Goal: Task Accomplishment & Management: Complete application form

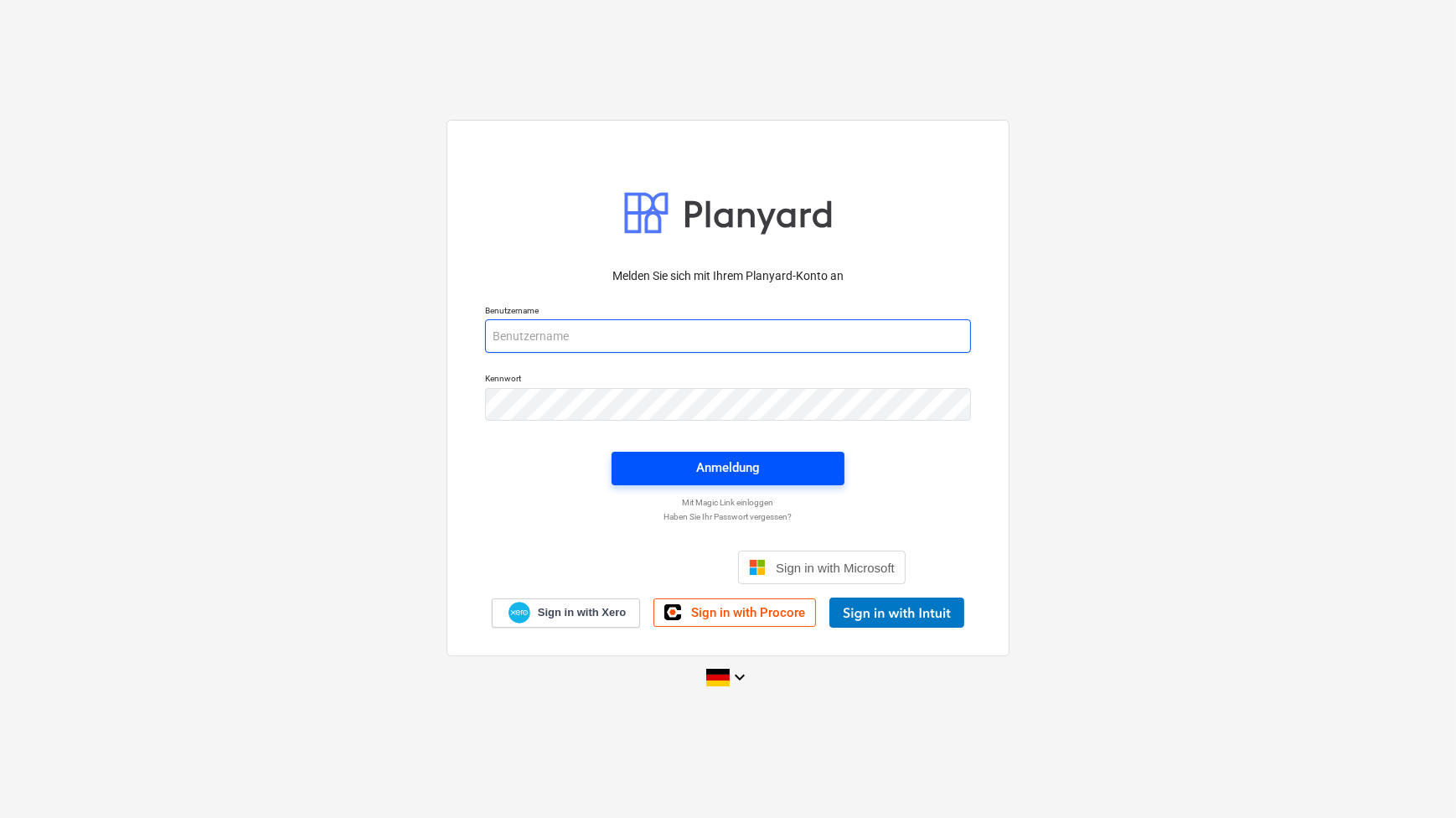
type input "[PERSON_NAME][EMAIL_ADDRESS][PERSON_NAME][DOMAIN_NAME]"
click at [776, 468] on span "Anmeldung" at bounding box center [728, 467] width 193 height 22
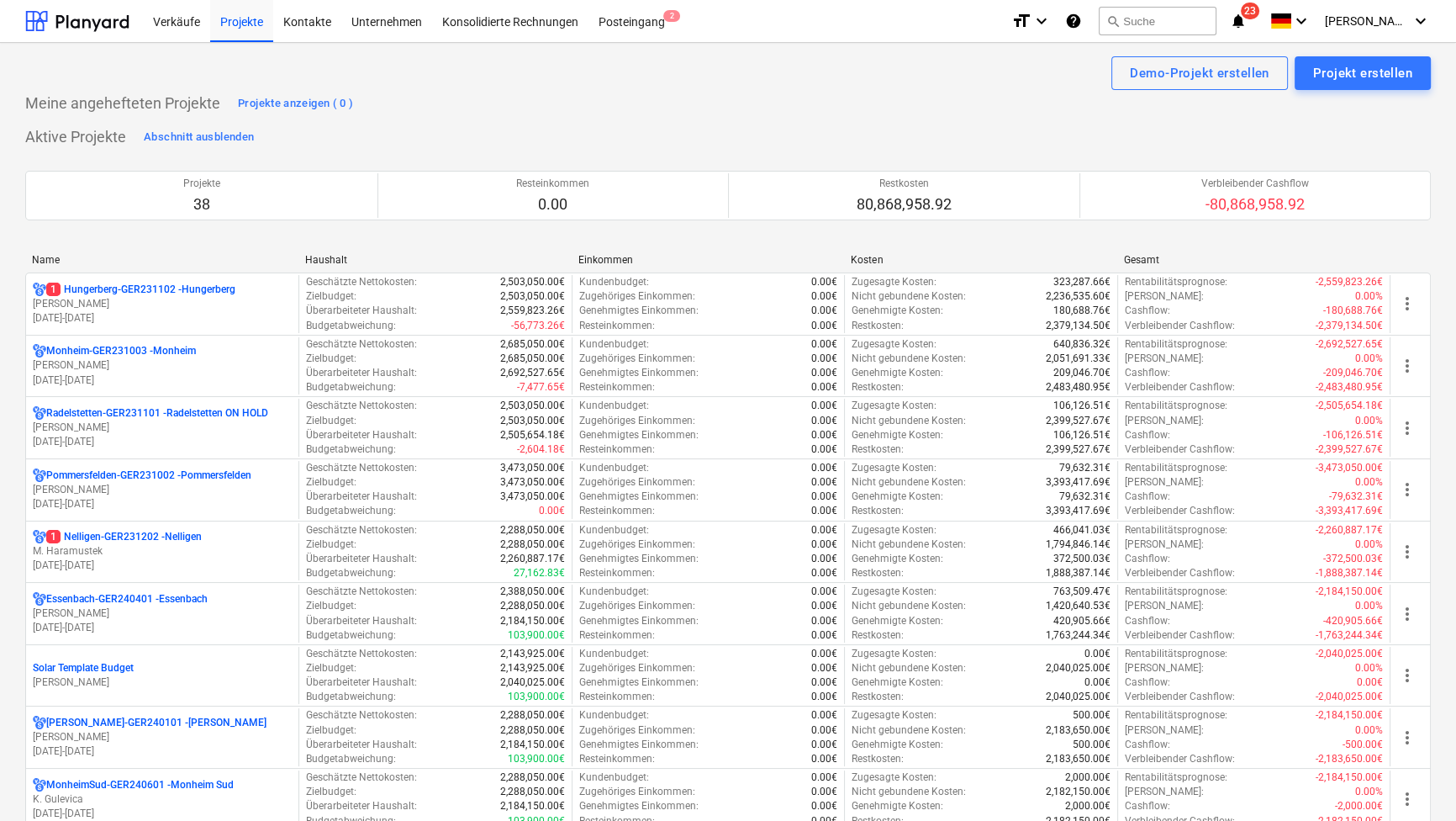
click at [49, 254] on div "Name" at bounding box center [161, 260] width 259 height 11
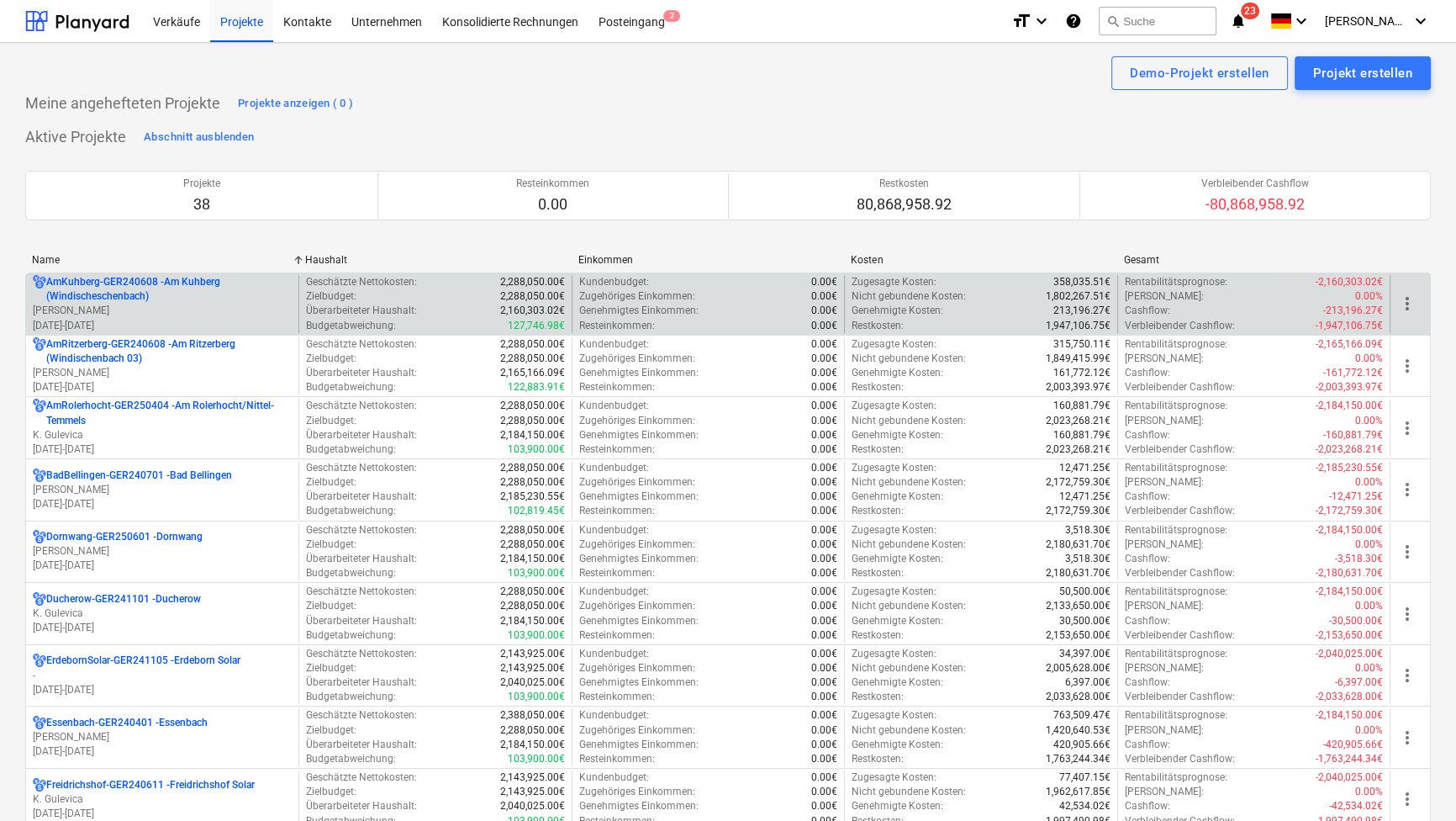
click at [83, 277] on p "AmKuhberg-GER240608 - Am Kuhberg ([GEOGRAPHIC_DATA])" at bounding box center [169, 289] width 245 height 28
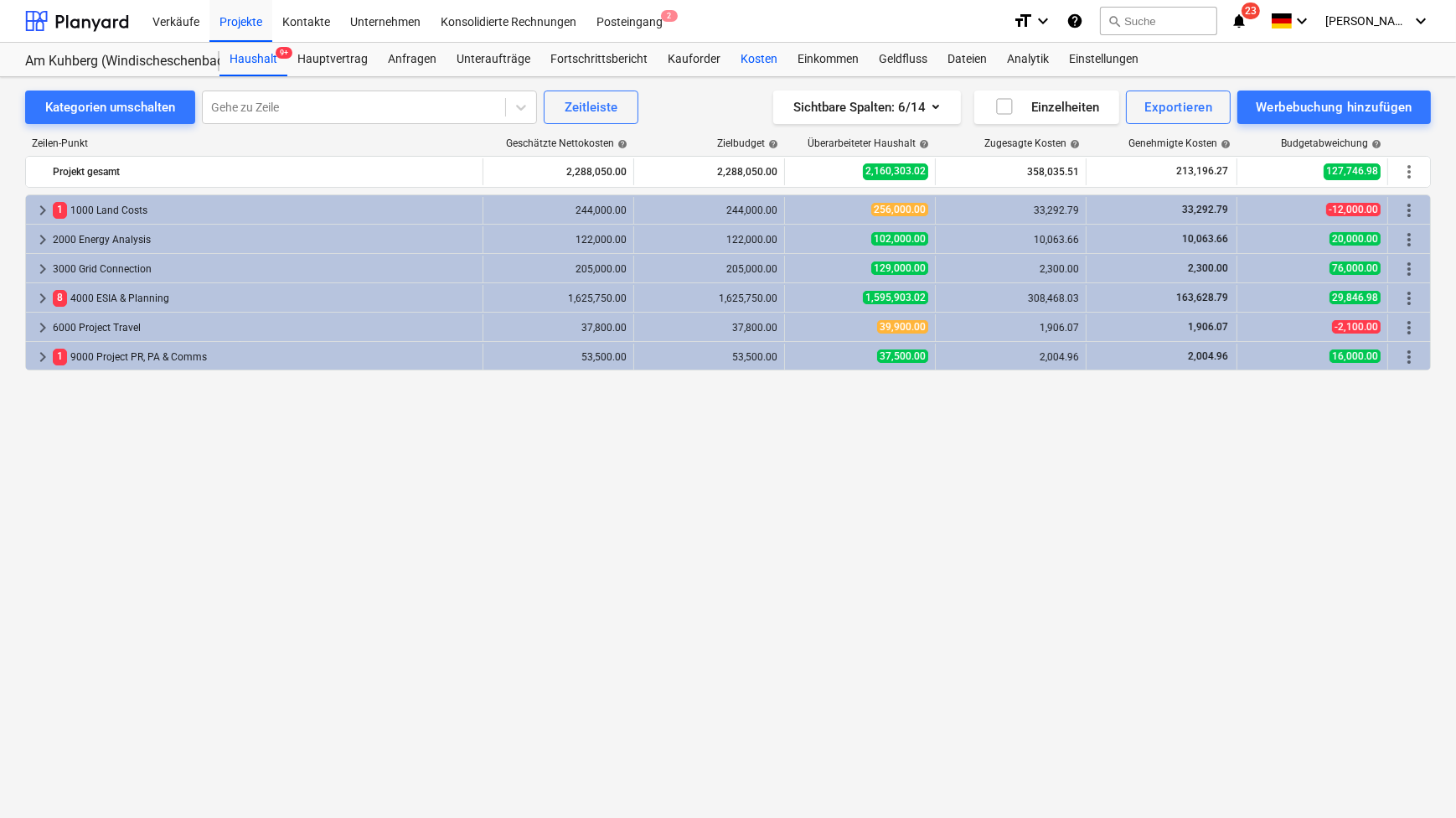
click at [756, 53] on div "Kosten" at bounding box center [759, 60] width 57 height 33
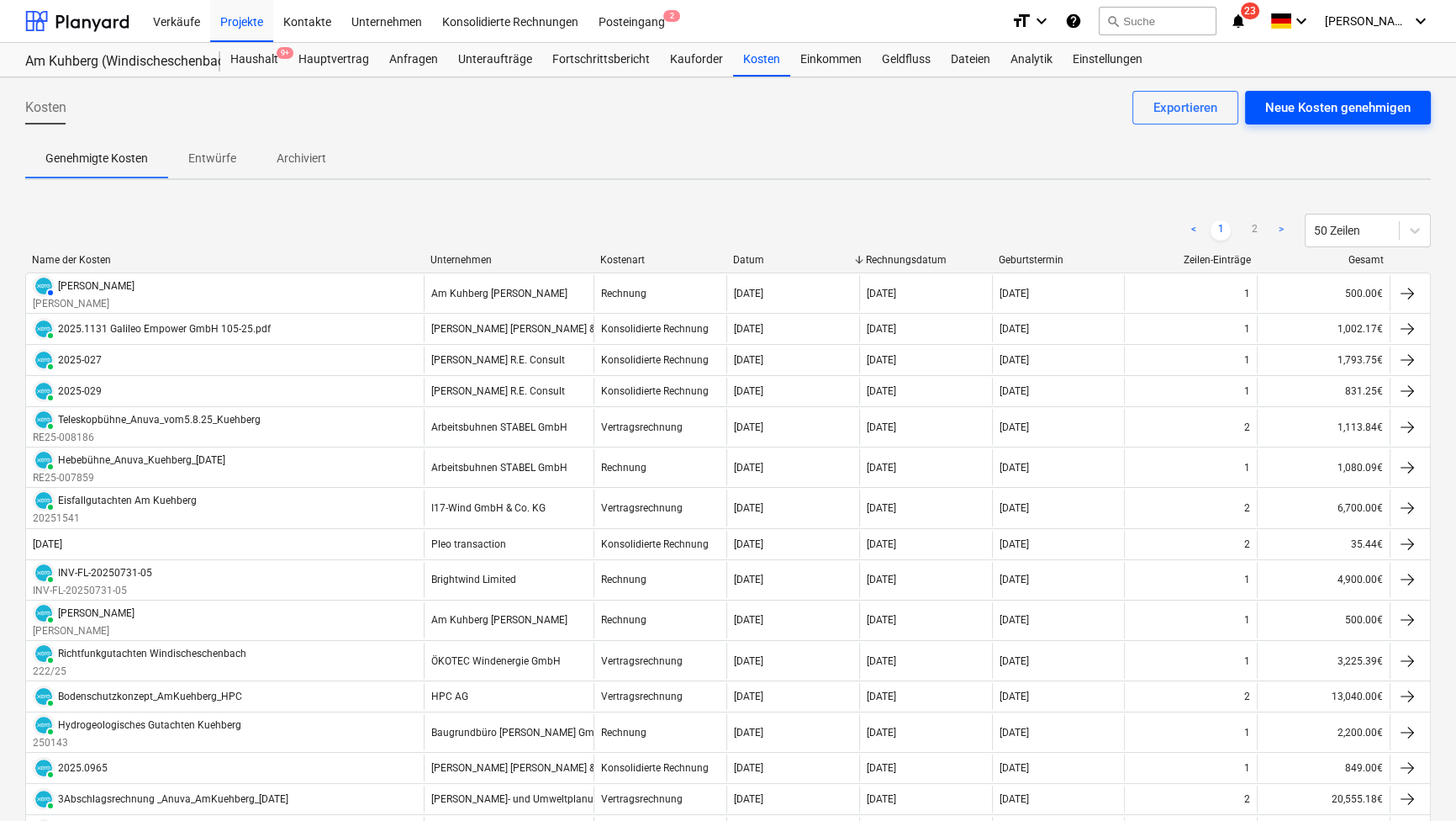
click at [1318, 106] on div "Neue Kosten genehmigen" at bounding box center [1338, 108] width 146 height 22
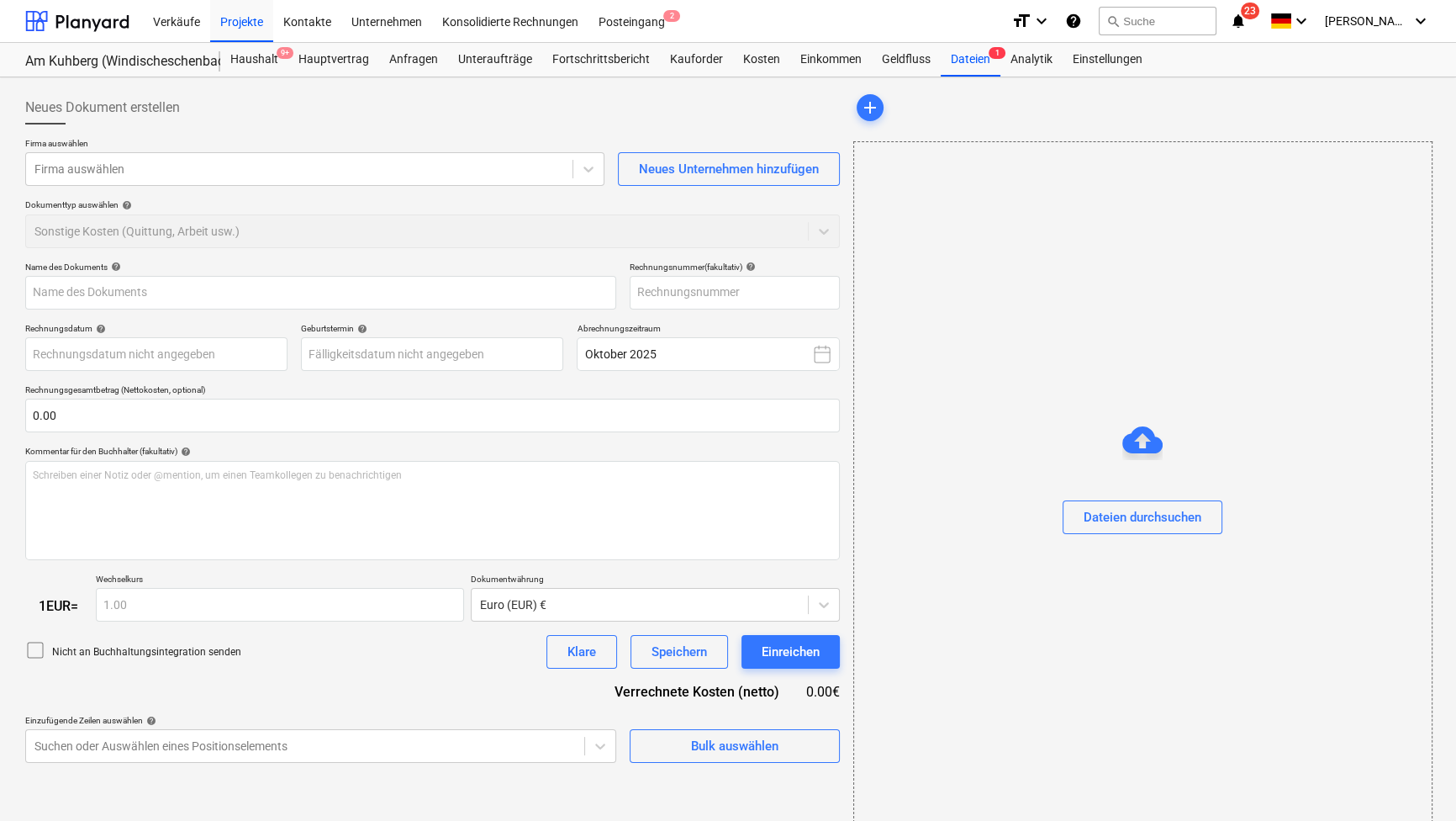
type input "4Abschlagsrechnung_Anuva_[DATE].pdf"
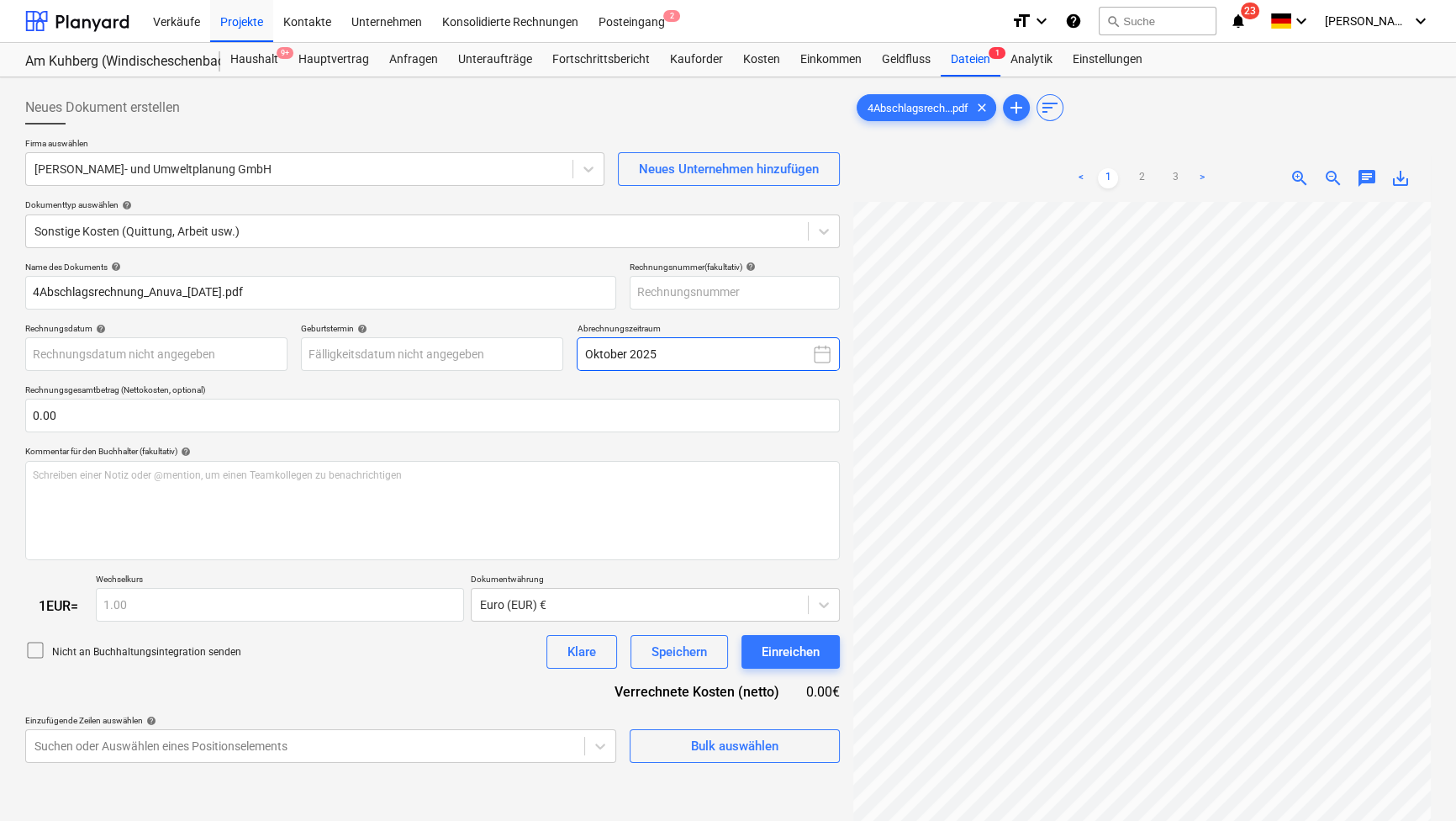
click at [815, 354] on icon at bounding box center [822, 354] width 20 height 20
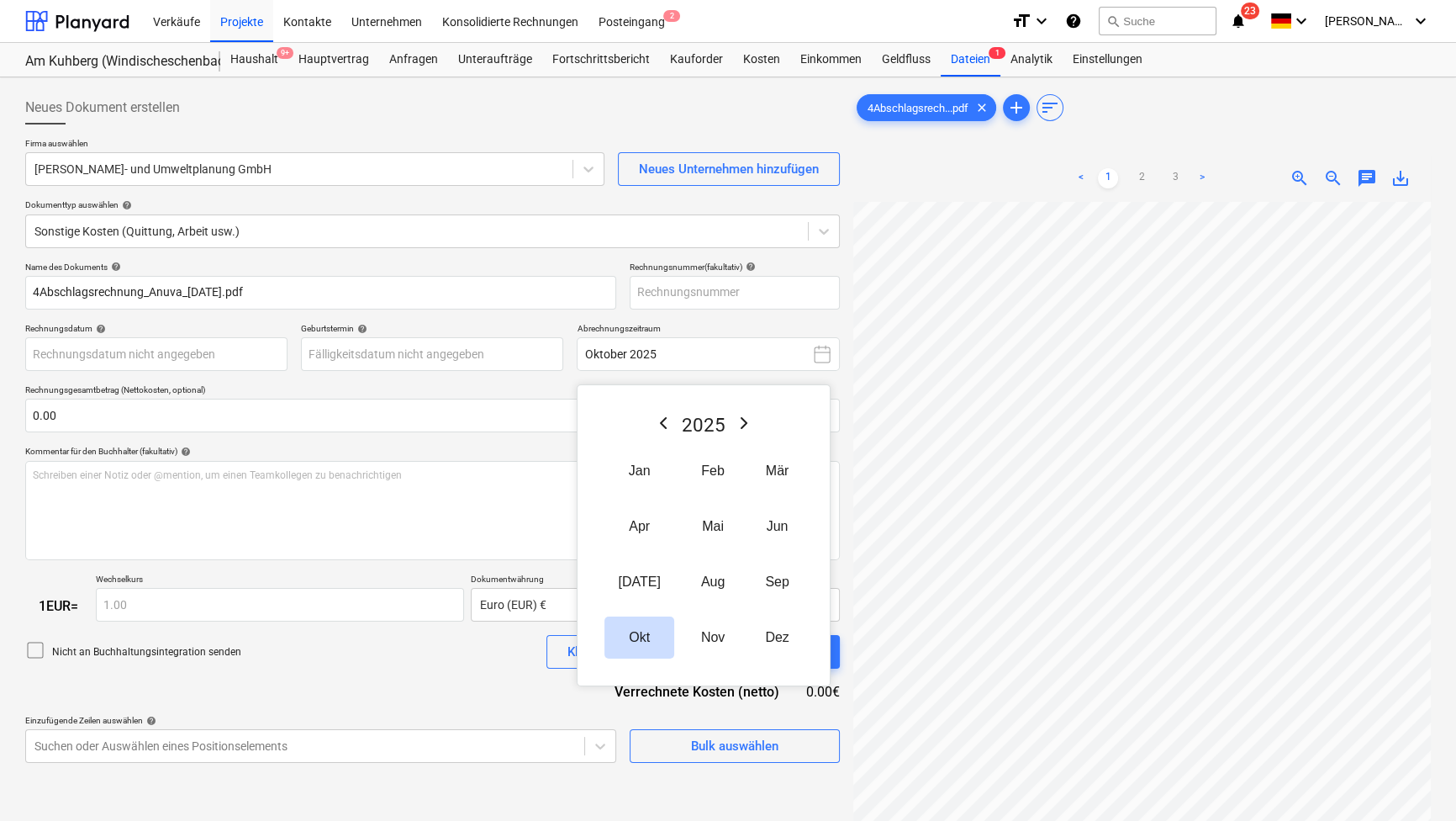
click at [985, 160] on div "< 1 2 3 > zoom_in zoom_out chat 0 save_alt" at bounding box center [1142, 177] width 577 height 47
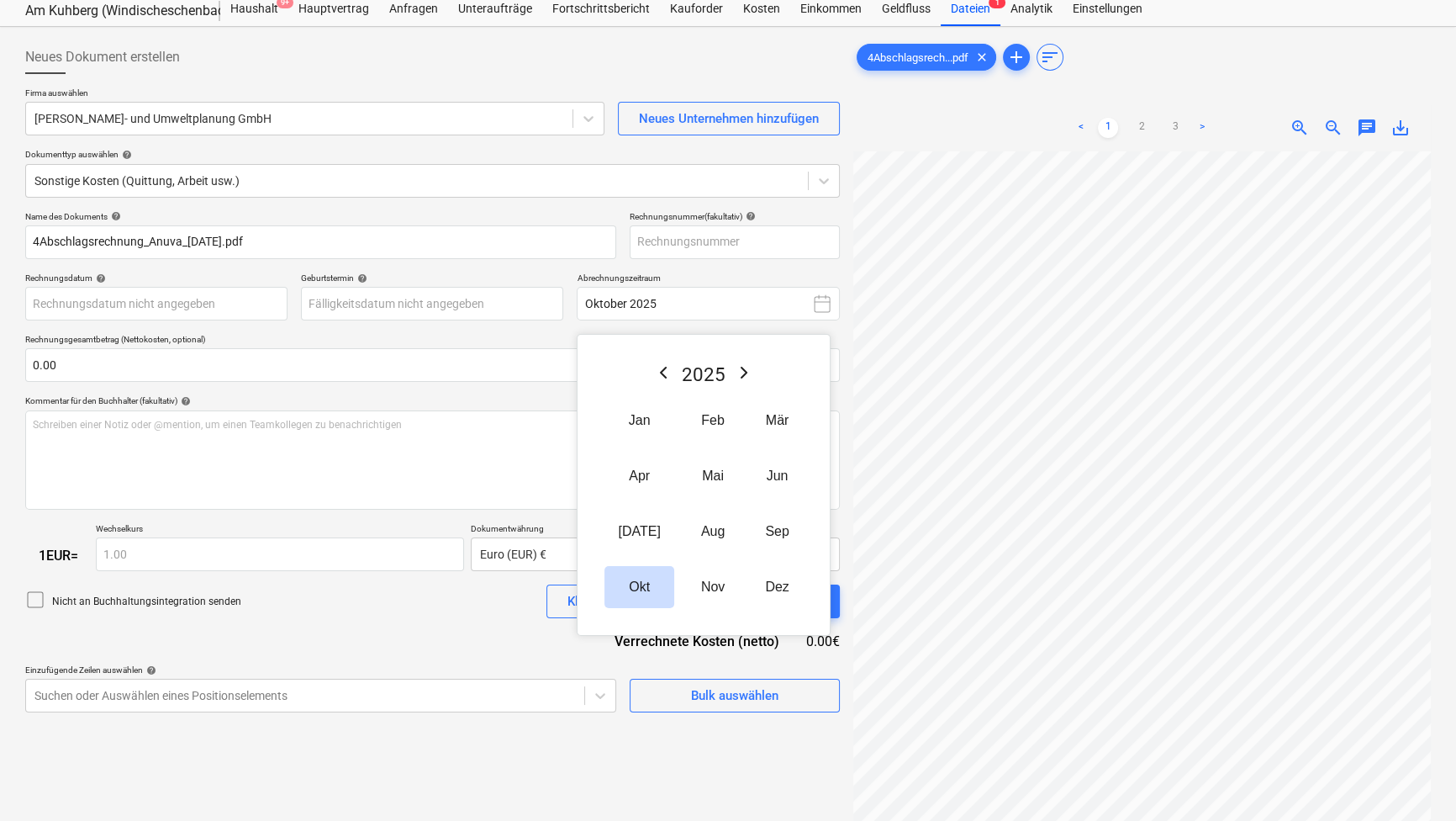
scroll to position [76, 0]
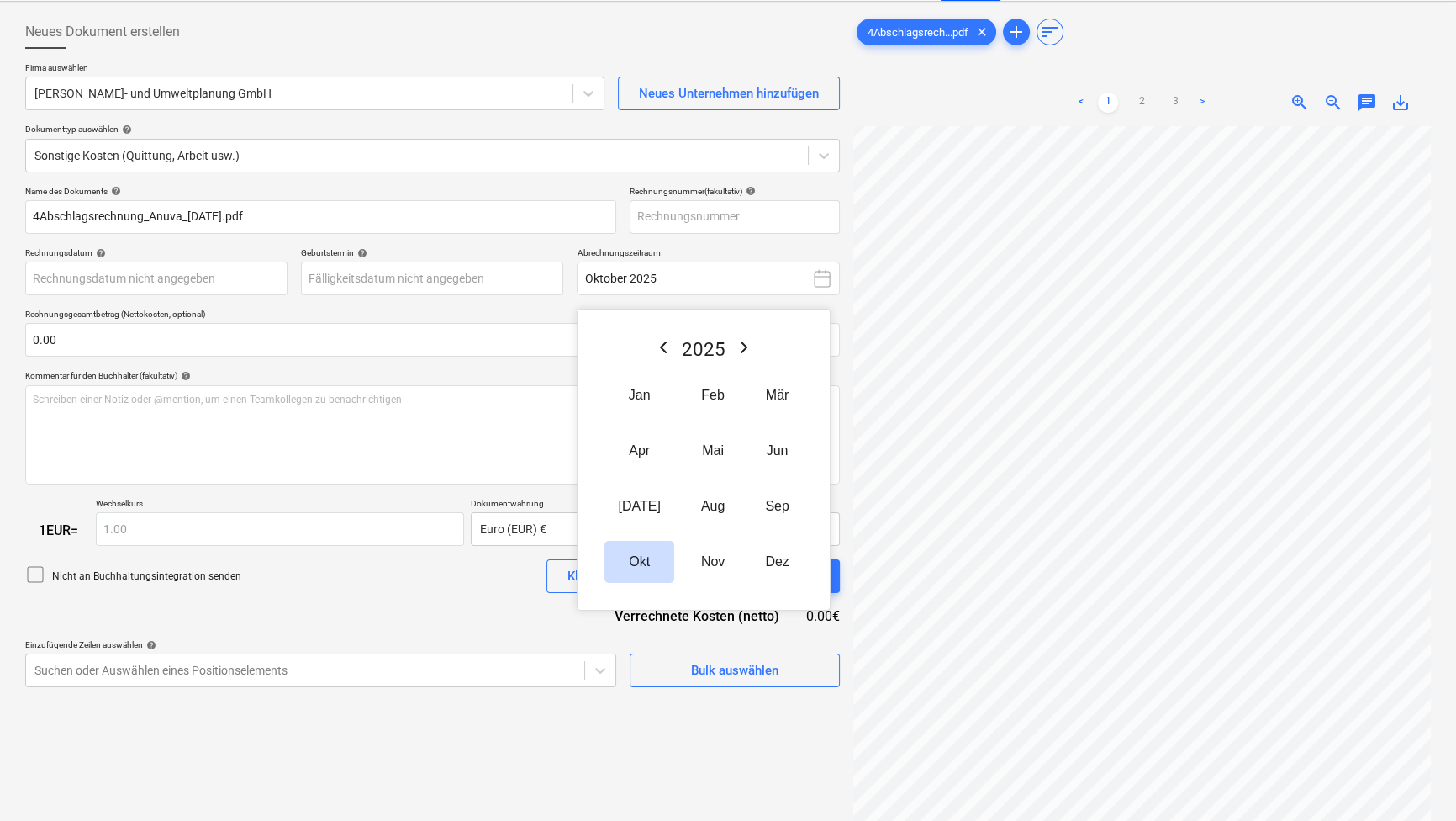
click at [367, 360] on div "Name des Dokuments help 4Abschlagsrechnung_Anuva_[DATE].pdf Rechnungsnummer (fa…" at bounding box center [432, 437] width 814 height 502
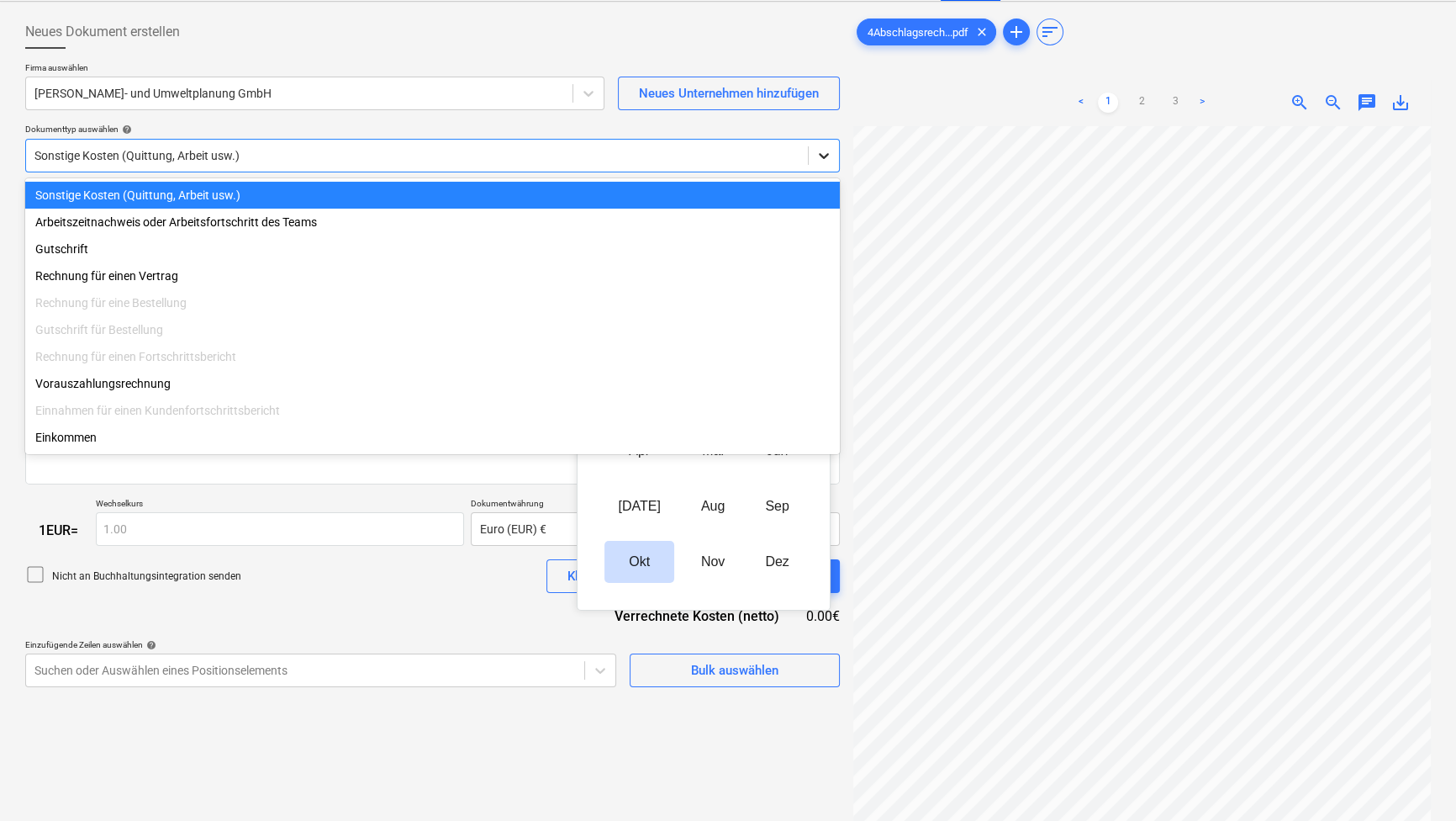
click at [823, 150] on icon at bounding box center [823, 155] width 17 height 17
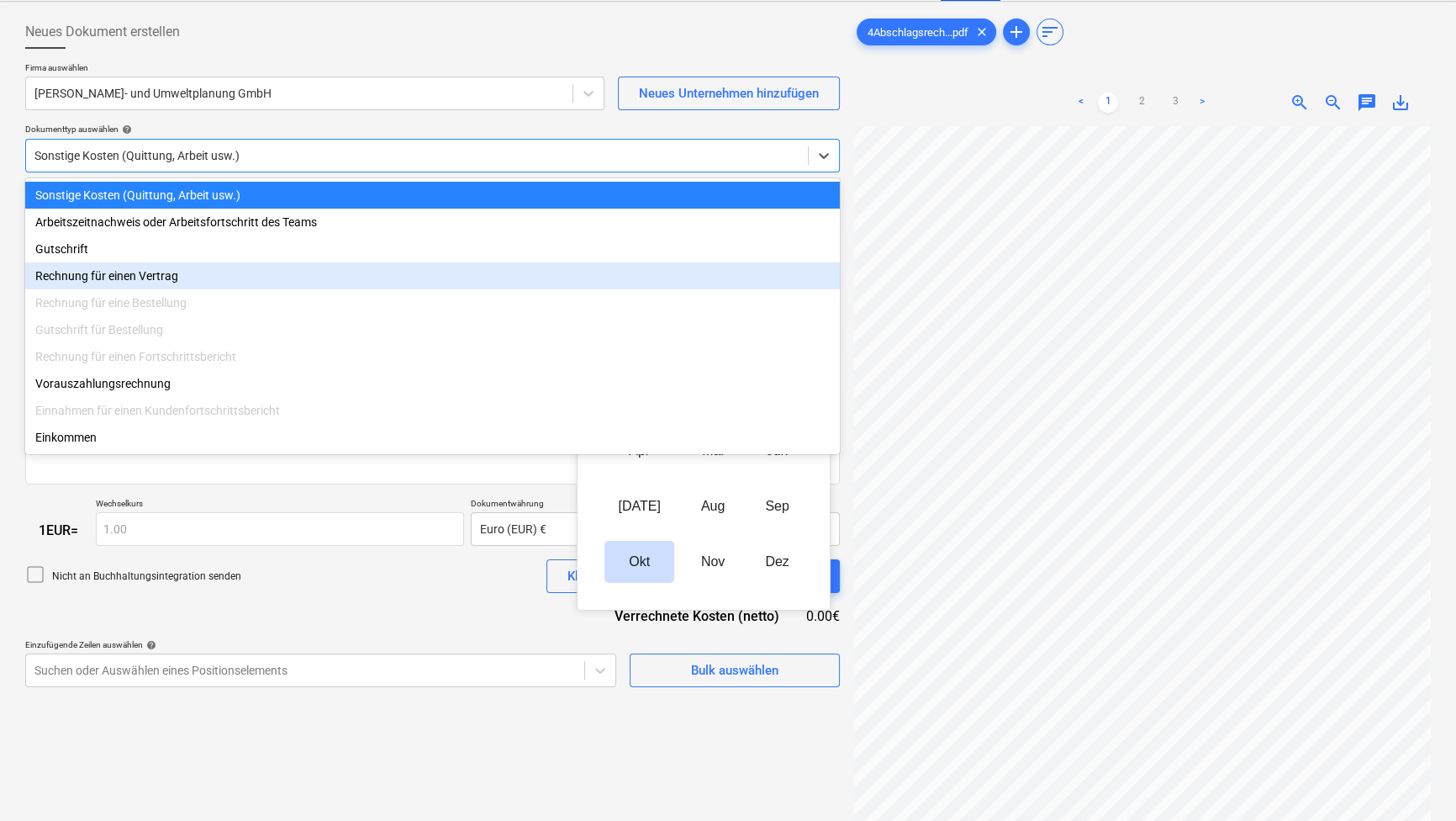
click at [404, 279] on div "Rechnung für einen Vertrag" at bounding box center [432, 275] width 814 height 26
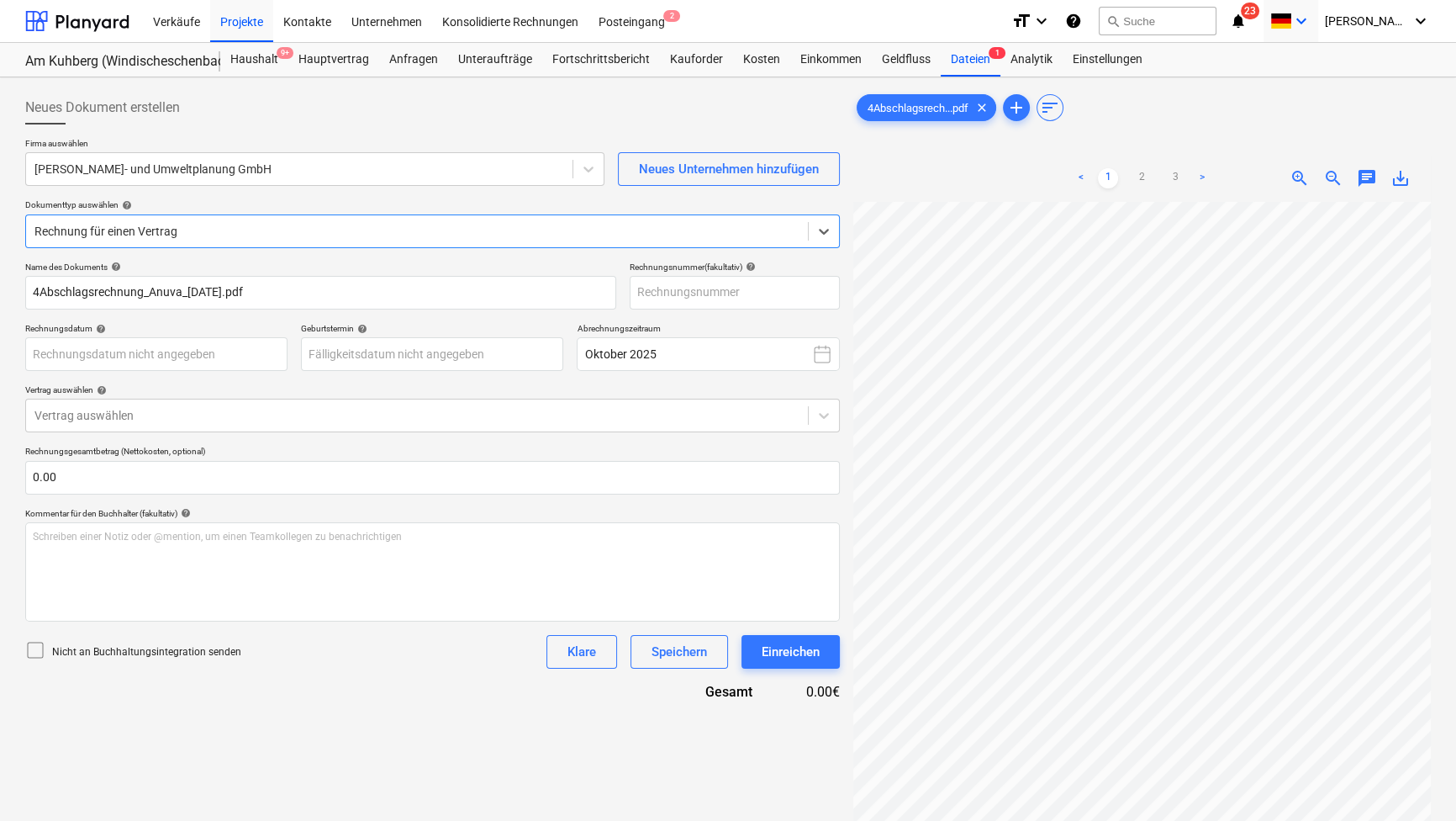
click at [1291, 25] on span at bounding box center [1280, 21] width 21 height 16
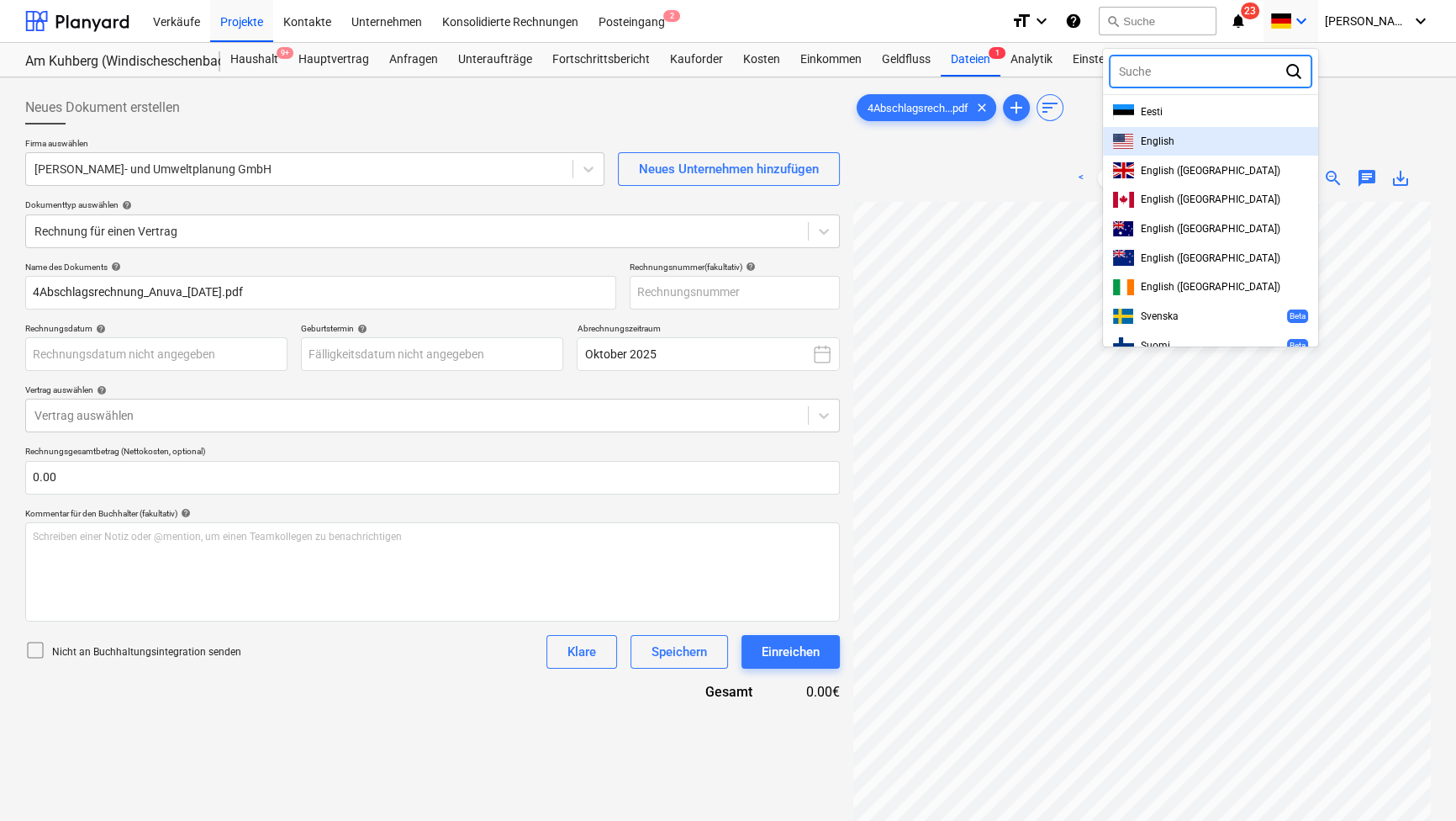
click at [1206, 153] on div "English" at bounding box center [1211, 141] width 215 height 29
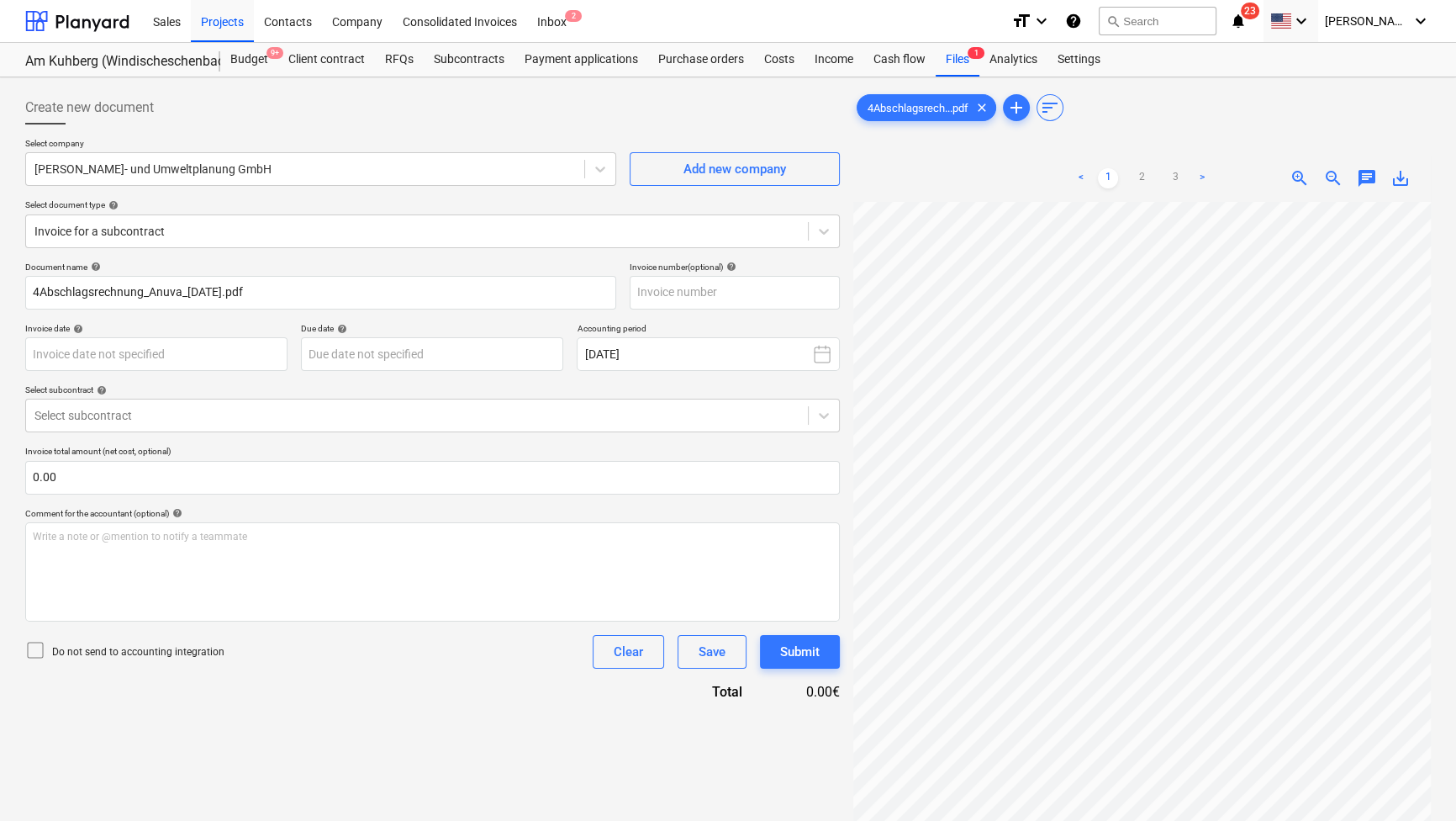
click at [1206, 153] on div at bounding box center [1142, 152] width 577 height 7
click at [1311, 24] on icon "keyboard_arrow_down" at bounding box center [1301, 20] width 20 height 20
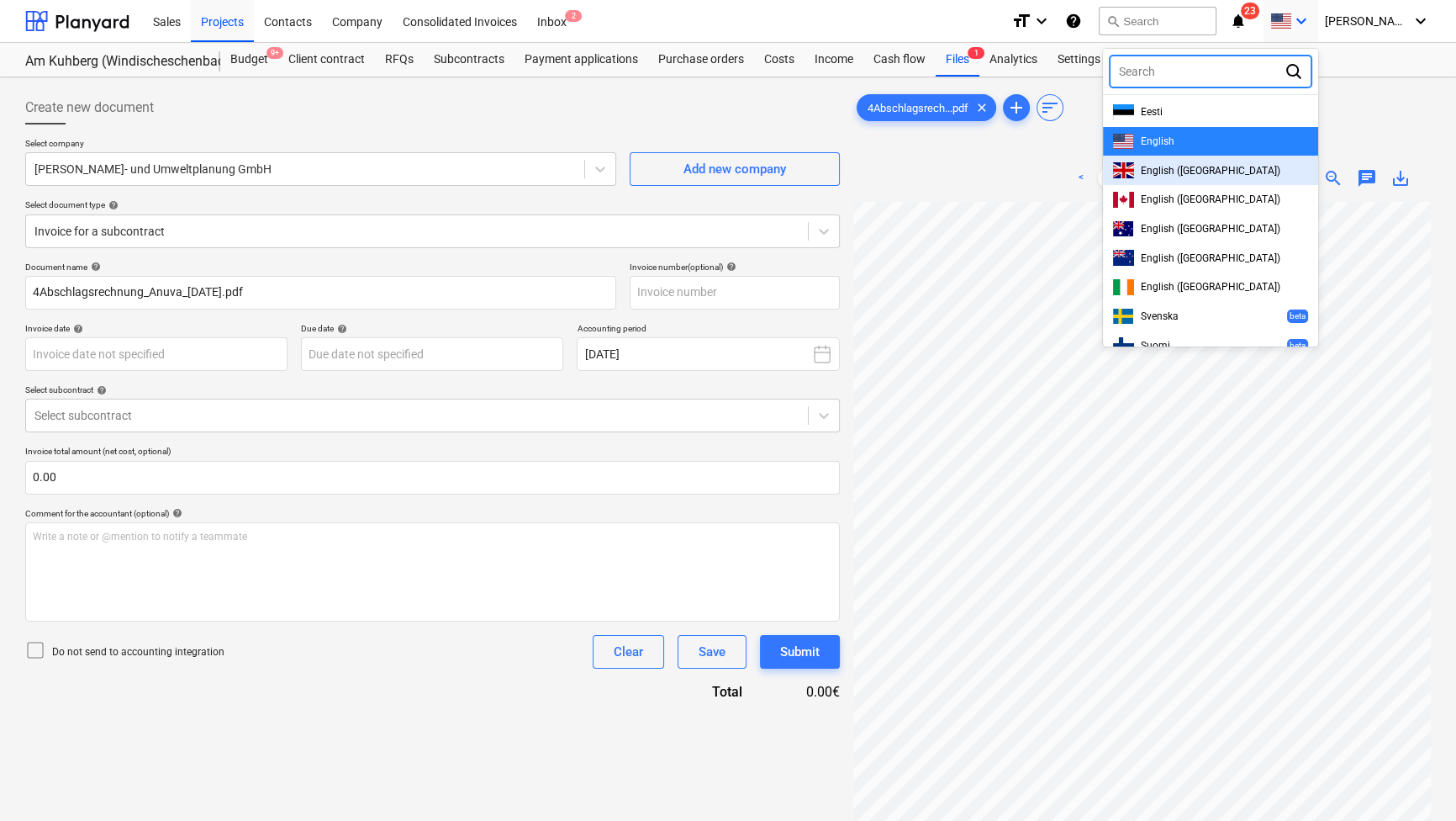
click at [1208, 176] on span "English ([GEOGRAPHIC_DATA])" at bounding box center [1211, 170] width 139 height 11
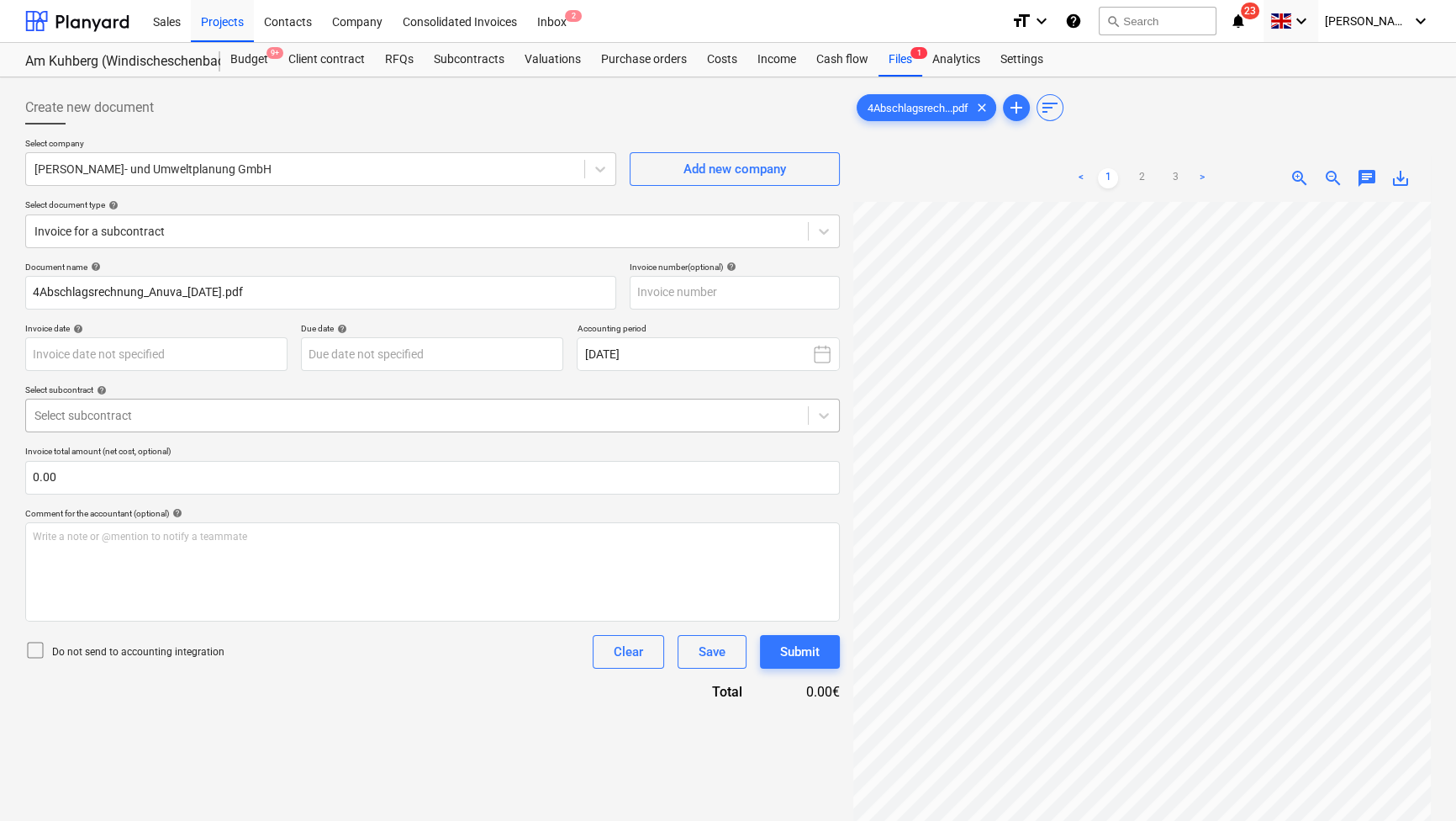
click at [427, 410] on div at bounding box center [417, 415] width 765 height 17
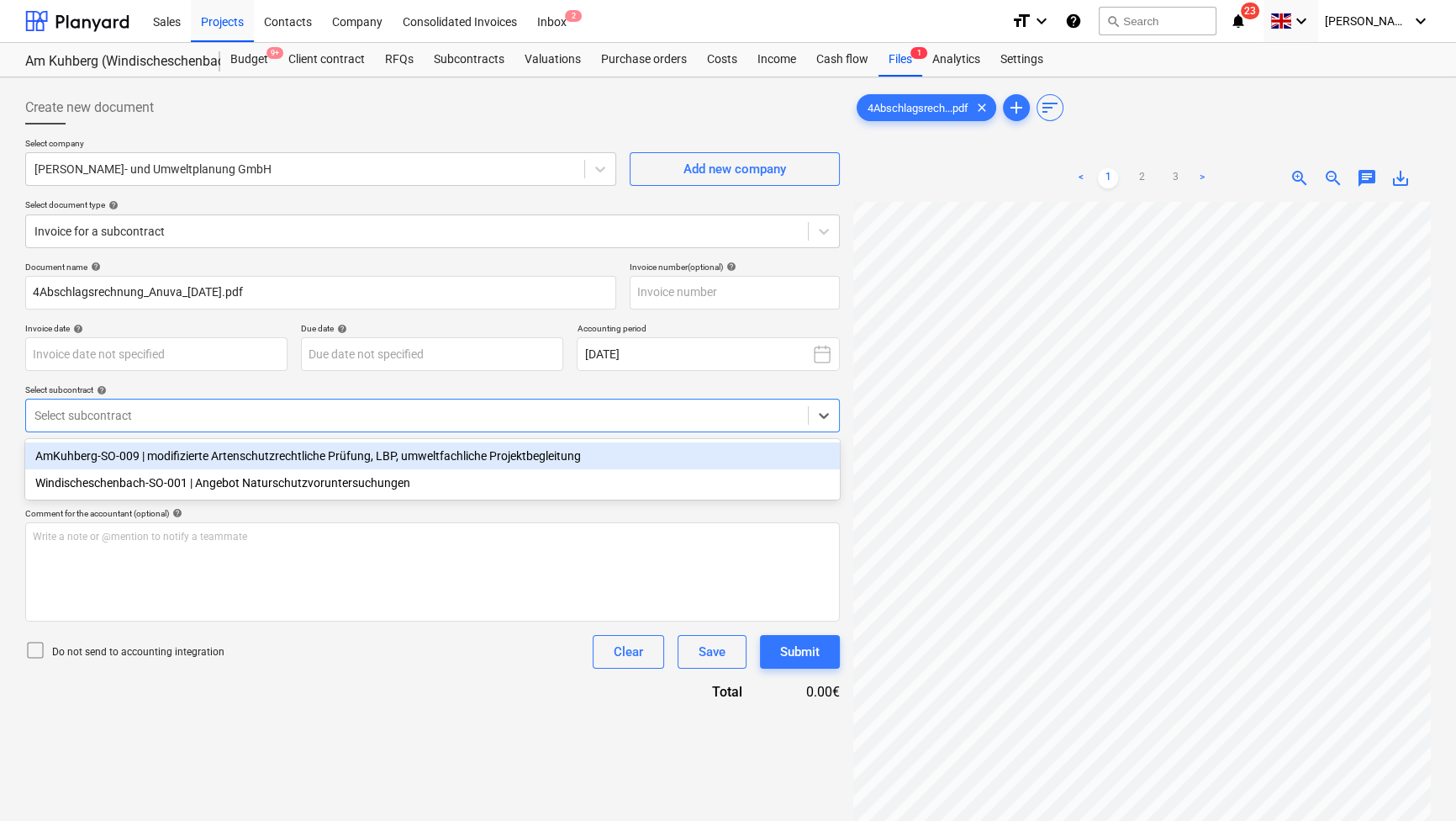
click at [380, 455] on div "AmKuhberg-SO-009 | modifizierte Artenschutzrechtliche Prüfung, LBP, umweltfachl…" at bounding box center [432, 456] width 814 height 26
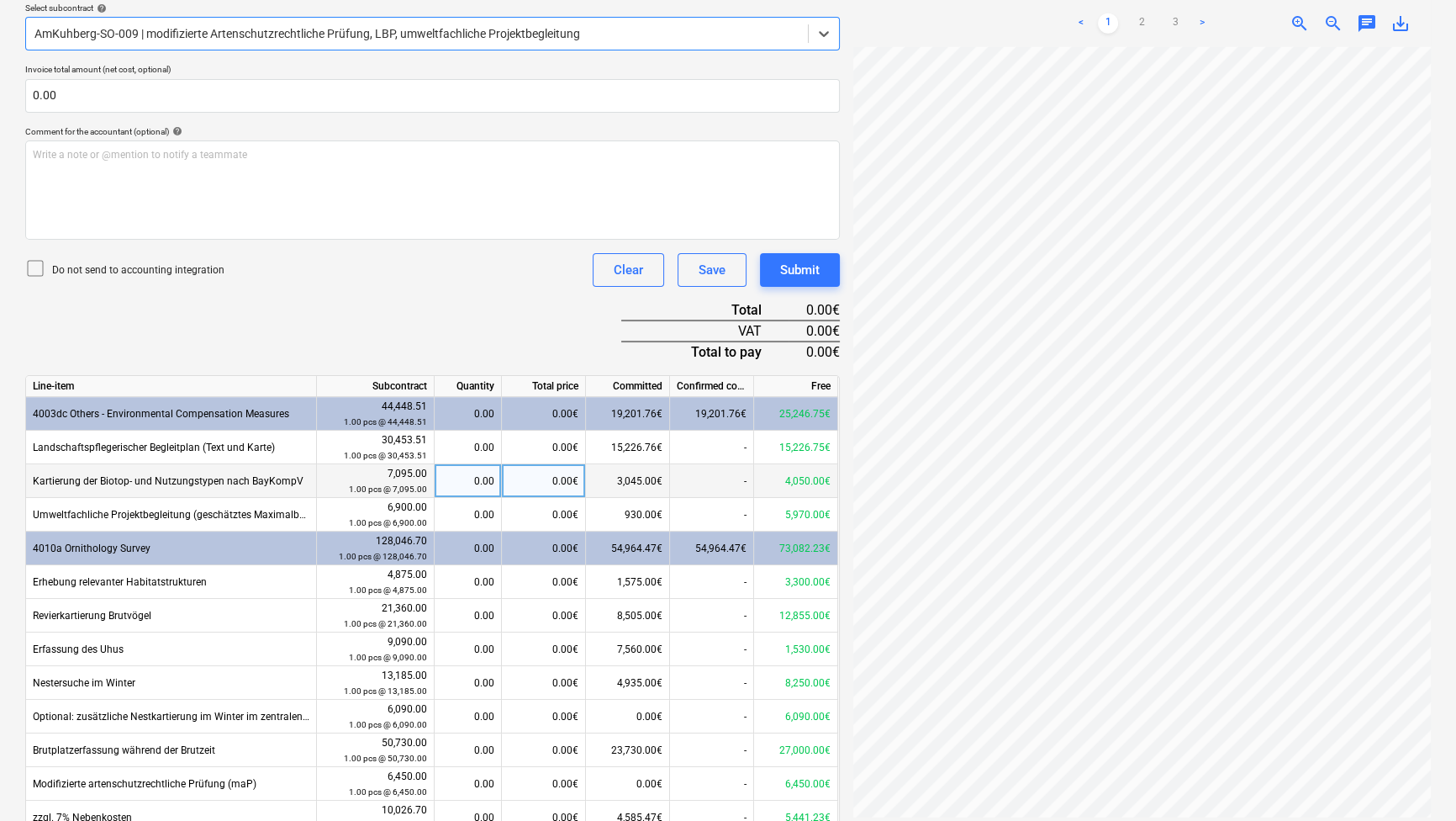
scroll to position [458, 0]
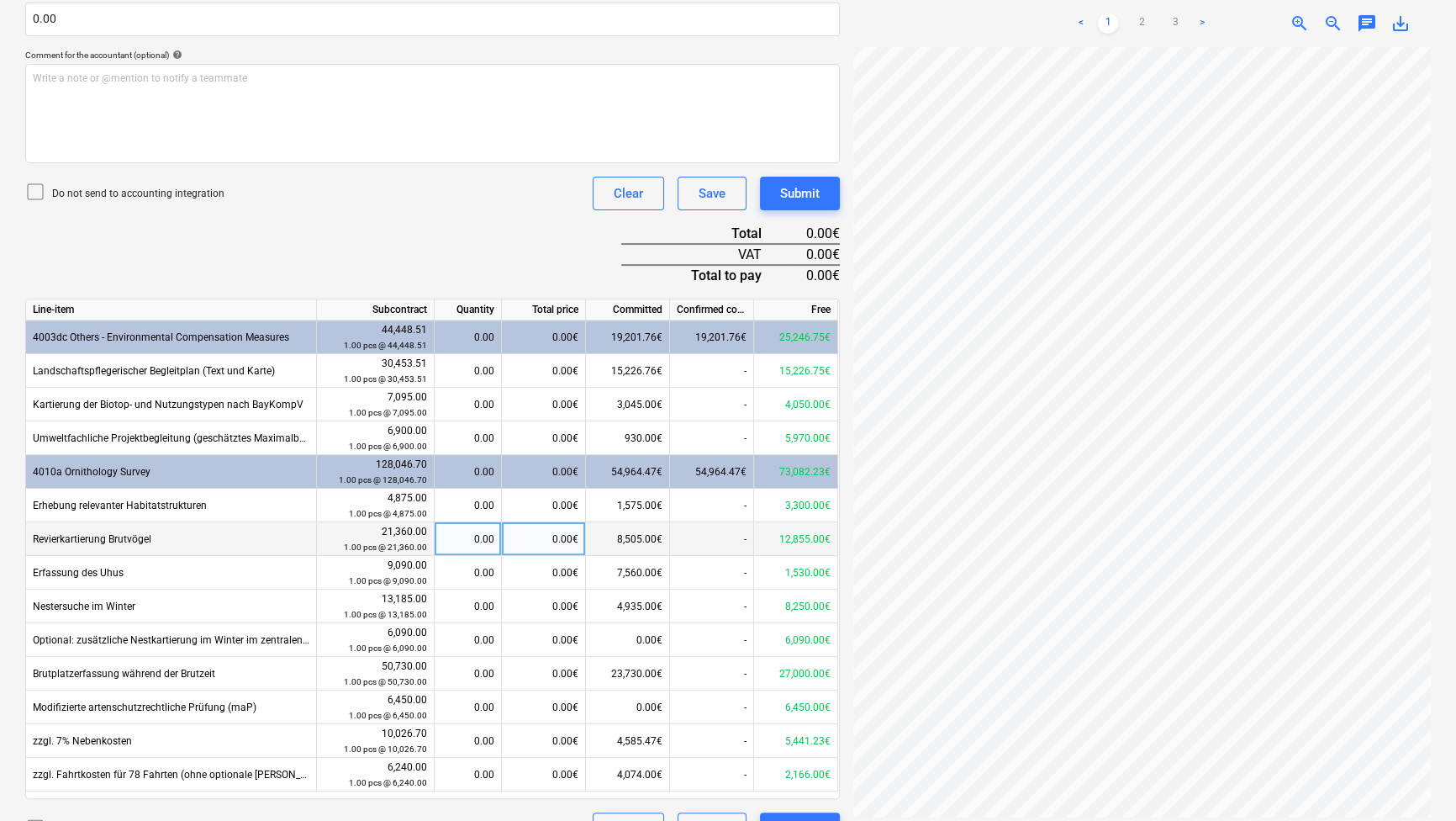
click at [546, 540] on div "0.00€" at bounding box center [544, 539] width 84 height 34
type input "8505"
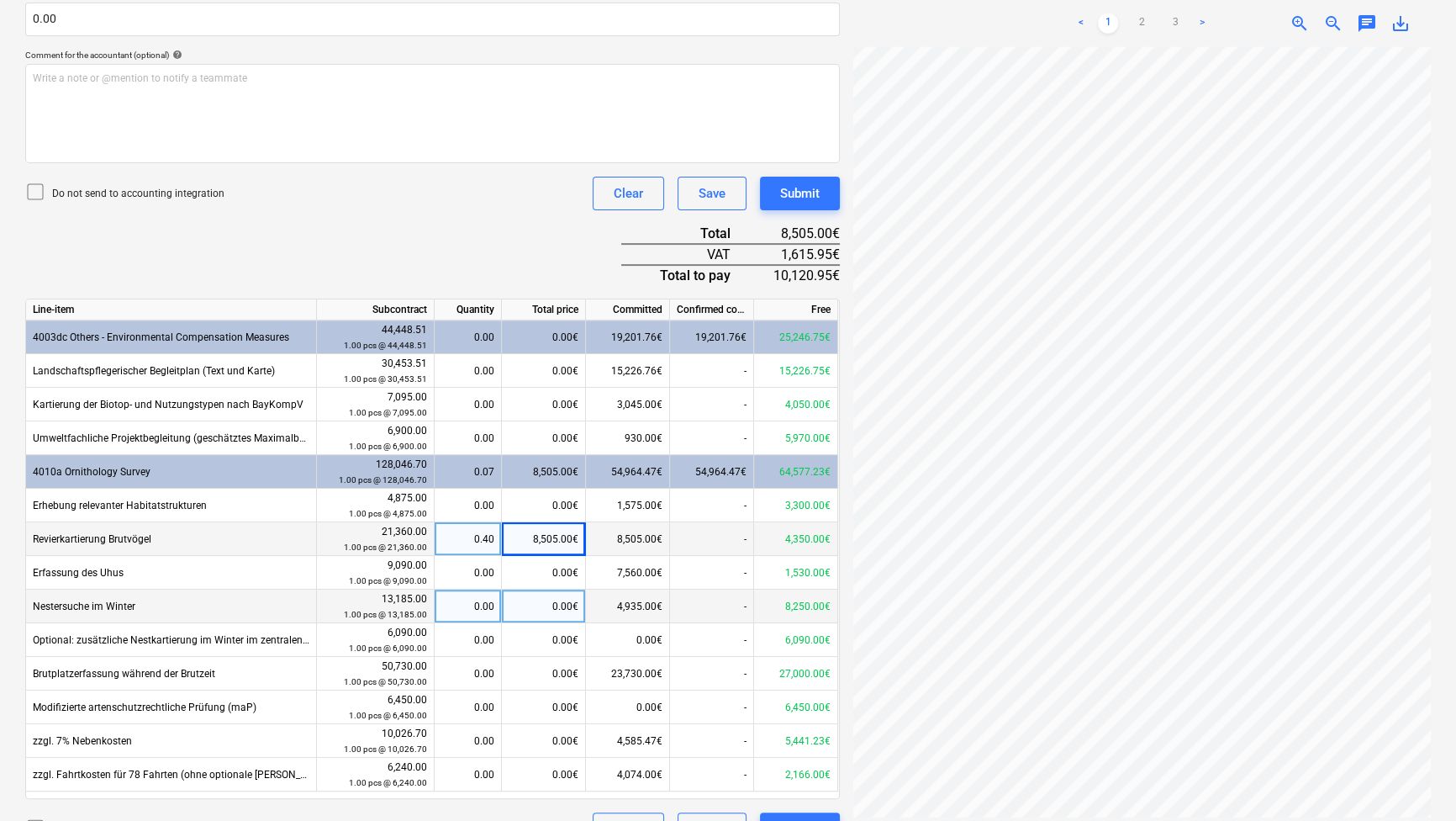
click at [555, 604] on div "0.00€" at bounding box center [544, 606] width 84 height 34
type input "5250"
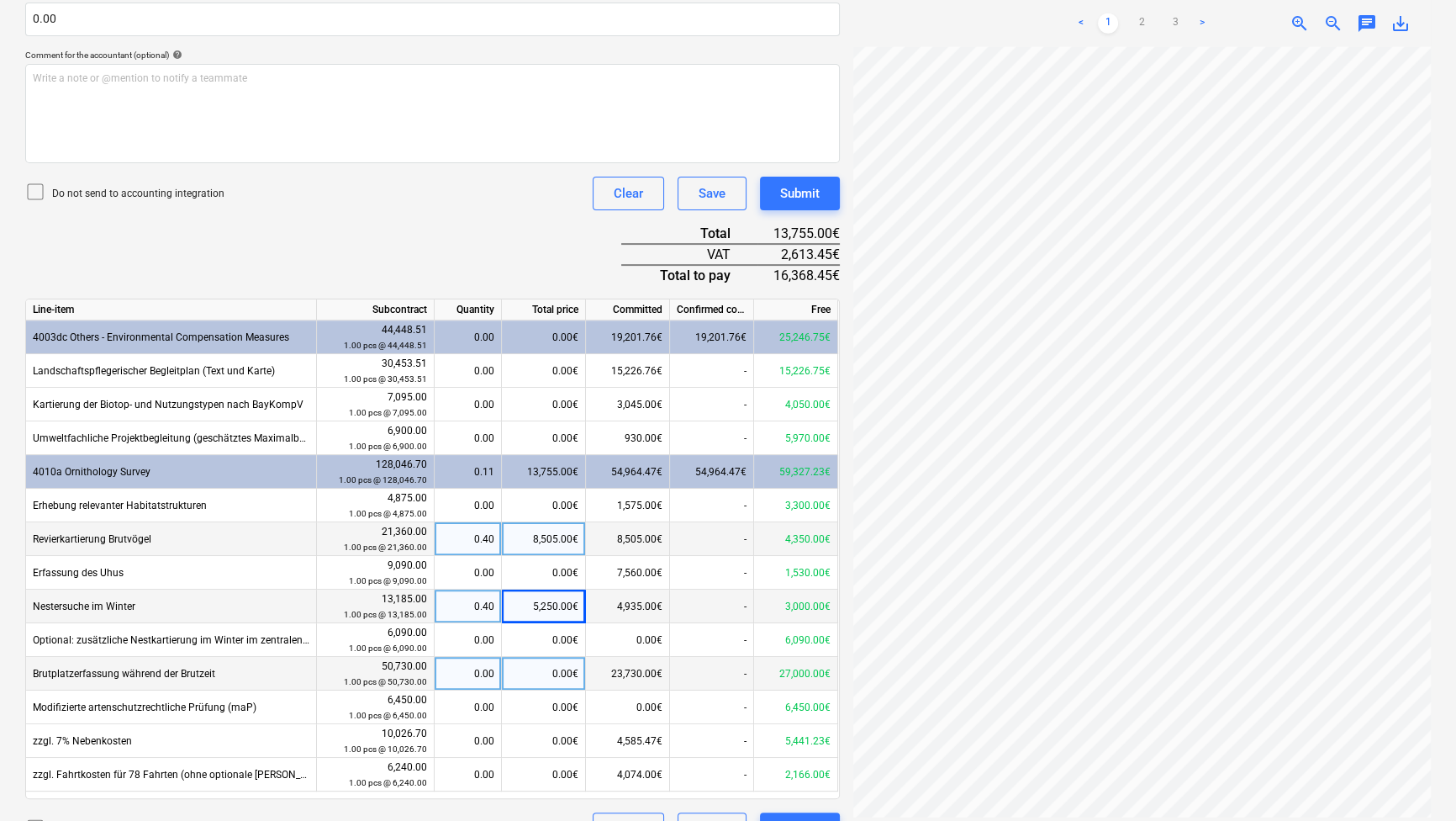
click at [544, 685] on div "0.00€" at bounding box center [544, 674] width 84 height 34
type input "17640"
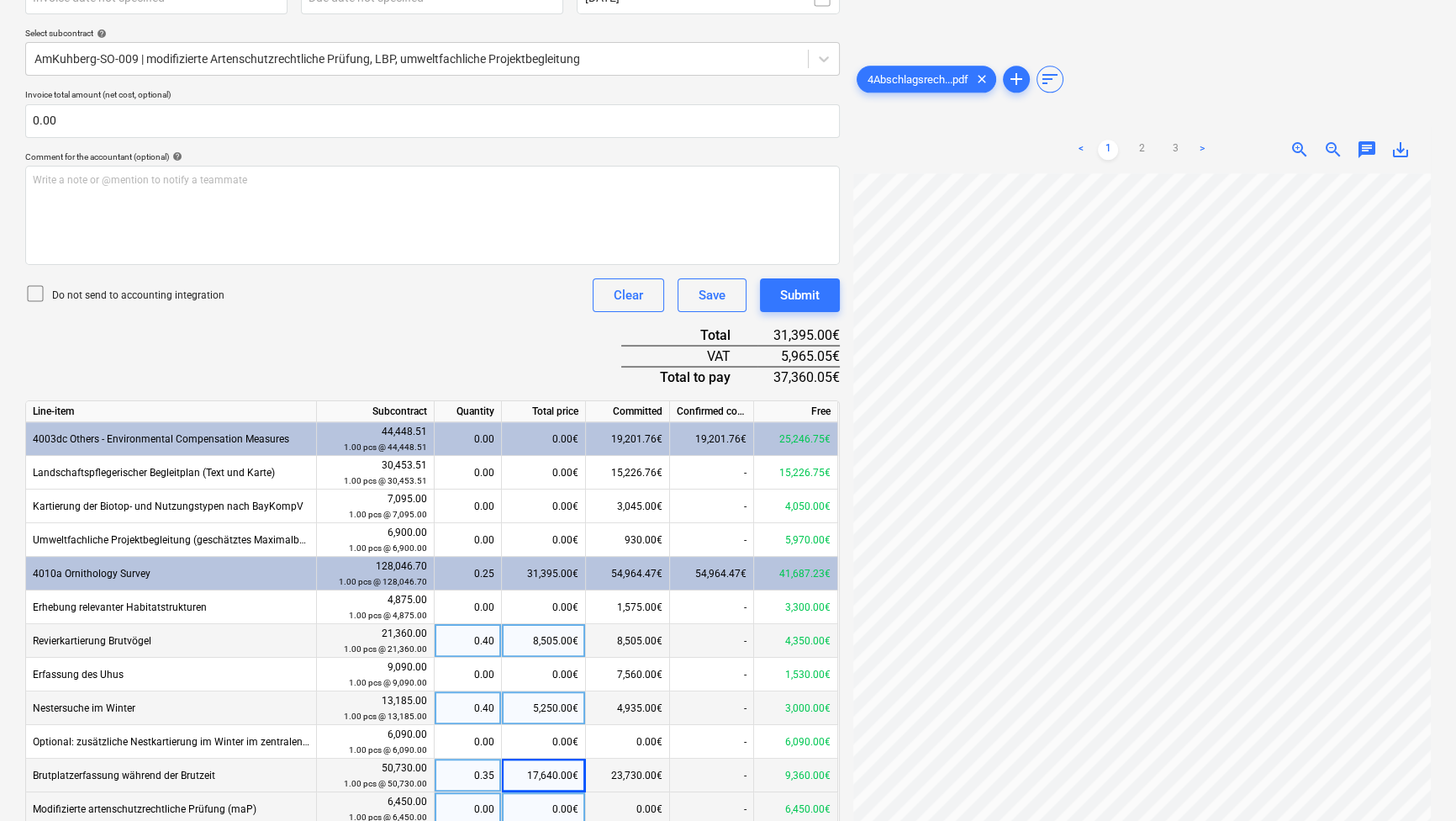
scroll to position [343, 0]
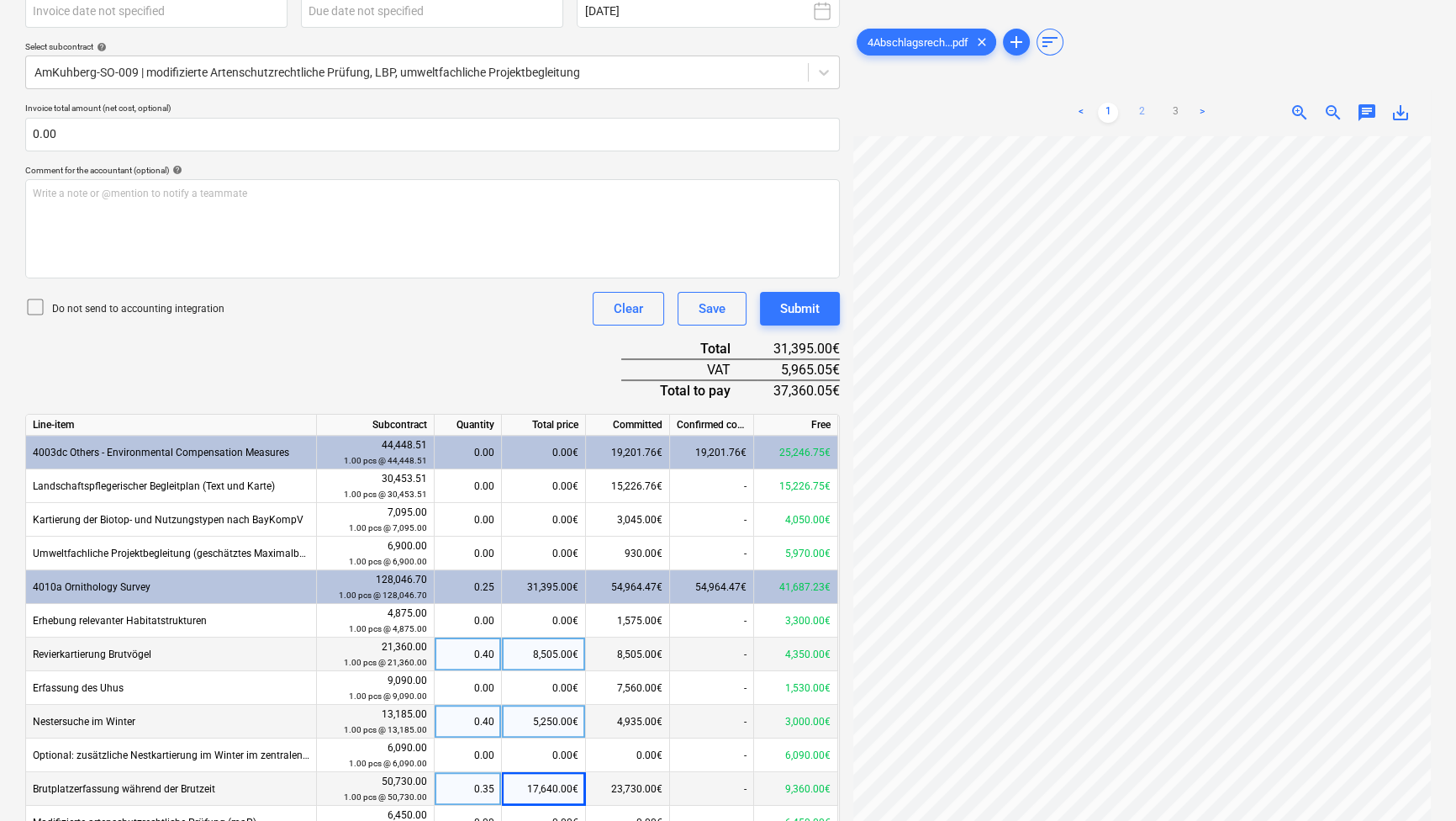
click at [1142, 111] on link "2" at bounding box center [1141, 112] width 20 height 20
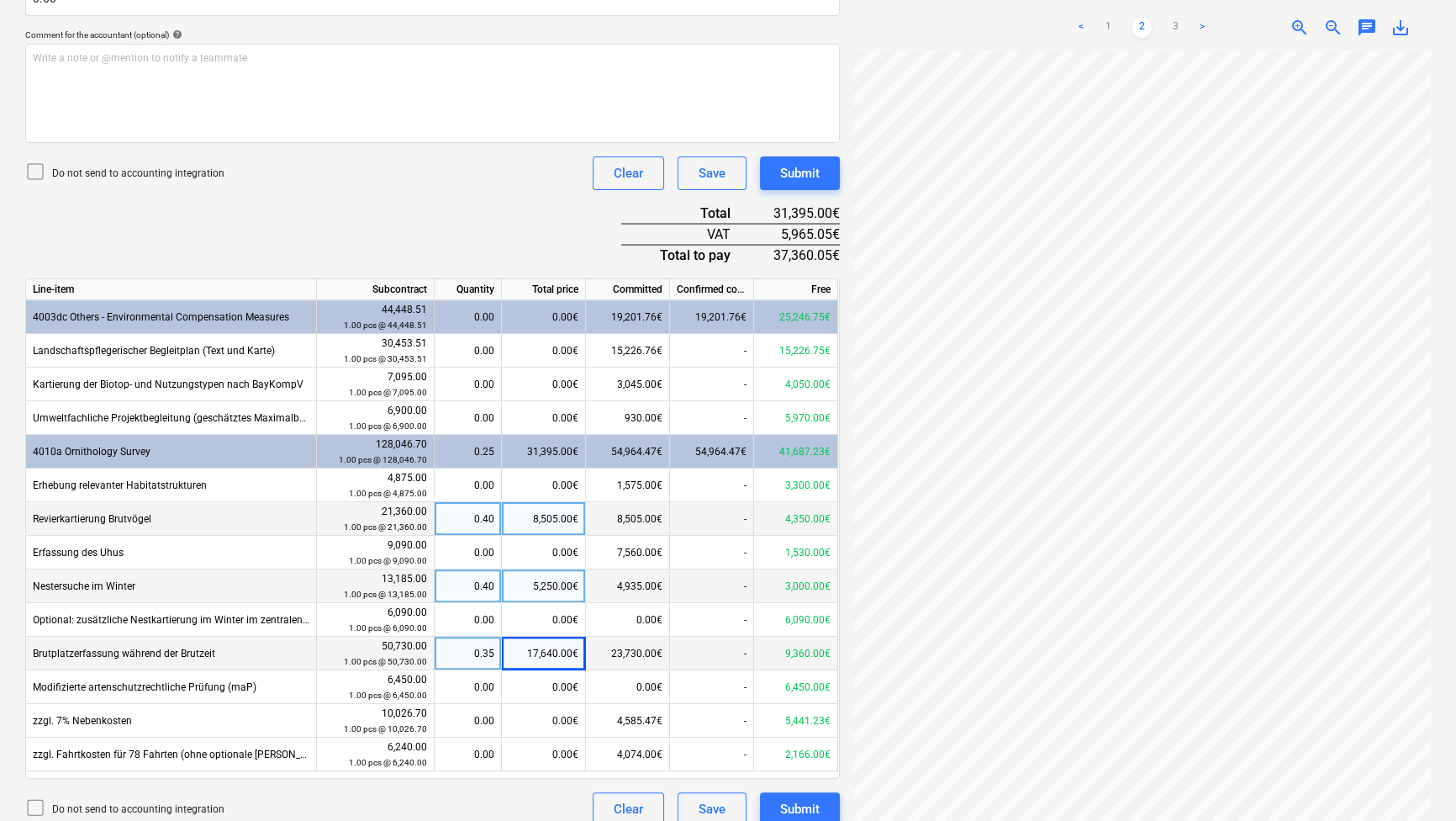
scroll to position [496, 0]
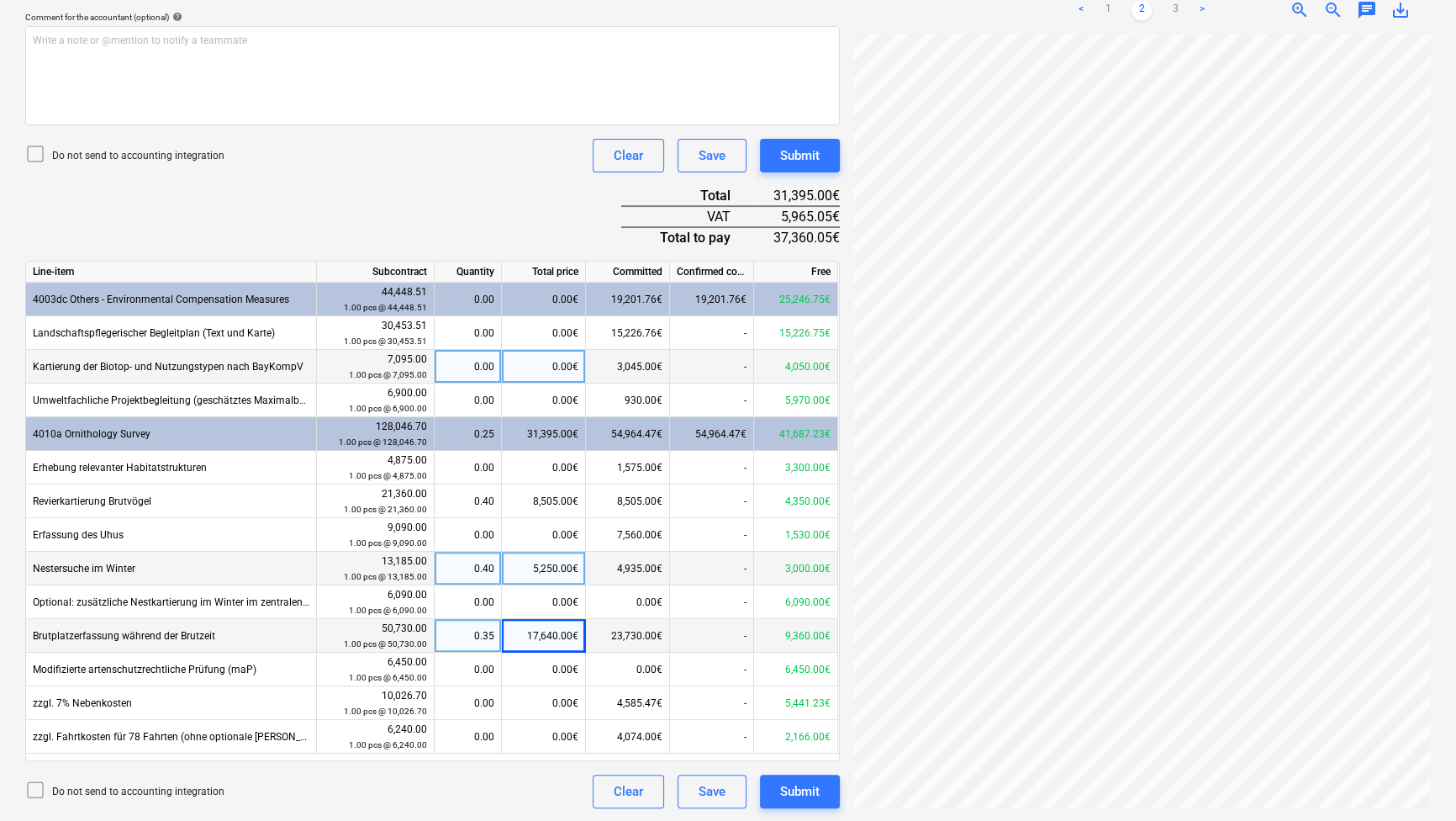
click at [549, 361] on div "0.00€" at bounding box center [544, 366] width 84 height 34
type input "1470"
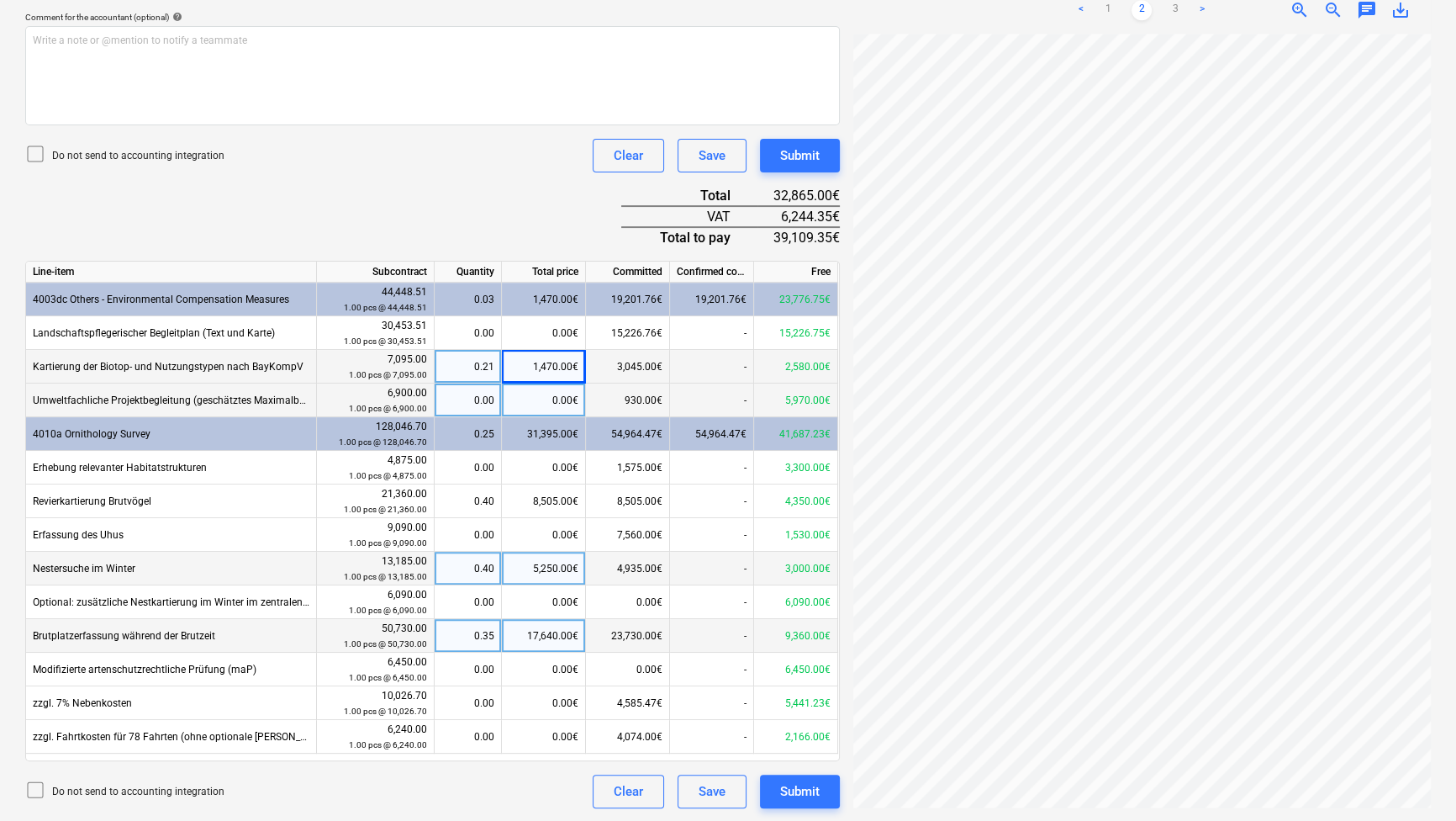
click at [552, 397] on div "0.00€" at bounding box center [544, 400] width 84 height 34
type input "177.50"
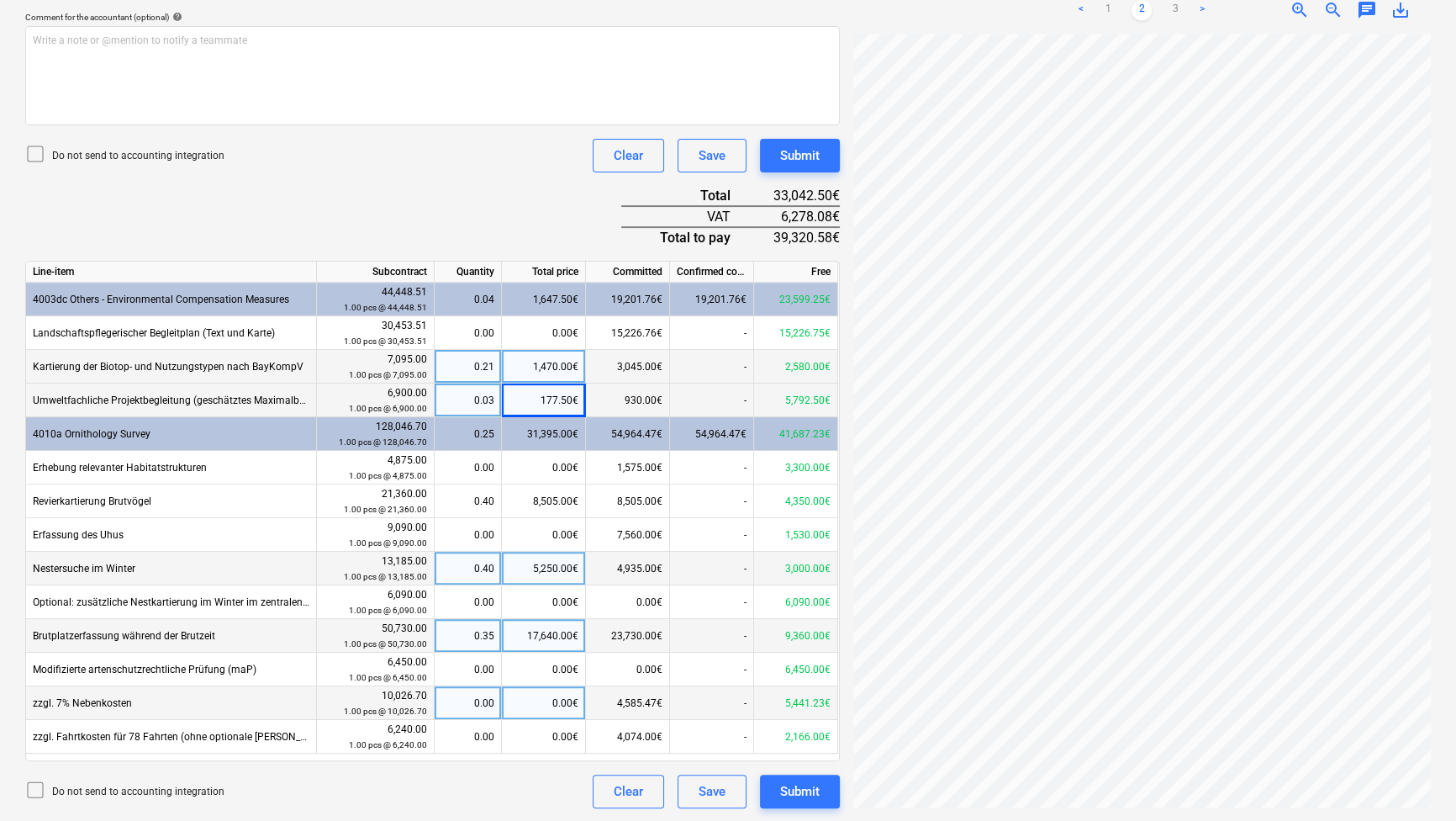
click at [553, 704] on div "0.00€" at bounding box center [544, 703] width 84 height 34
type input "2312.98"
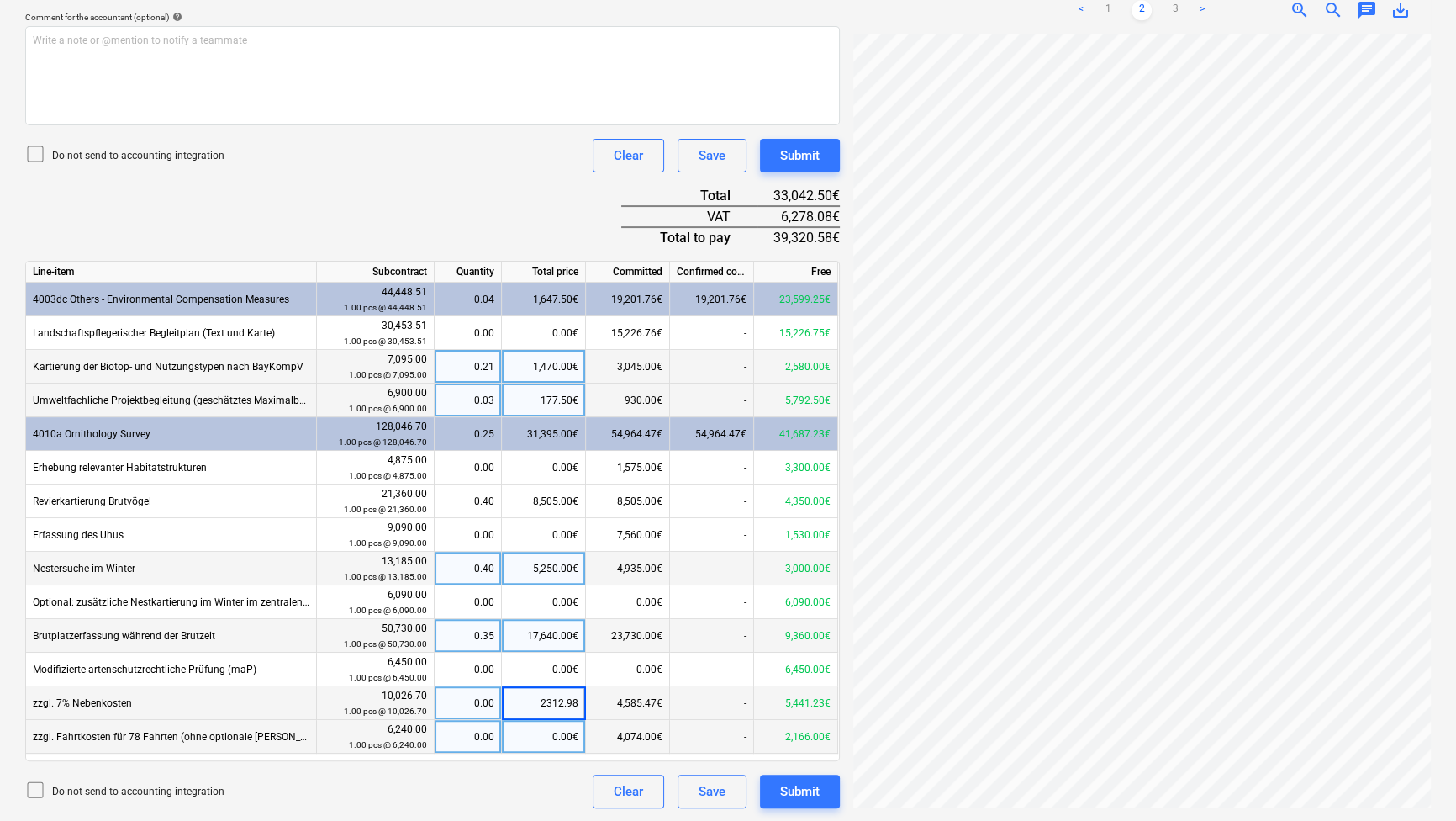
click at [549, 741] on div "0.00€" at bounding box center [544, 736] width 84 height 34
type input "2480"
click at [531, 781] on div "Do not send to accounting integration Clear Save Submit" at bounding box center [432, 791] width 814 height 34
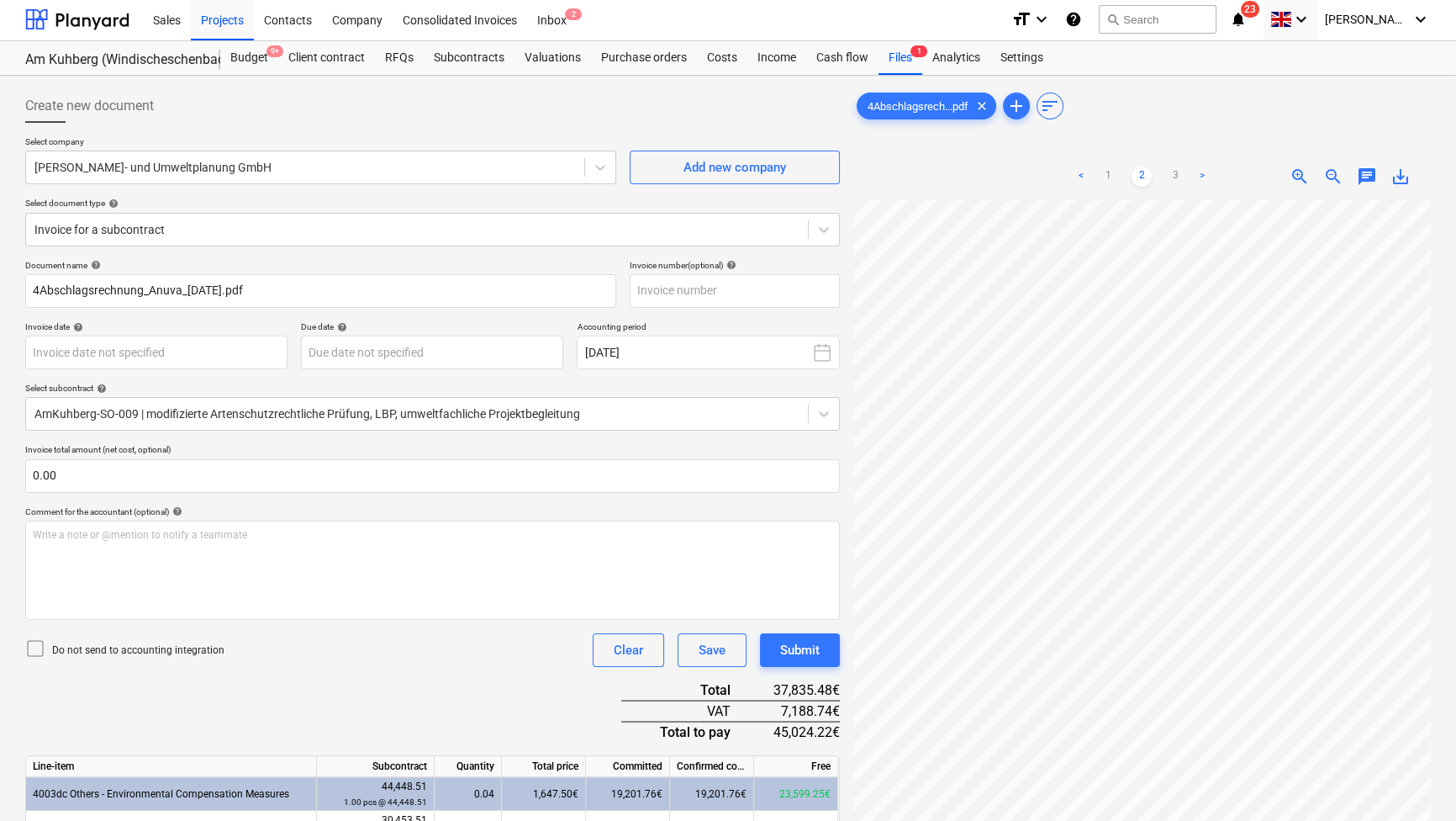
scroll to position [0, 0]
click at [1107, 177] on link "1" at bounding box center [1107, 178] width 20 height 20
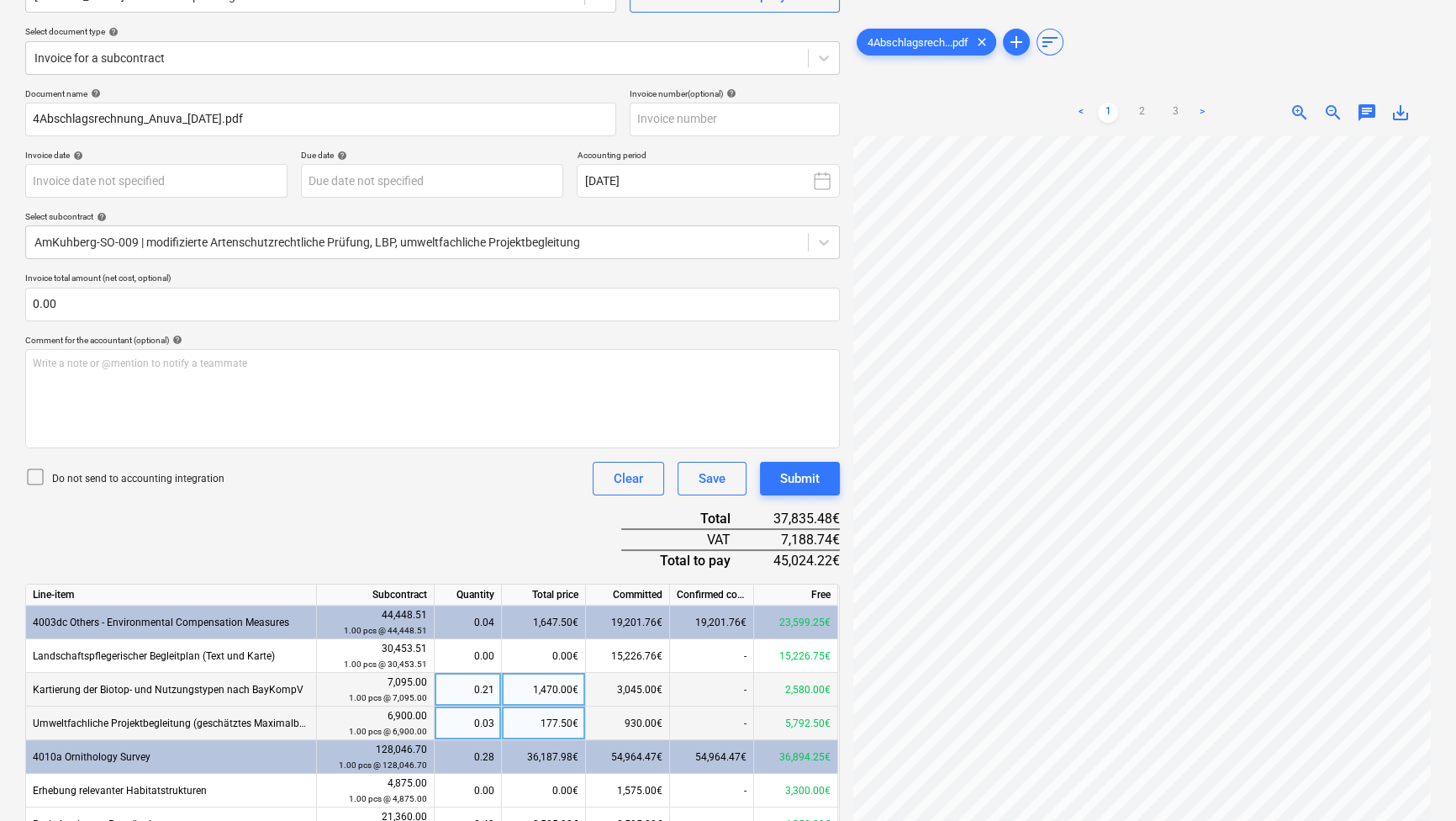
scroll to position [152, 0]
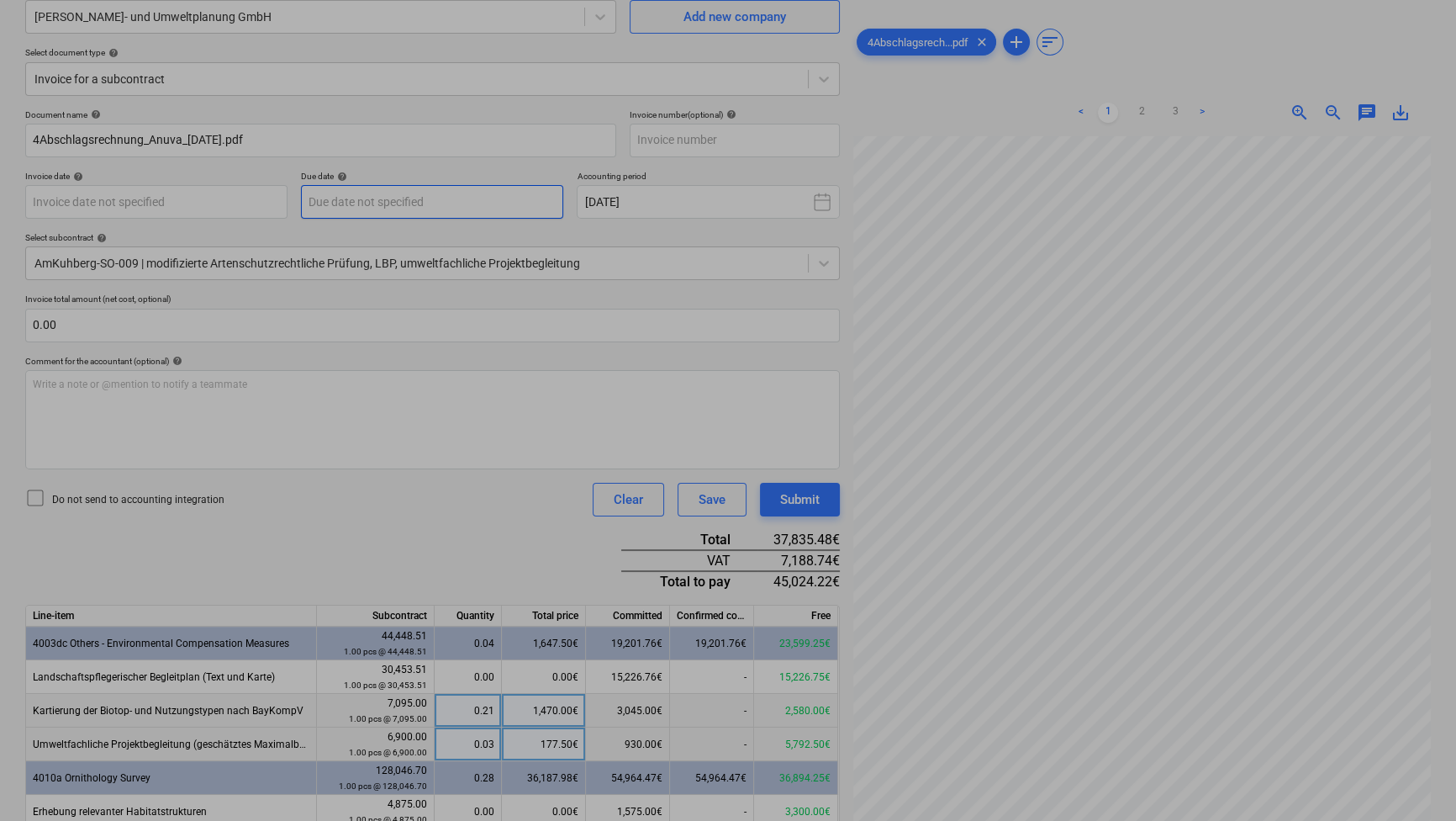
click at [417, 209] on body "Sales Projects Contacts Company Consolidated Invoices Inbox 2 format_size keybo…" at bounding box center [728, 259] width 1456 height 821
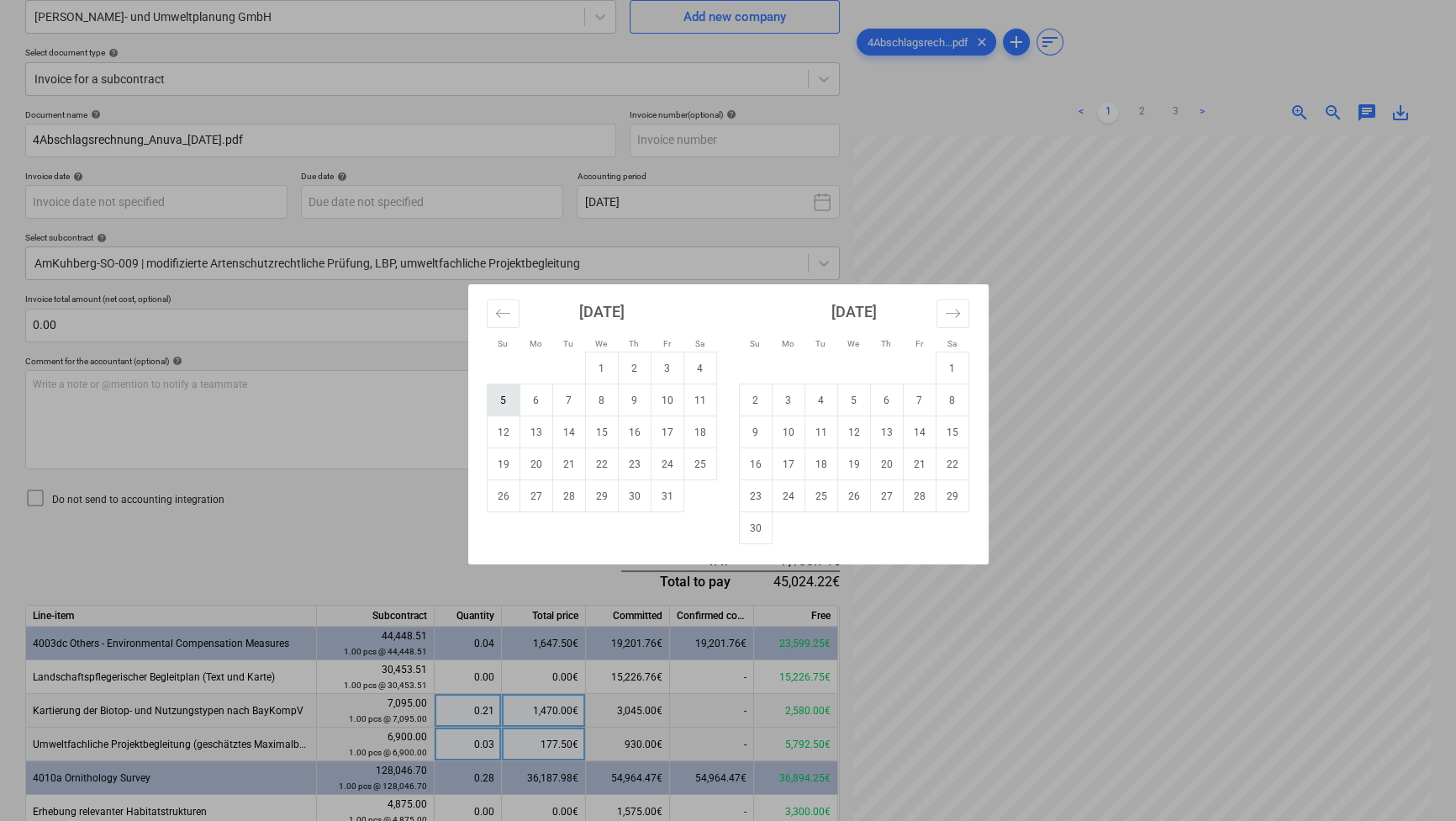
click at [505, 392] on td "5" at bounding box center [503, 400] width 33 height 32
type input "[DATE]"
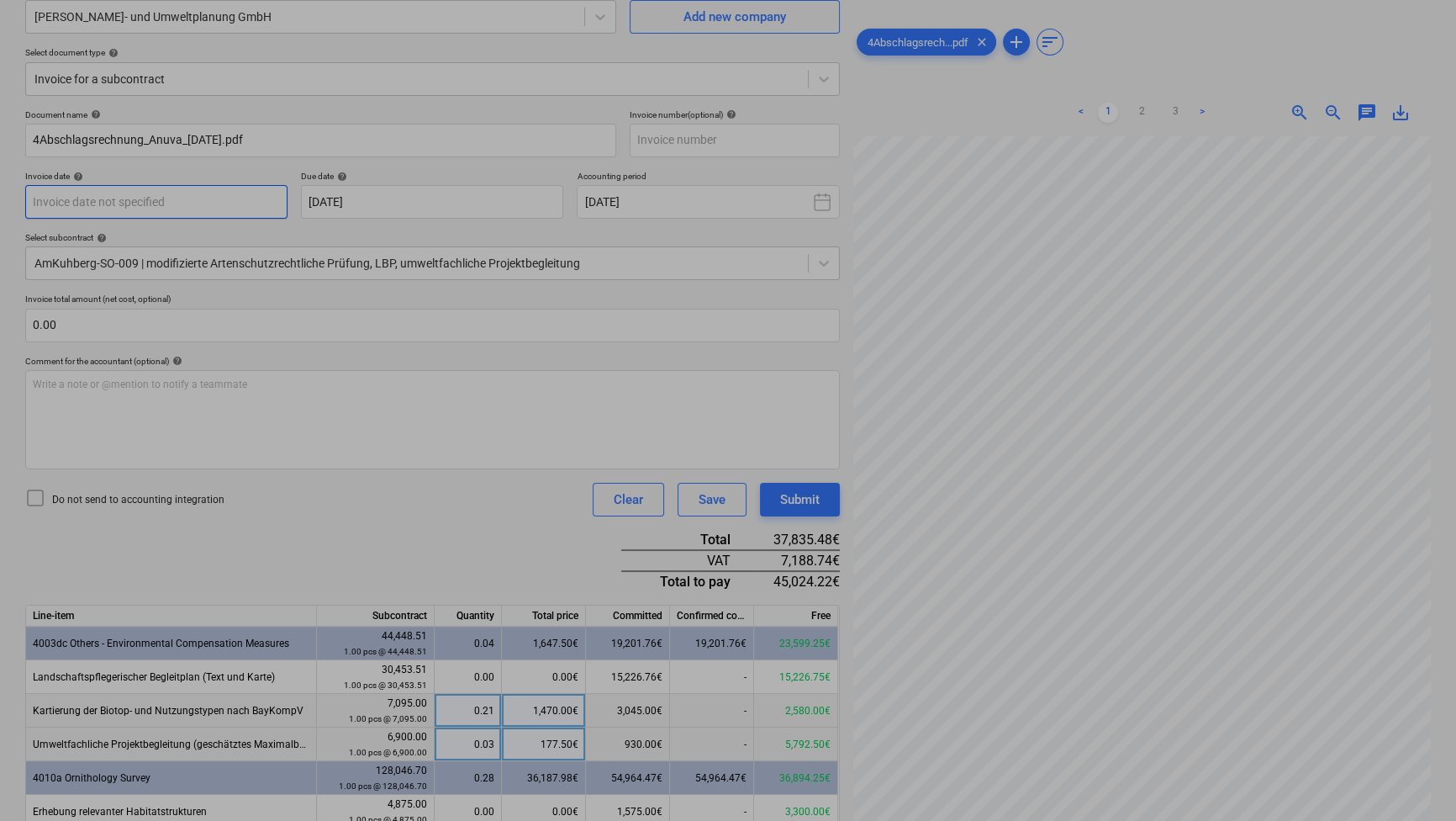
click at [181, 192] on body "Sales Projects Contacts Company Consolidated Invoices Inbox 2 format_size keybo…" at bounding box center [728, 259] width 1456 height 821
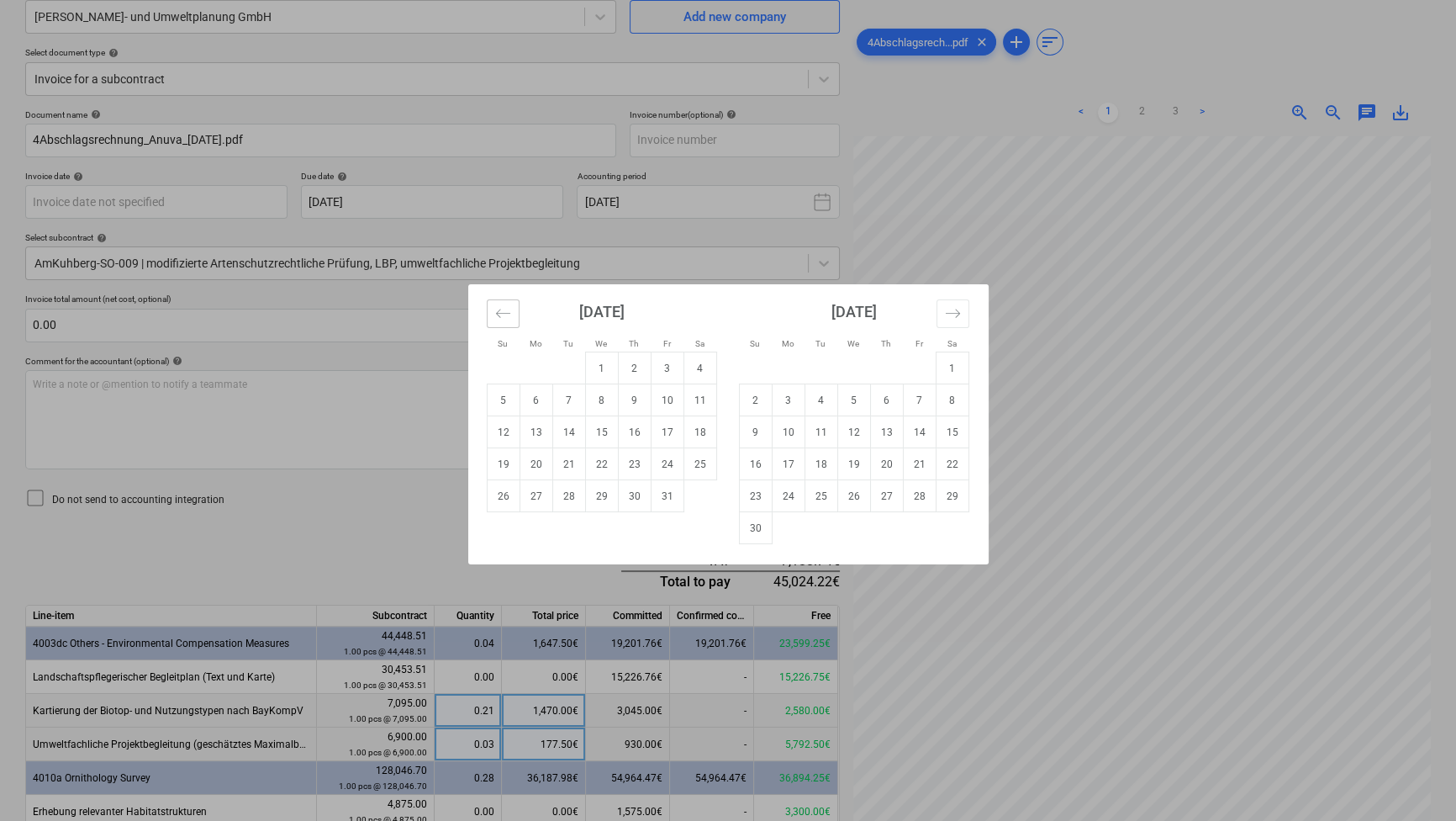
click at [487, 303] on button "Move backward to switch to the previous month." at bounding box center [503, 313] width 33 height 28
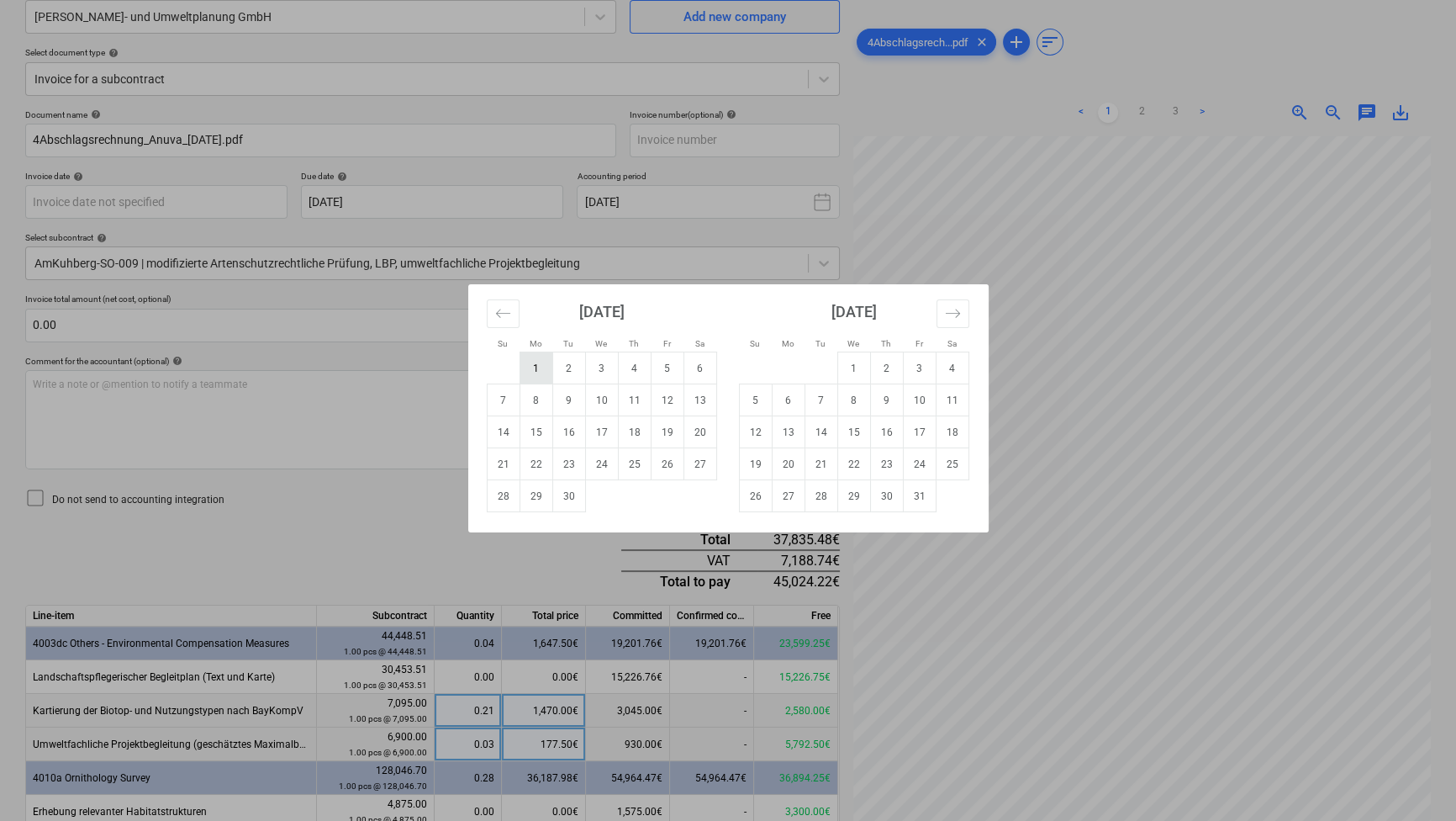
click at [537, 378] on td "1" at bounding box center [536, 368] width 33 height 32
type input "[DATE]"
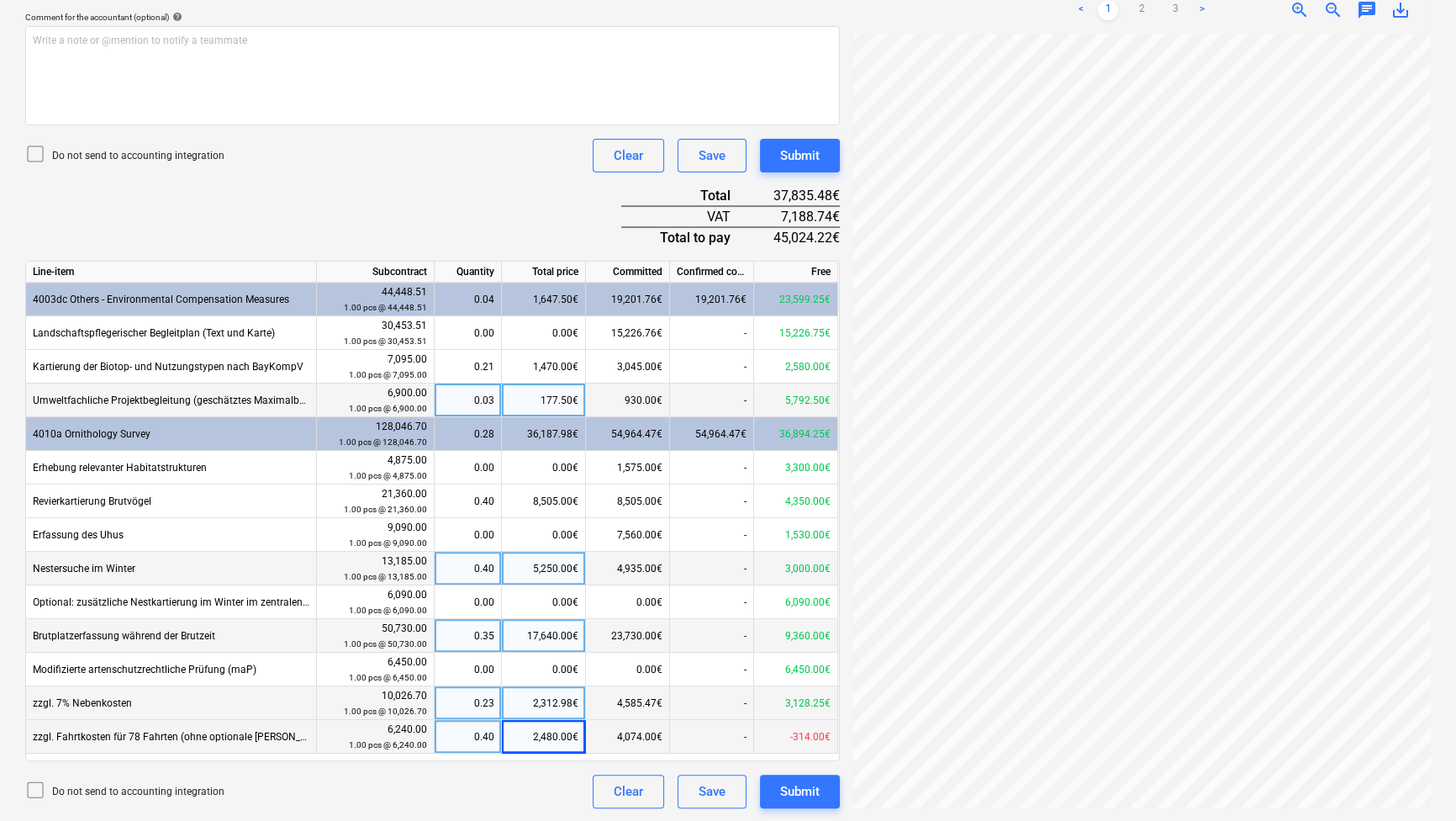
scroll to position [0, 0]
click at [1140, 7] on link "2" at bounding box center [1141, 10] width 20 height 20
drag, startPoint x: 1279, startPoint y: 806, endPoint x: 1361, endPoint y: 810, distance: 82.1
click at [1361, 810] on div "4Abschlagsrech...pdf clear add sort < 1 2 3 > zoom_in zoom_out chat 0 save_alt" at bounding box center [1142, 201] width 591 height 1227
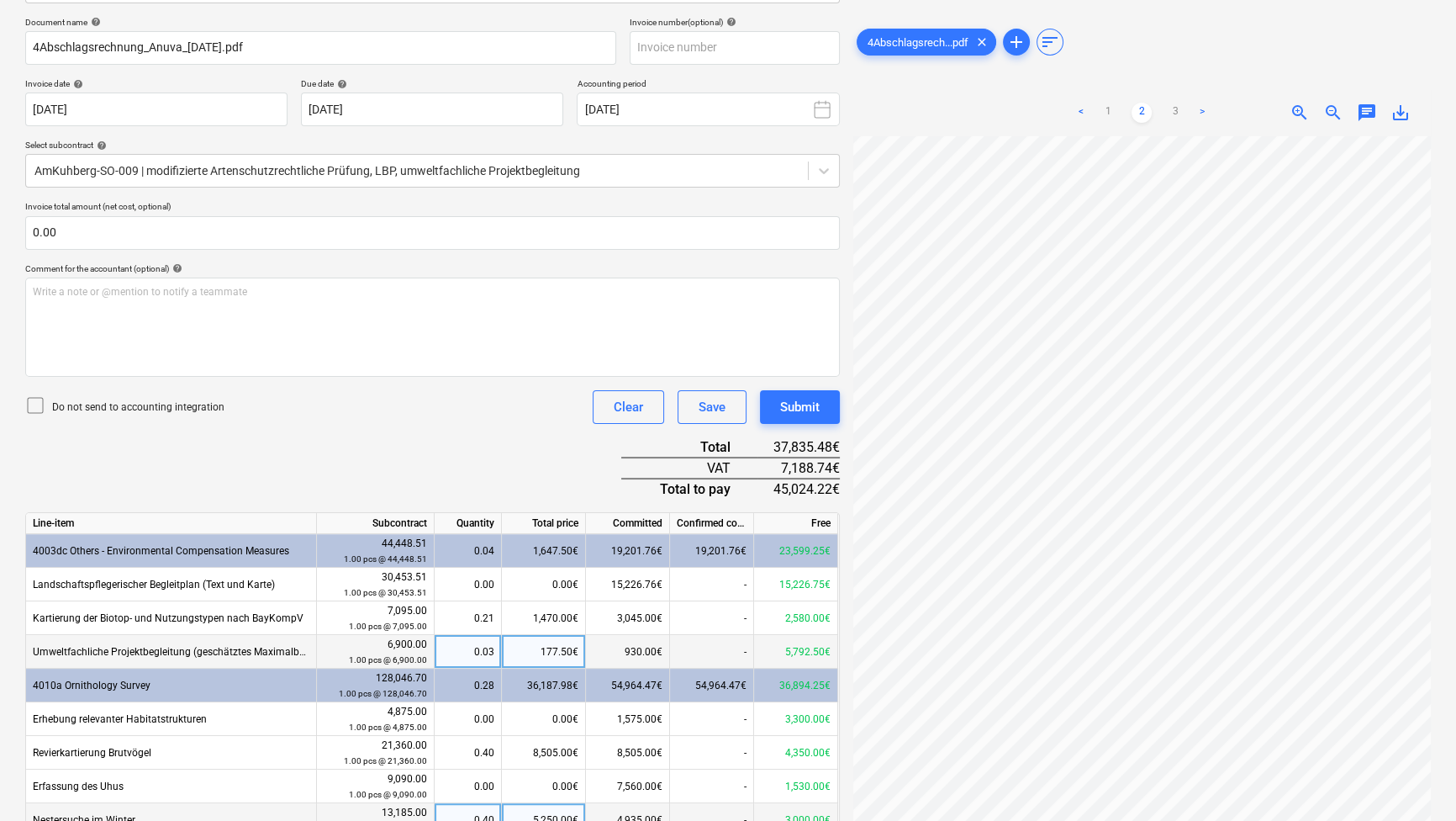
scroll to position [190, 0]
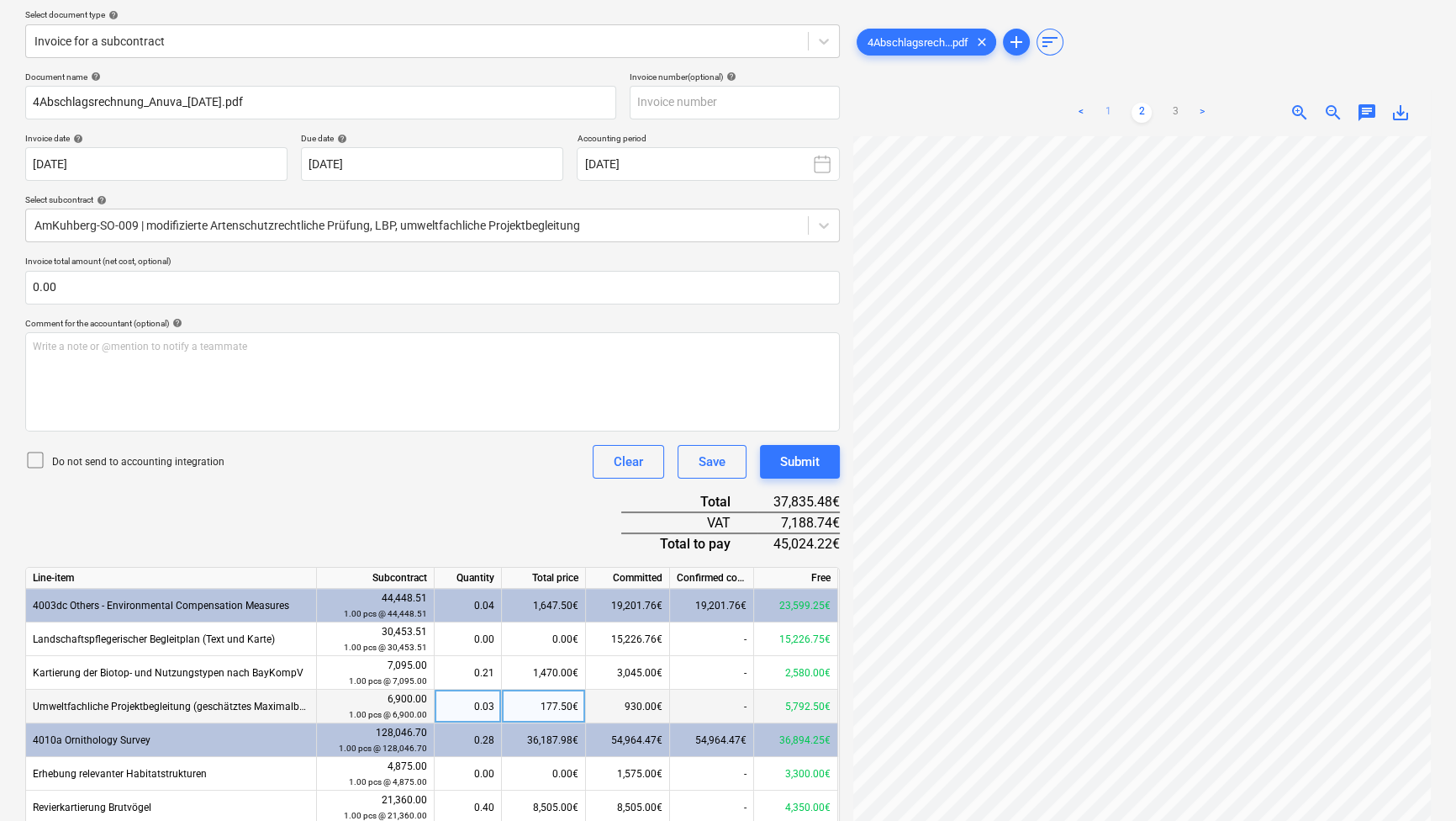
click at [1107, 111] on link "1" at bounding box center [1107, 112] width 20 height 20
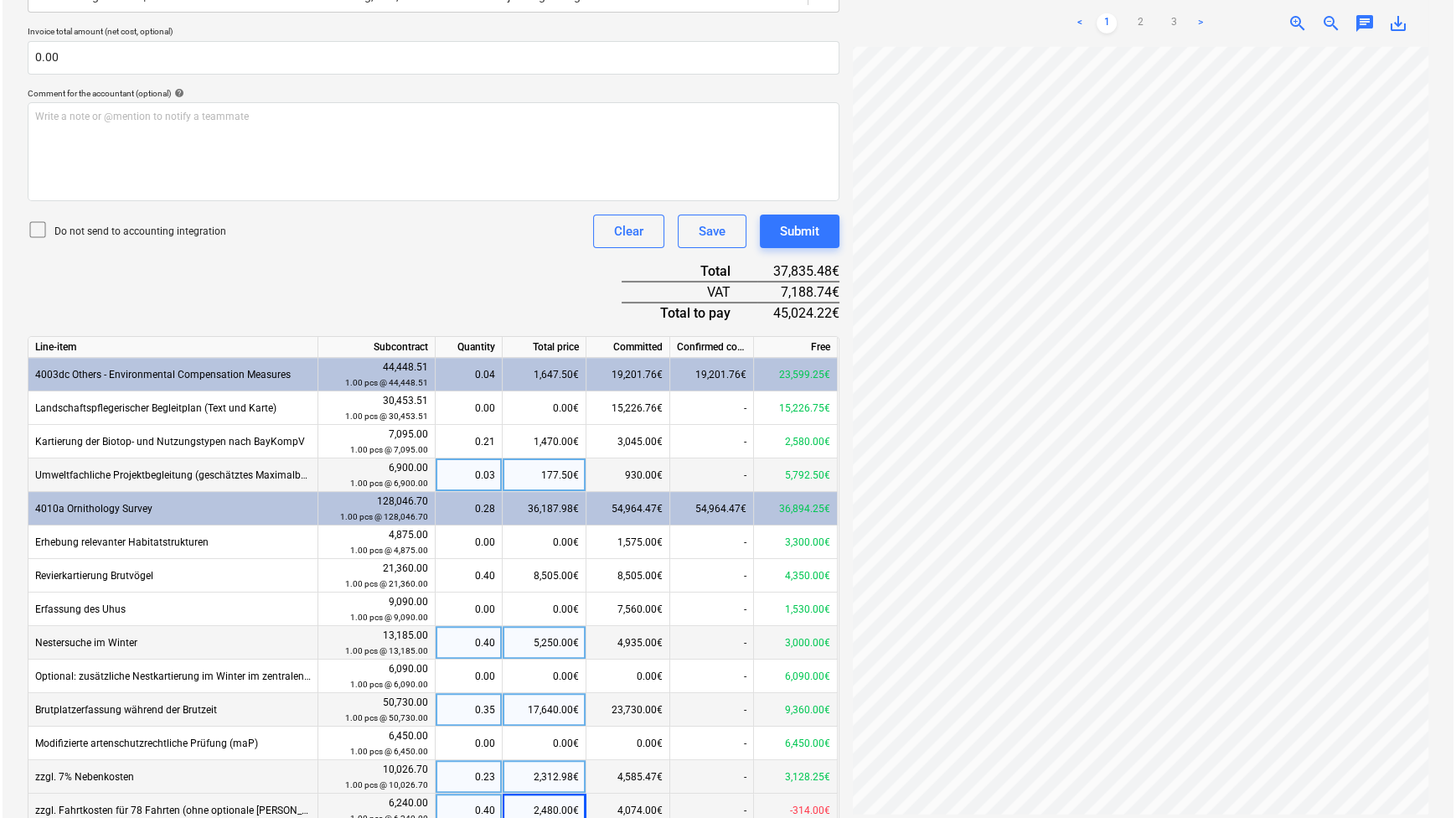
scroll to position [494, 0]
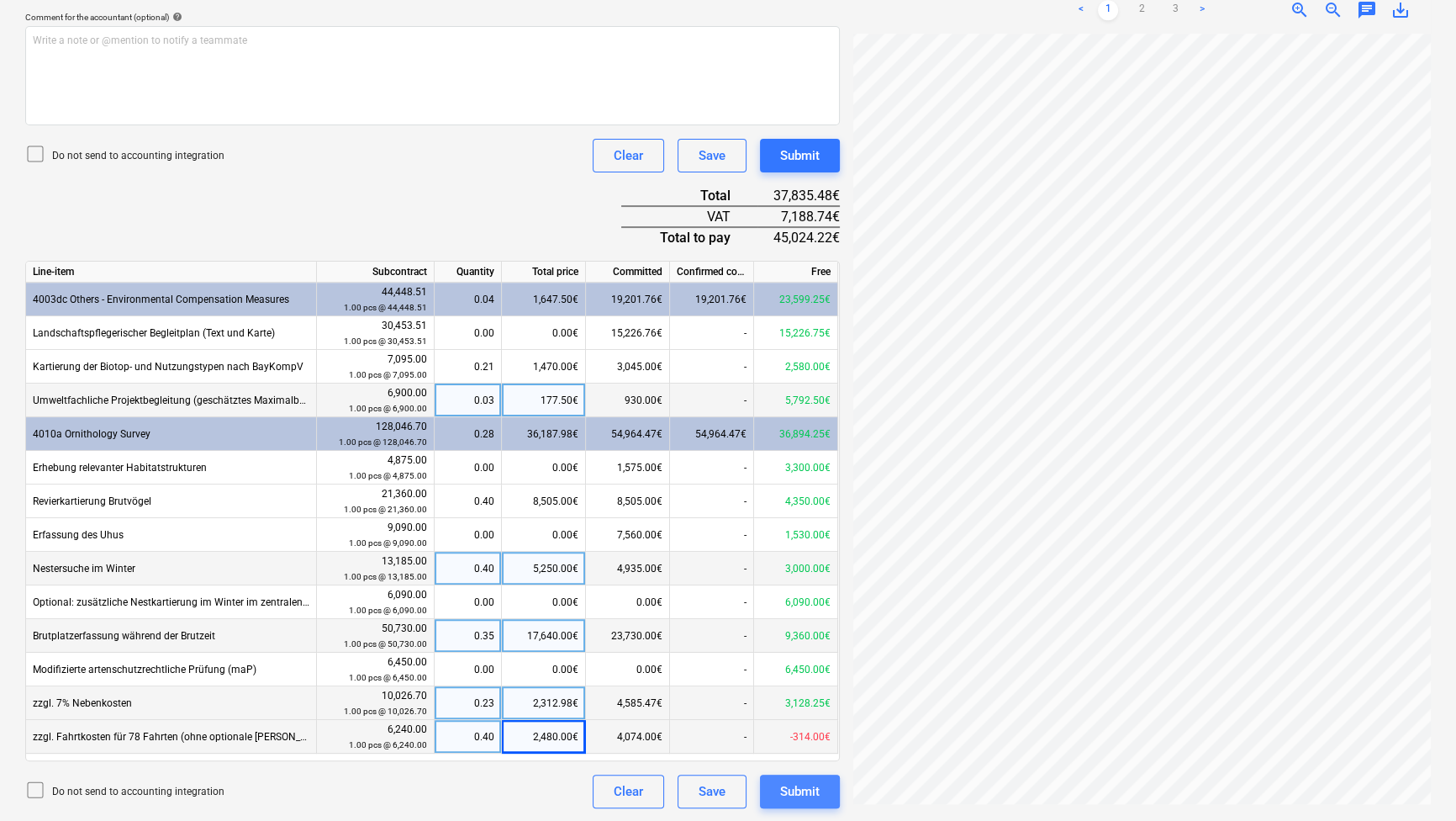
click at [784, 785] on div "Submit" at bounding box center [799, 791] width 40 height 22
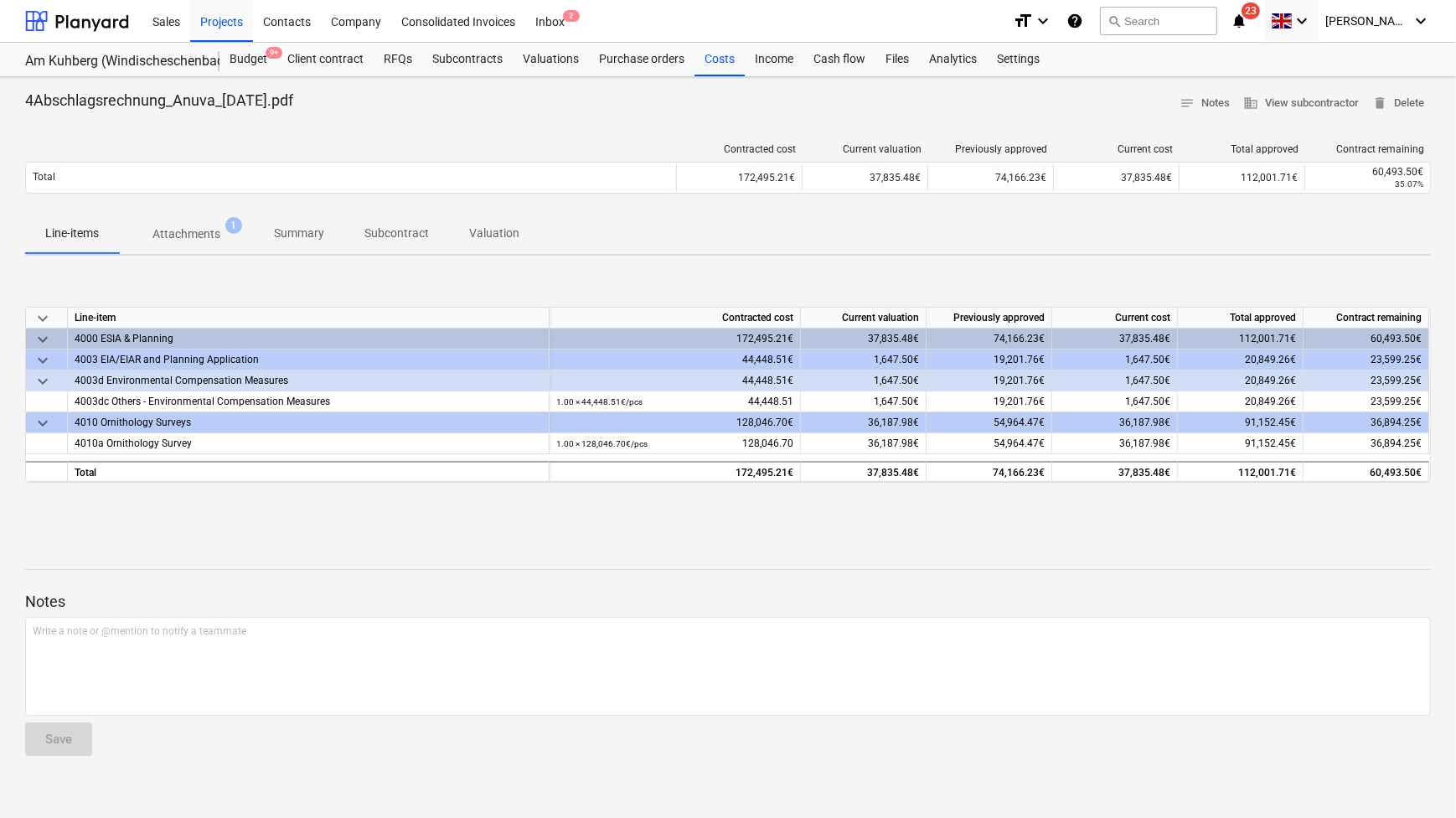
click at [201, 237] on p "Attachments" at bounding box center [186, 234] width 68 height 18
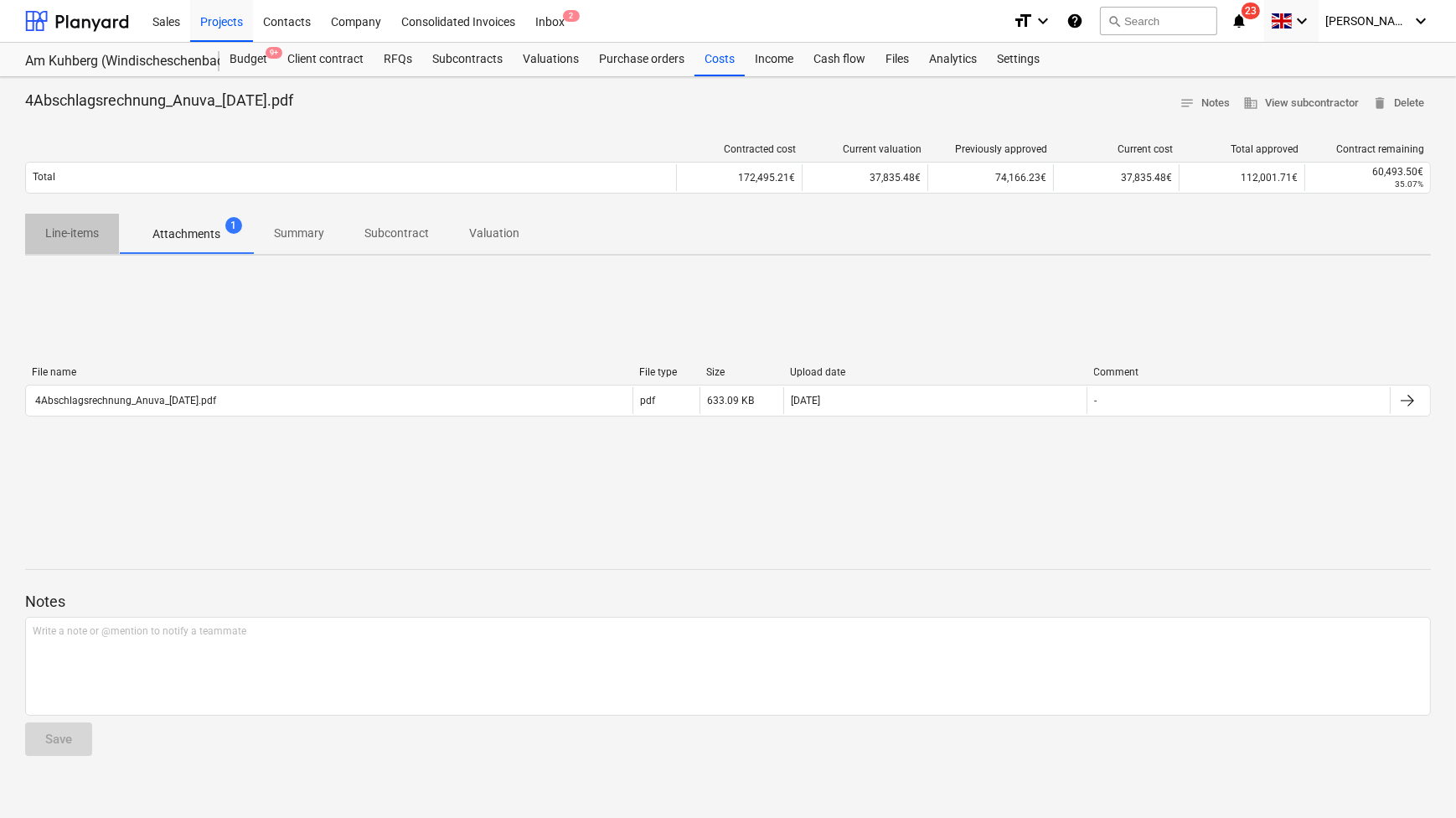
click at [104, 239] on span "Line-items" at bounding box center [72, 233] width 94 height 27
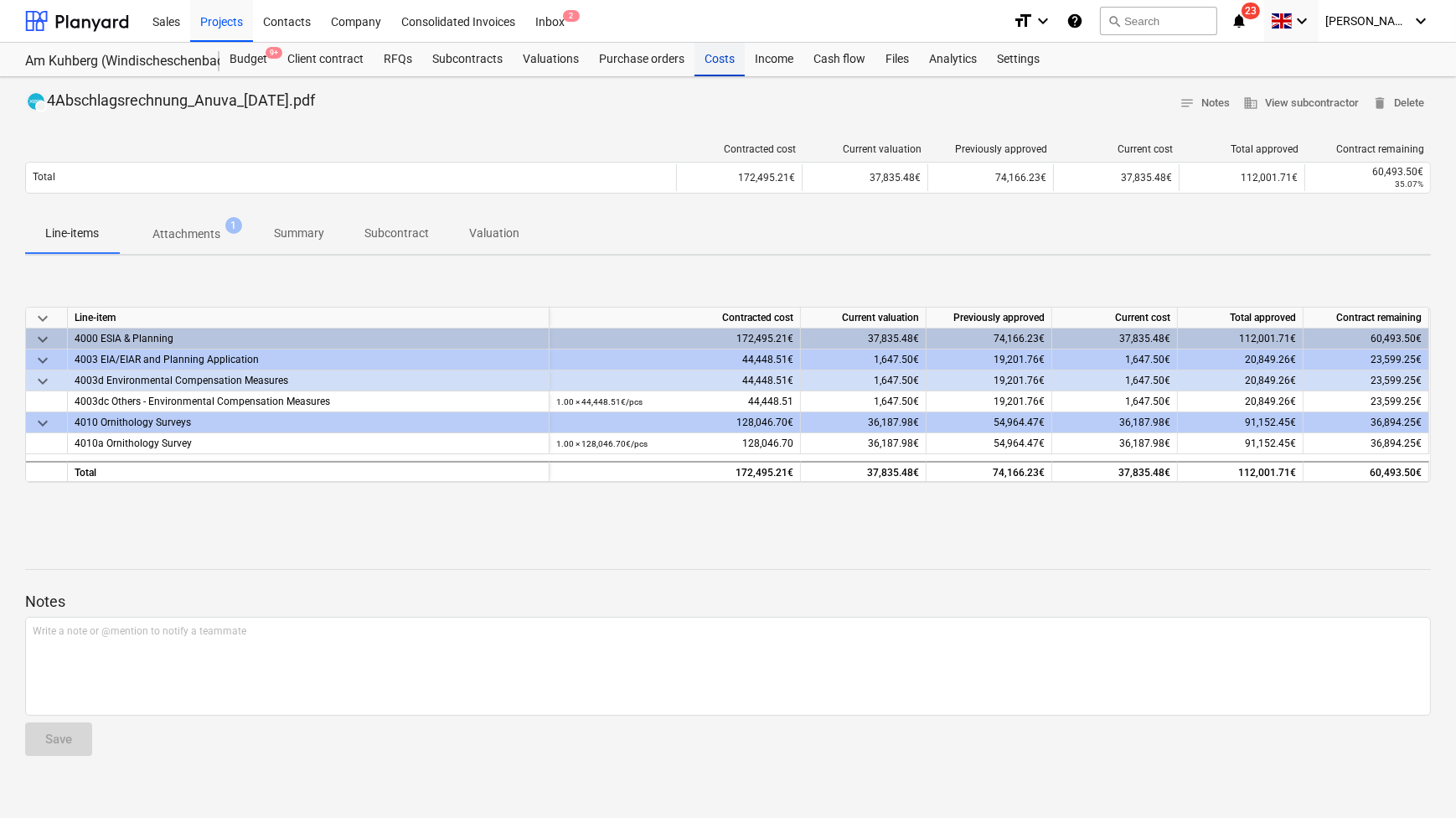
click at [718, 58] on div "Costs" at bounding box center [720, 60] width 50 height 33
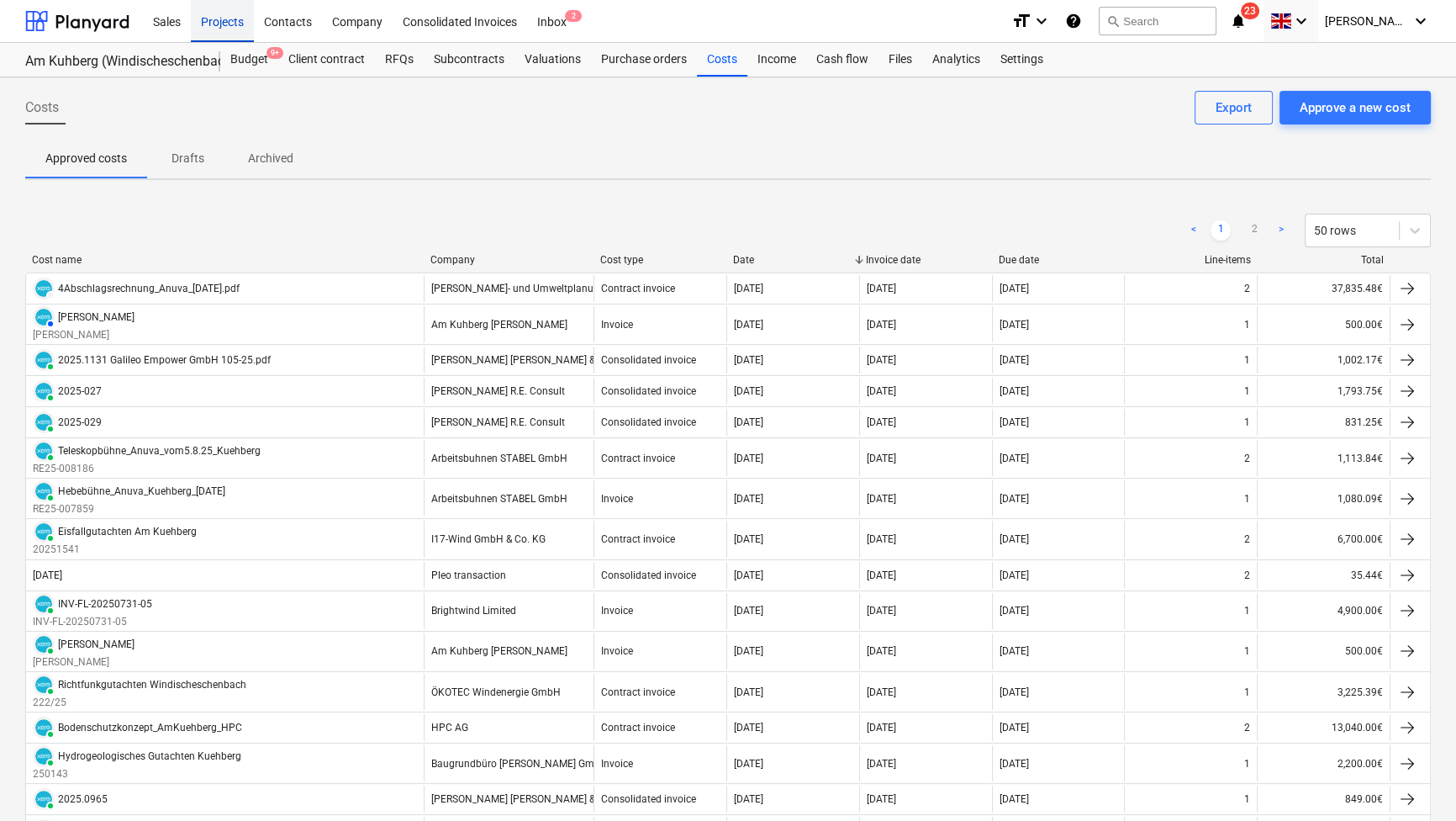
click at [233, 27] on div "Projects" at bounding box center [221, 20] width 63 height 43
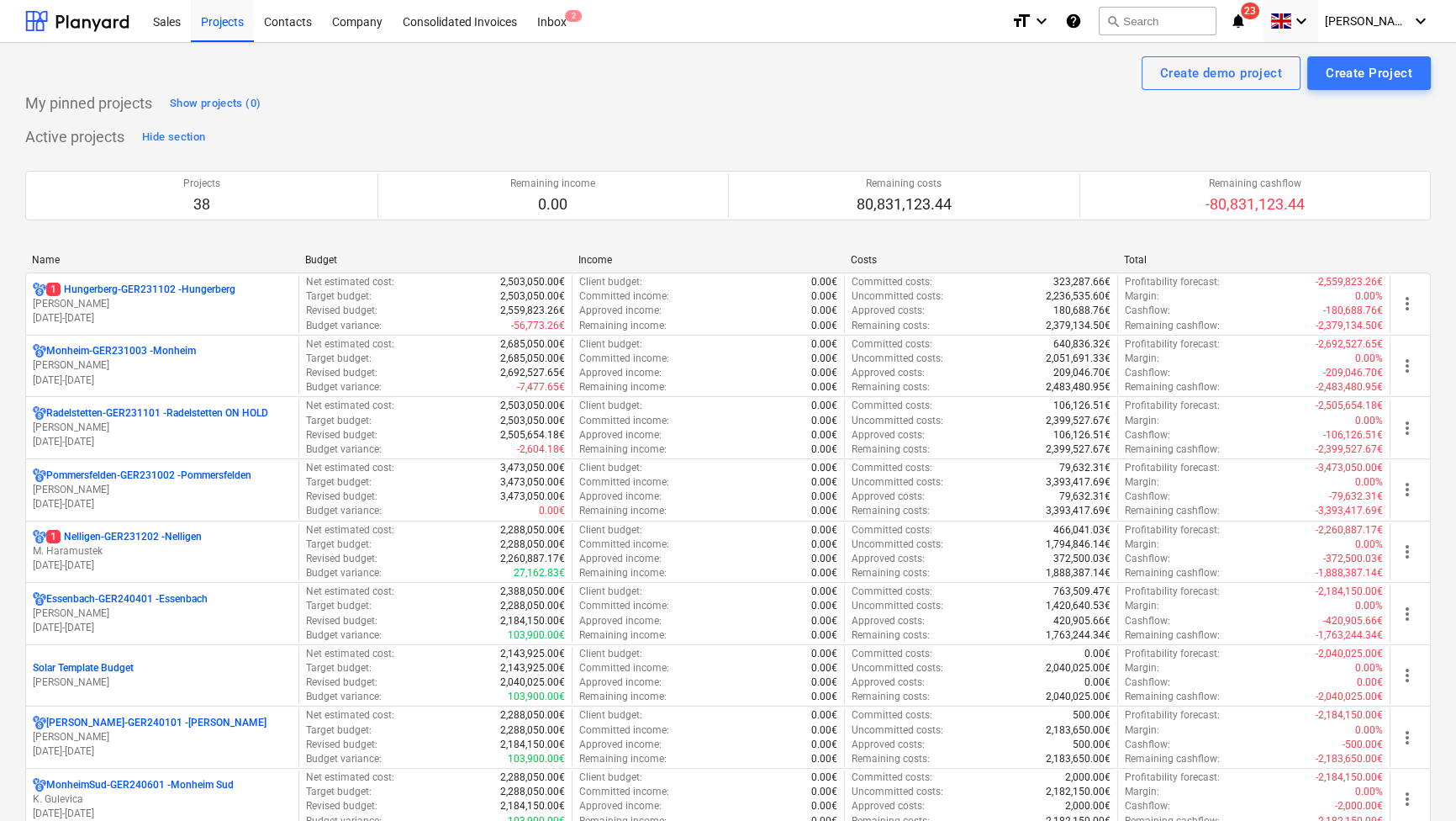
click at [34, 257] on div "Name" at bounding box center [161, 260] width 259 height 11
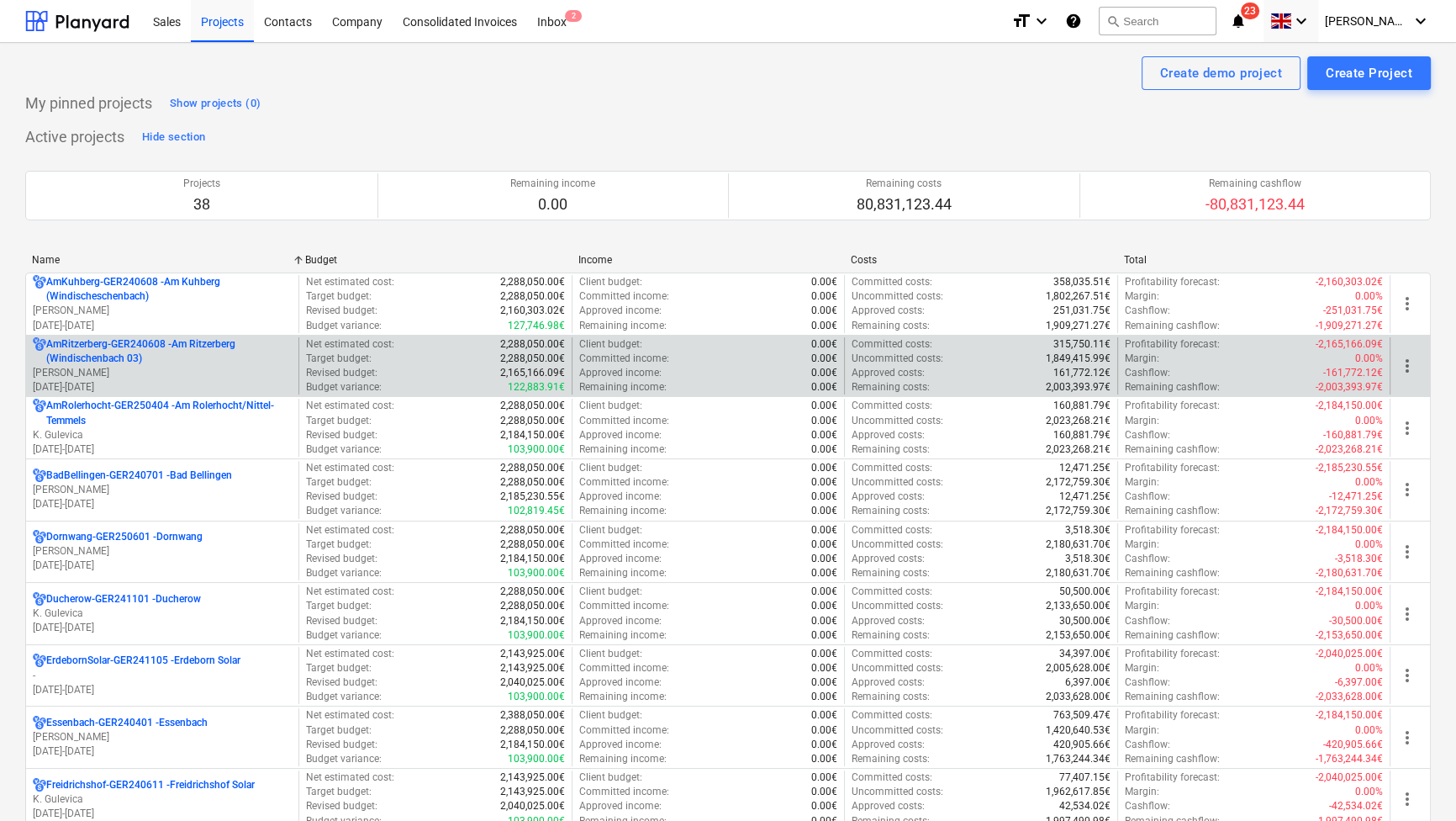
click at [104, 362] on p "AmRitzerberg-GER240608 - Am Ritzerberg ([GEOGRAPHIC_DATA] 03)" at bounding box center [169, 351] width 245 height 28
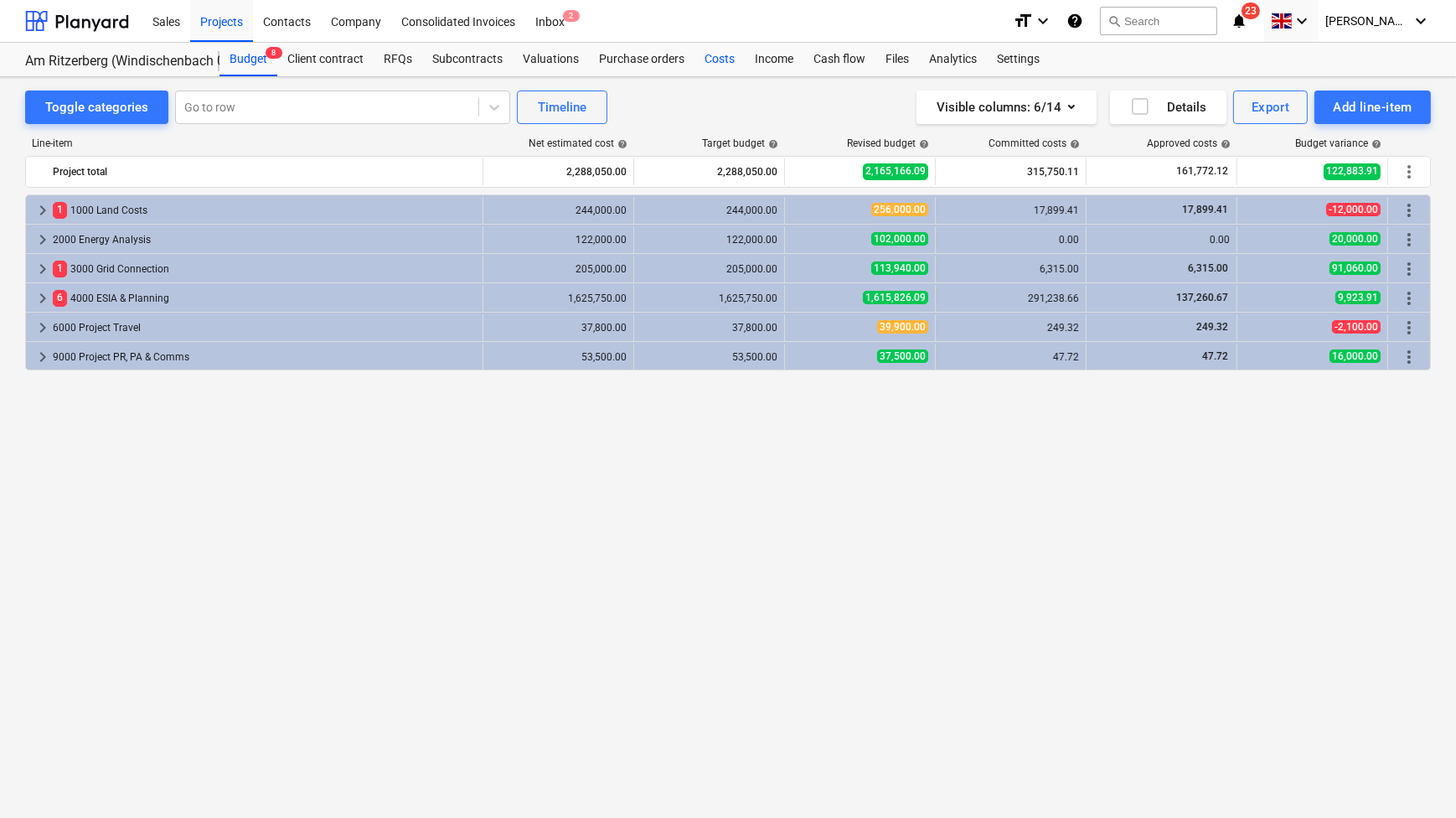
click at [717, 59] on div "Costs" at bounding box center [720, 60] width 50 height 33
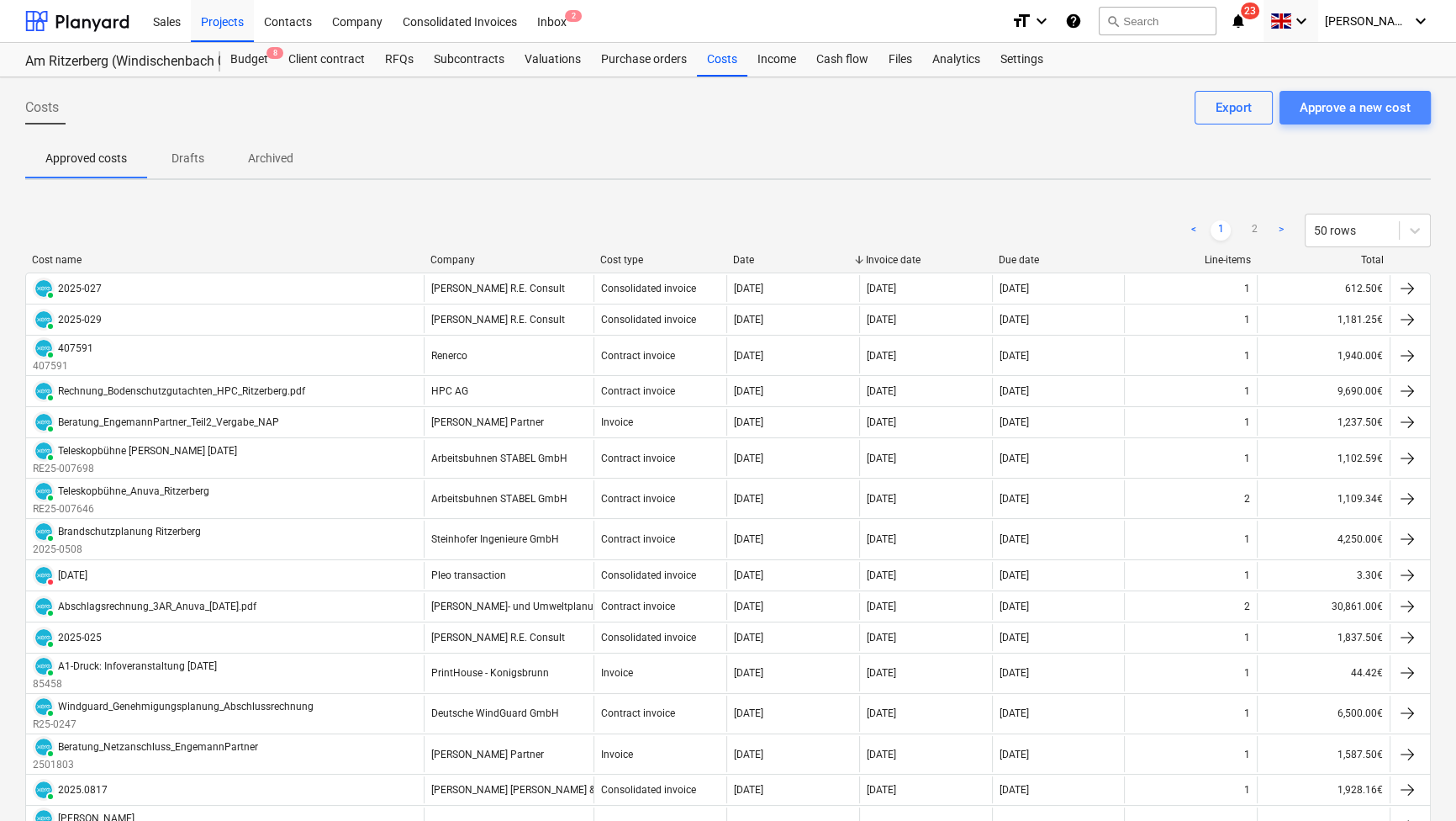
click at [1372, 109] on div "Approve a new cost" at bounding box center [1355, 108] width 111 height 22
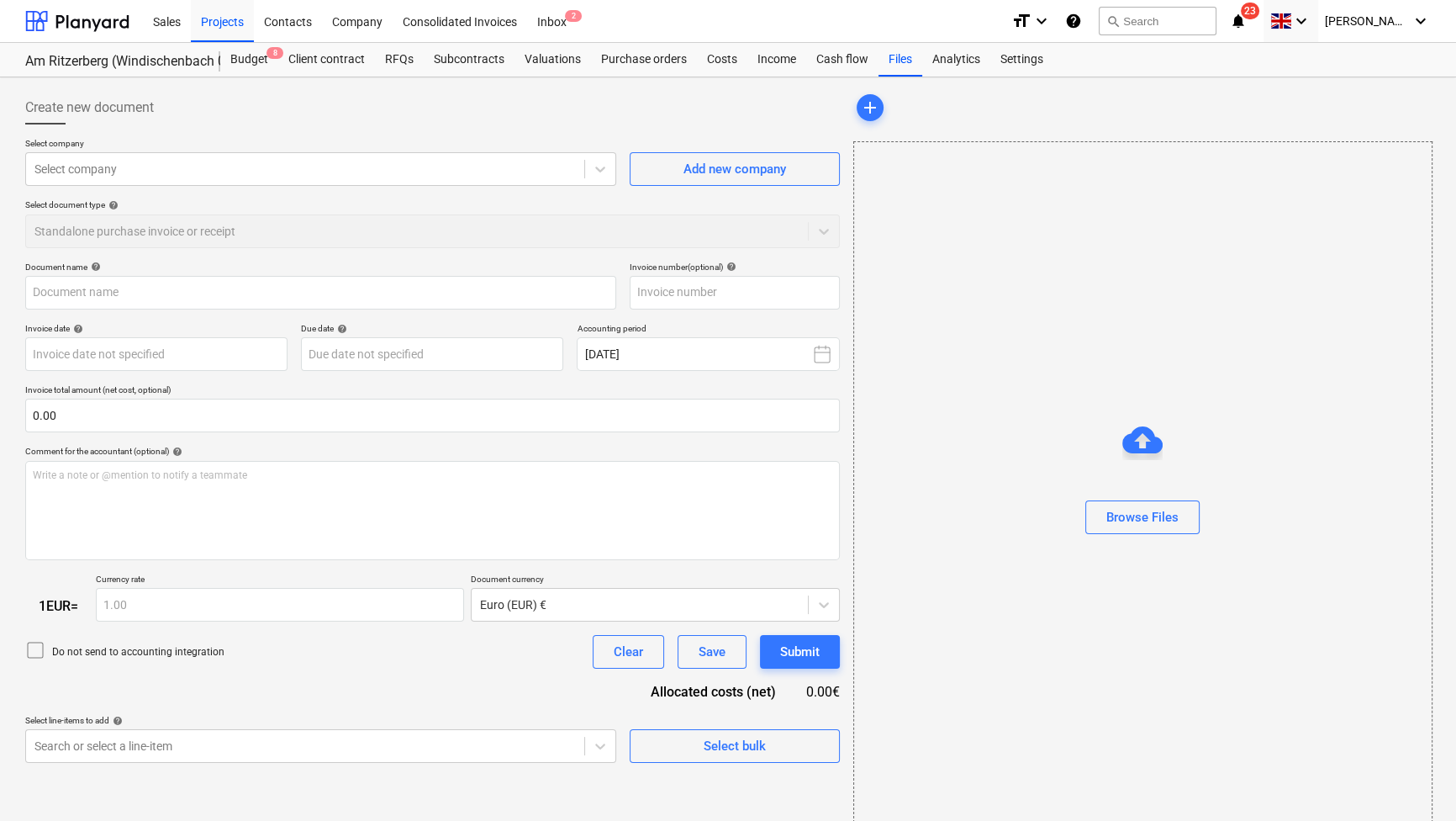
type input "Abschlagsrechnung_4AR_[DATE].pdf"
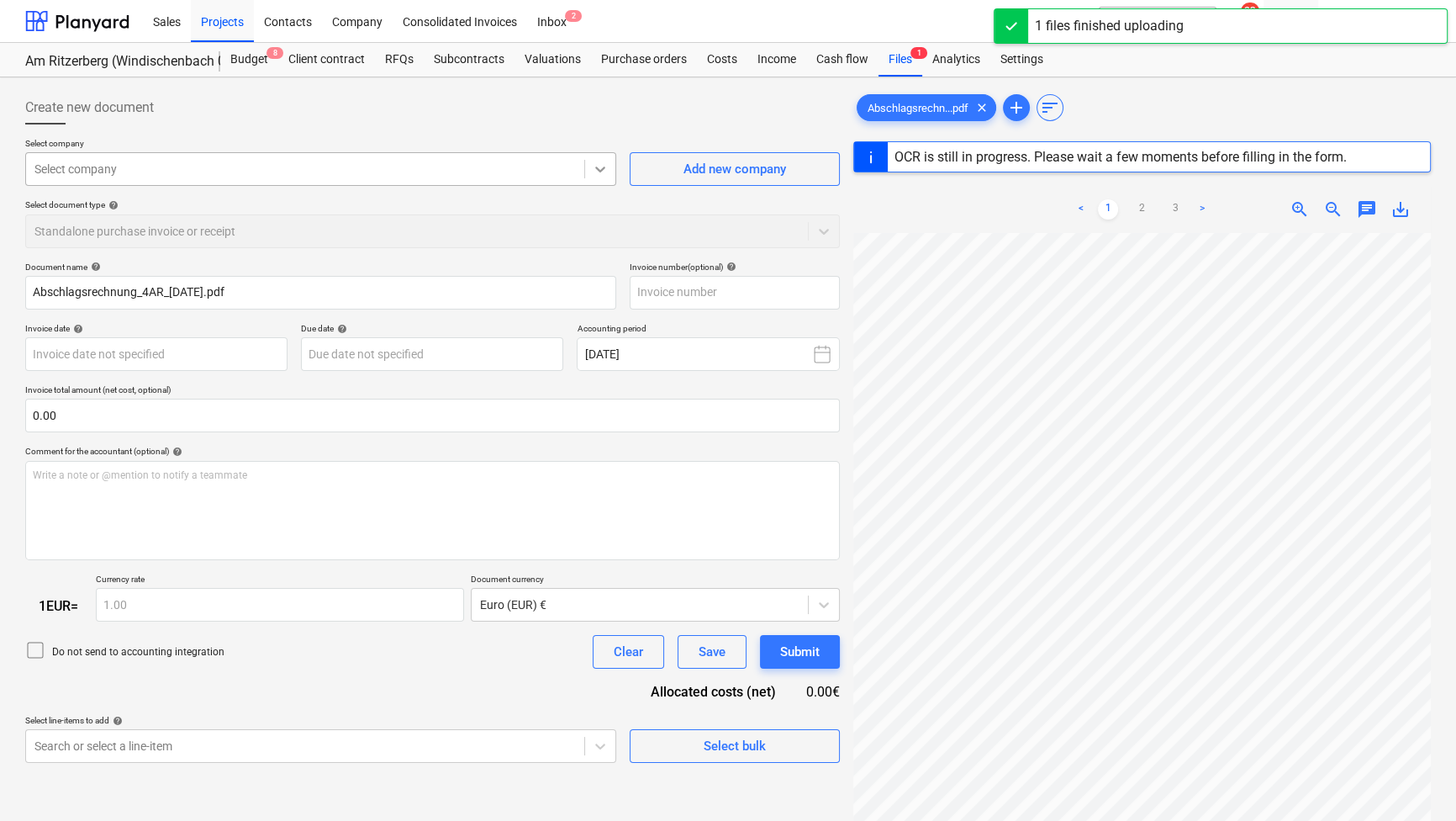
click at [597, 169] on icon at bounding box center [599, 169] width 10 height 6
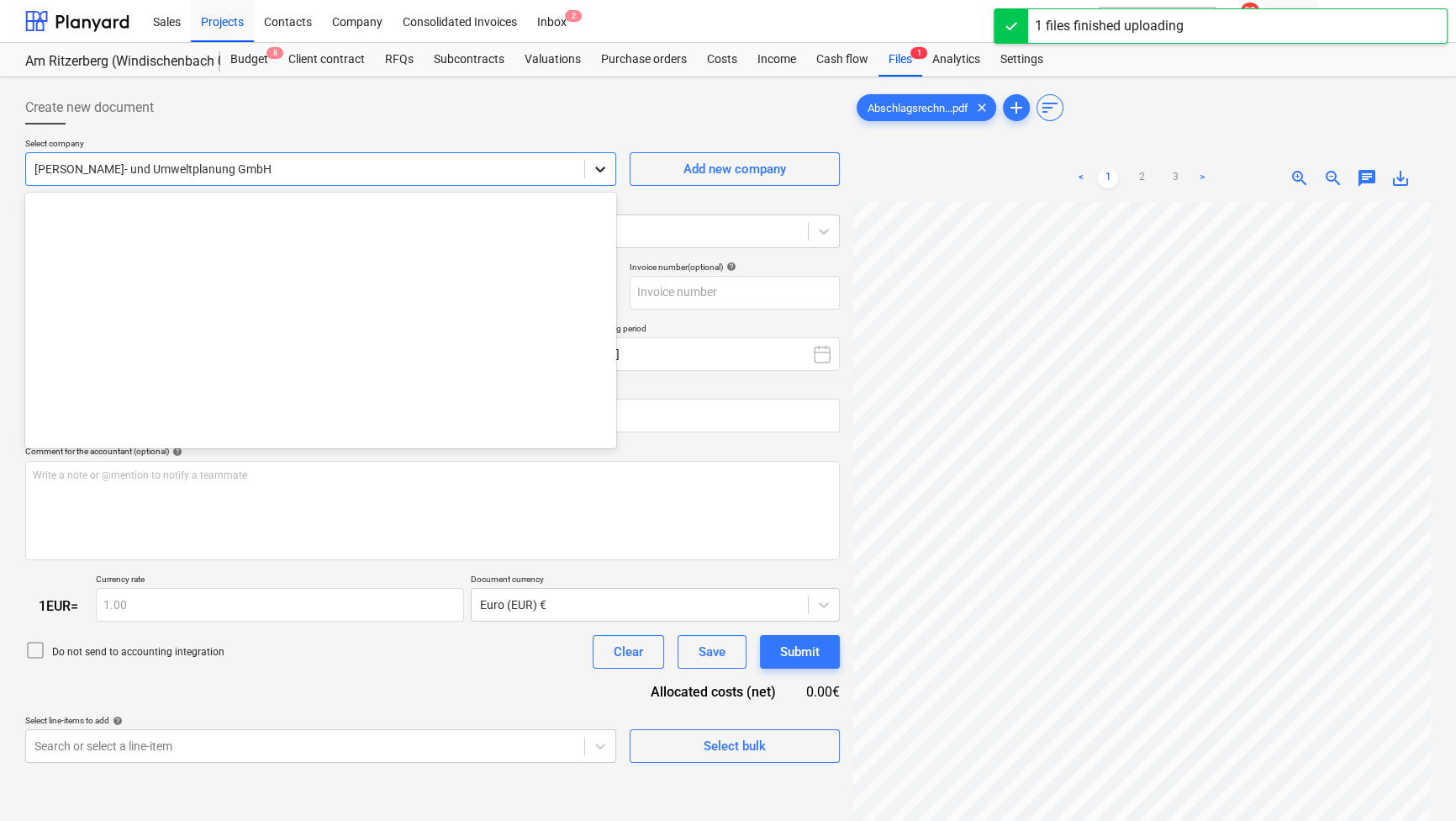
scroll to position [2060, 0]
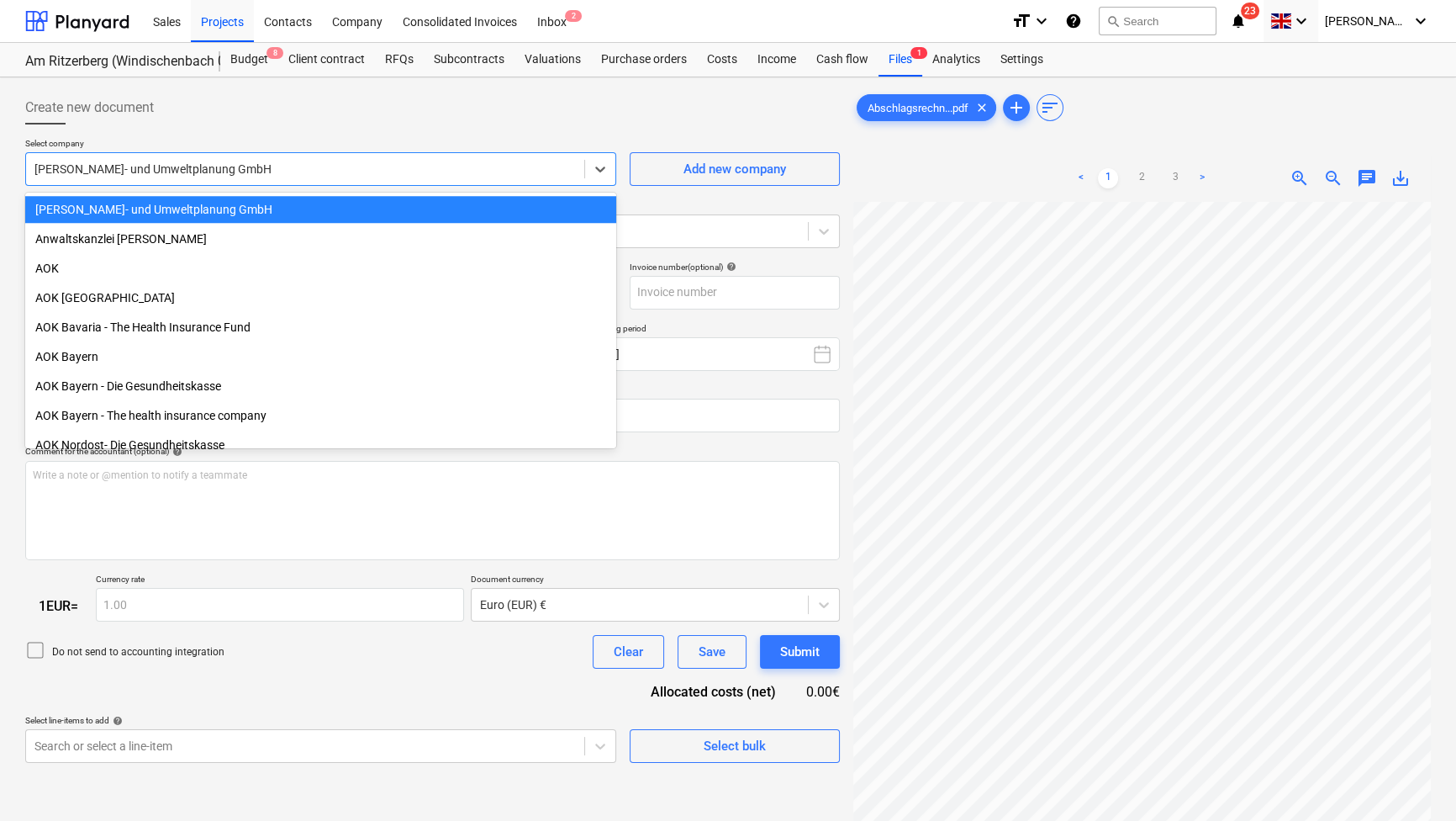
click at [552, 108] on div "Create new document" at bounding box center [432, 108] width 814 height 34
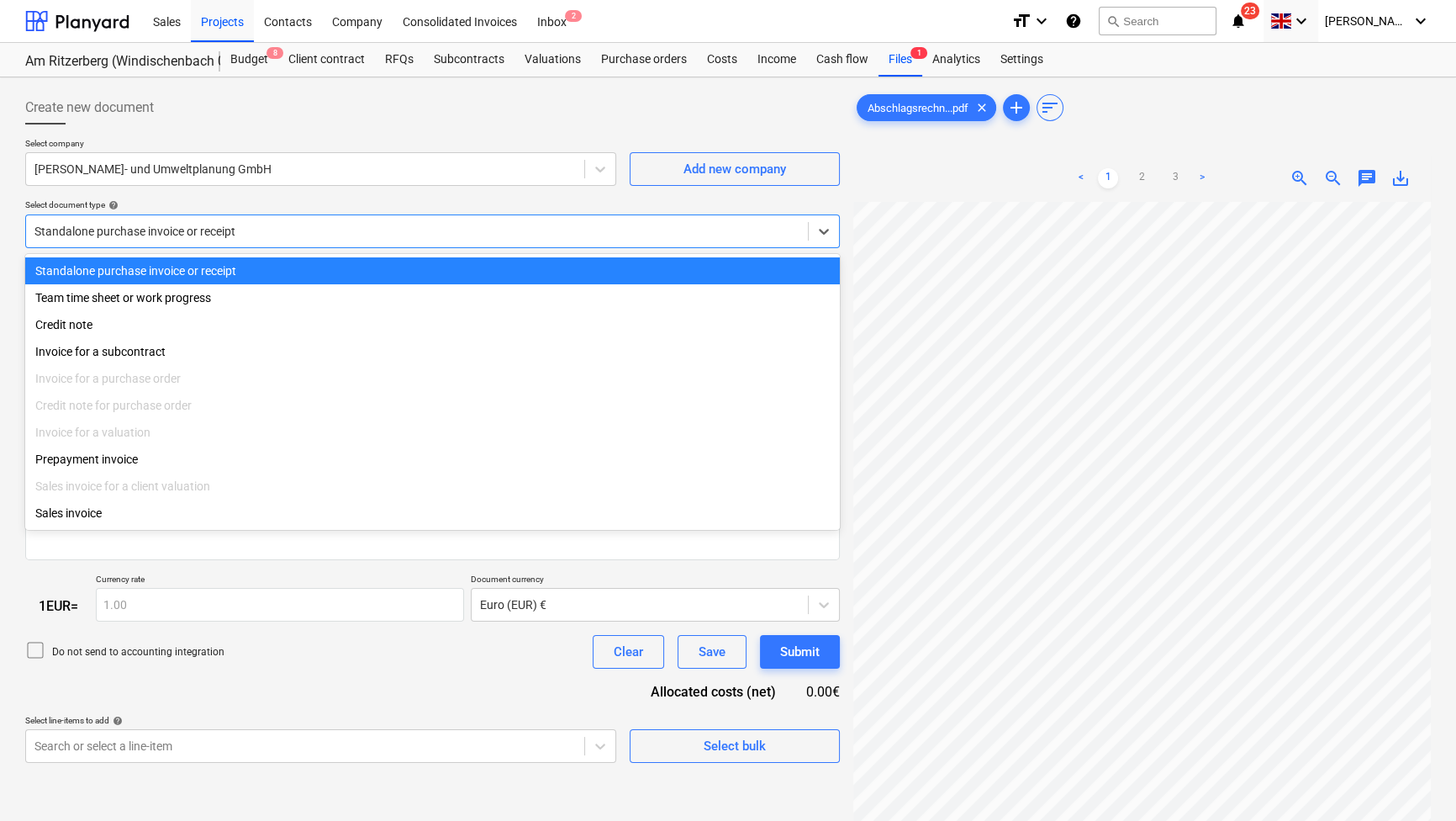
click at [801, 235] on div "Standalone purchase invoice or receipt" at bounding box center [417, 231] width 782 height 24
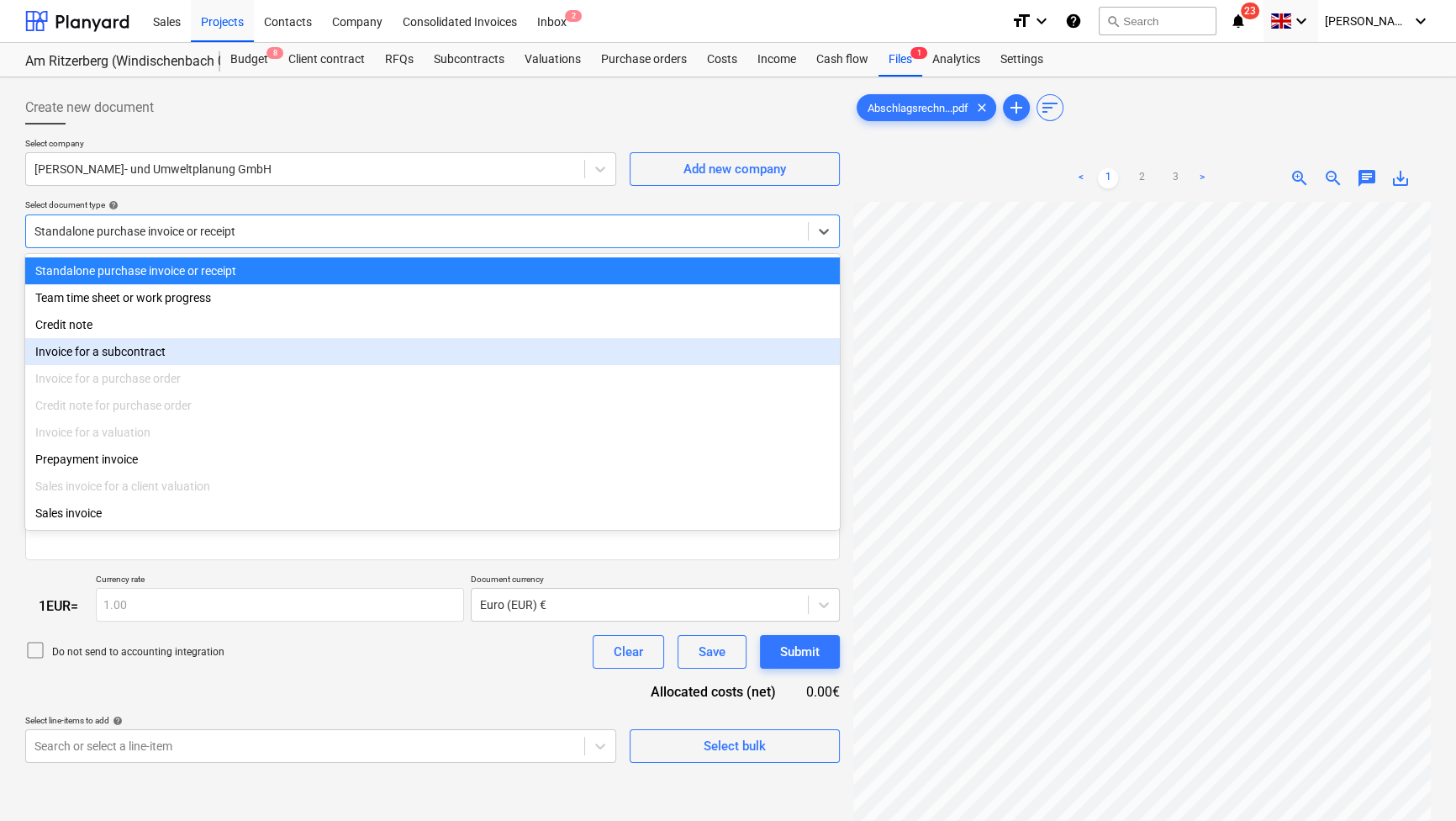
click at [204, 351] on div "Invoice for a subcontract" at bounding box center [432, 351] width 814 height 26
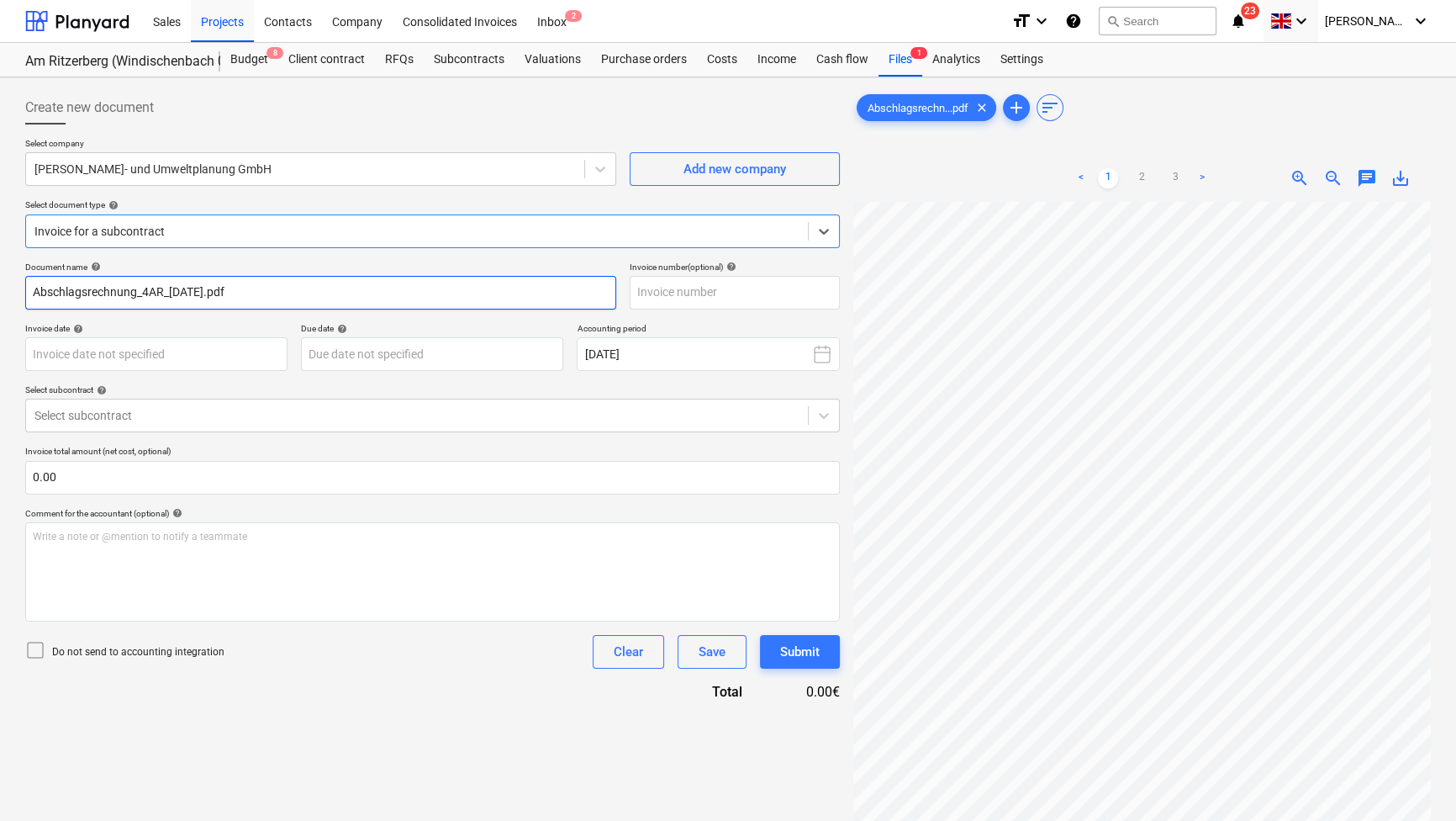
click at [163, 292] on input "Abschlagsrechnung_4AR_[DATE].pdf" at bounding box center [321, 292] width 591 height 34
click at [160, 291] on input "Abschlagsrechnung_4AR_[DATE].pdf" at bounding box center [321, 292] width 591 height 34
click at [159, 291] on input "Abschlagsrechnung_4AR_[DATE].pdf" at bounding box center [321, 292] width 591 height 34
click at [163, 290] on input "Abschlagsrechnung_4AR_[DATE].pdf" at bounding box center [321, 292] width 591 height 34
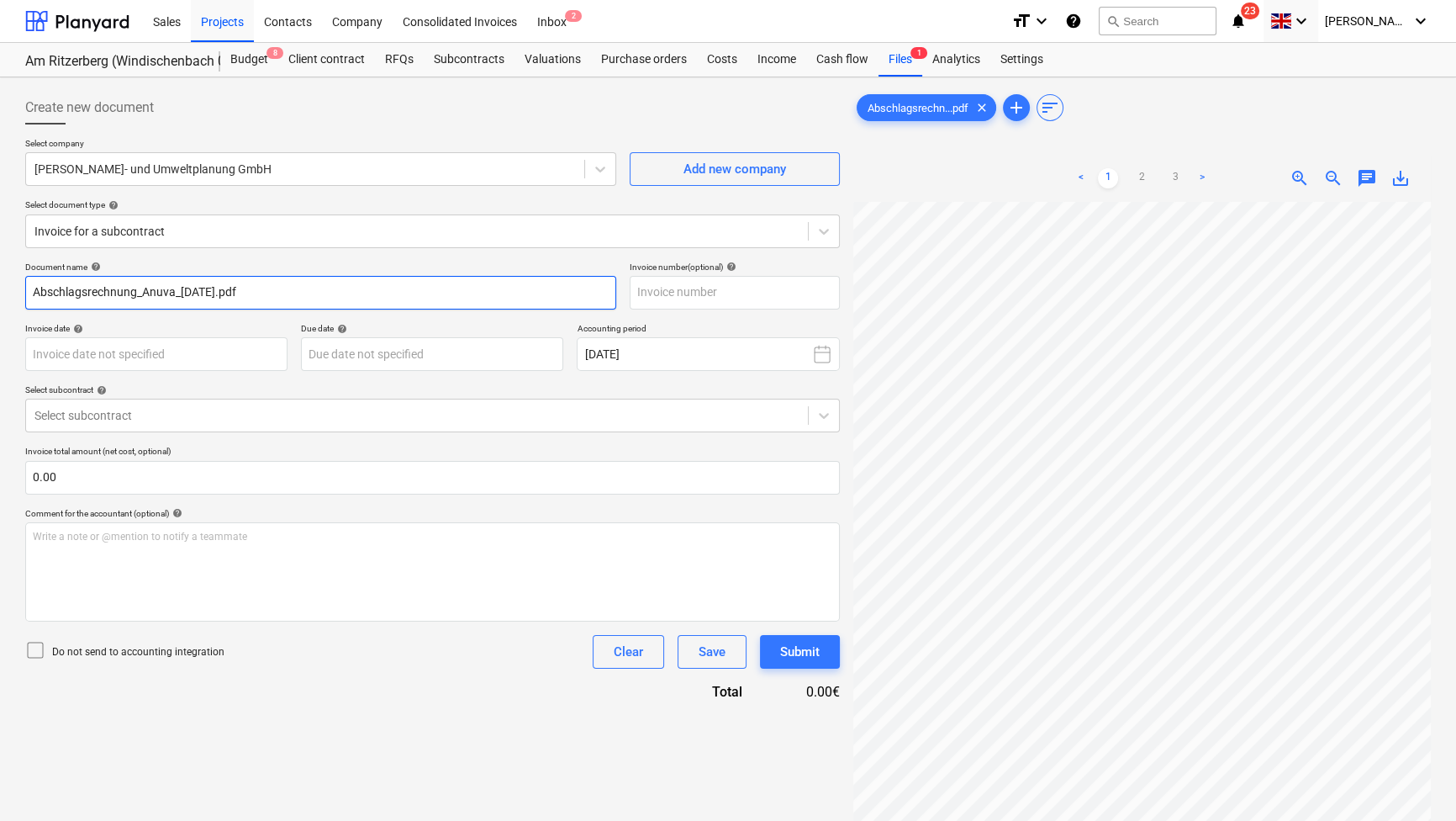
click at [254, 290] on input "Abschlagsrechnung_Anuva_[DATE].pdf" at bounding box center [321, 292] width 591 height 34
click at [38, 282] on input "Abschlagsrechnung_Anuva_[DATE]" at bounding box center [321, 292] width 591 height 34
click at [34, 283] on input "Abschlagsrechnung_Anuva_[DATE]" at bounding box center [321, 292] width 591 height 34
type input "4Abschlagsrechnung_Anuva_[DATE]"
click at [345, 670] on div "Document name help 4Abschlagsrechnung_Anuva_[DATE] Invoice number (optional) he…" at bounding box center [432, 481] width 814 height 440
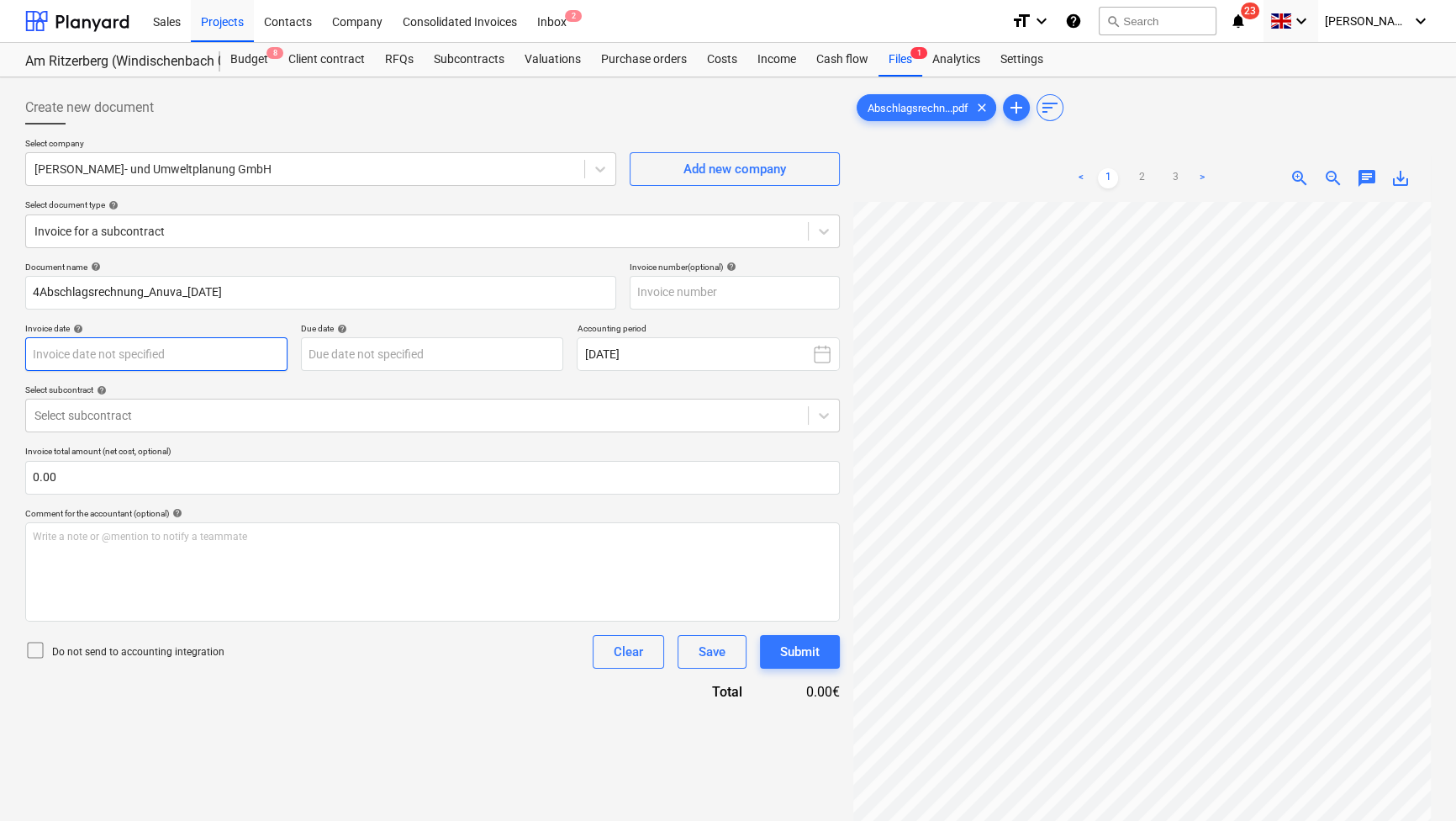
click at [173, 354] on body "Sales Projects Contacts Company Consolidated Invoices Inbox 2 format_size keybo…" at bounding box center [728, 410] width 1456 height 821
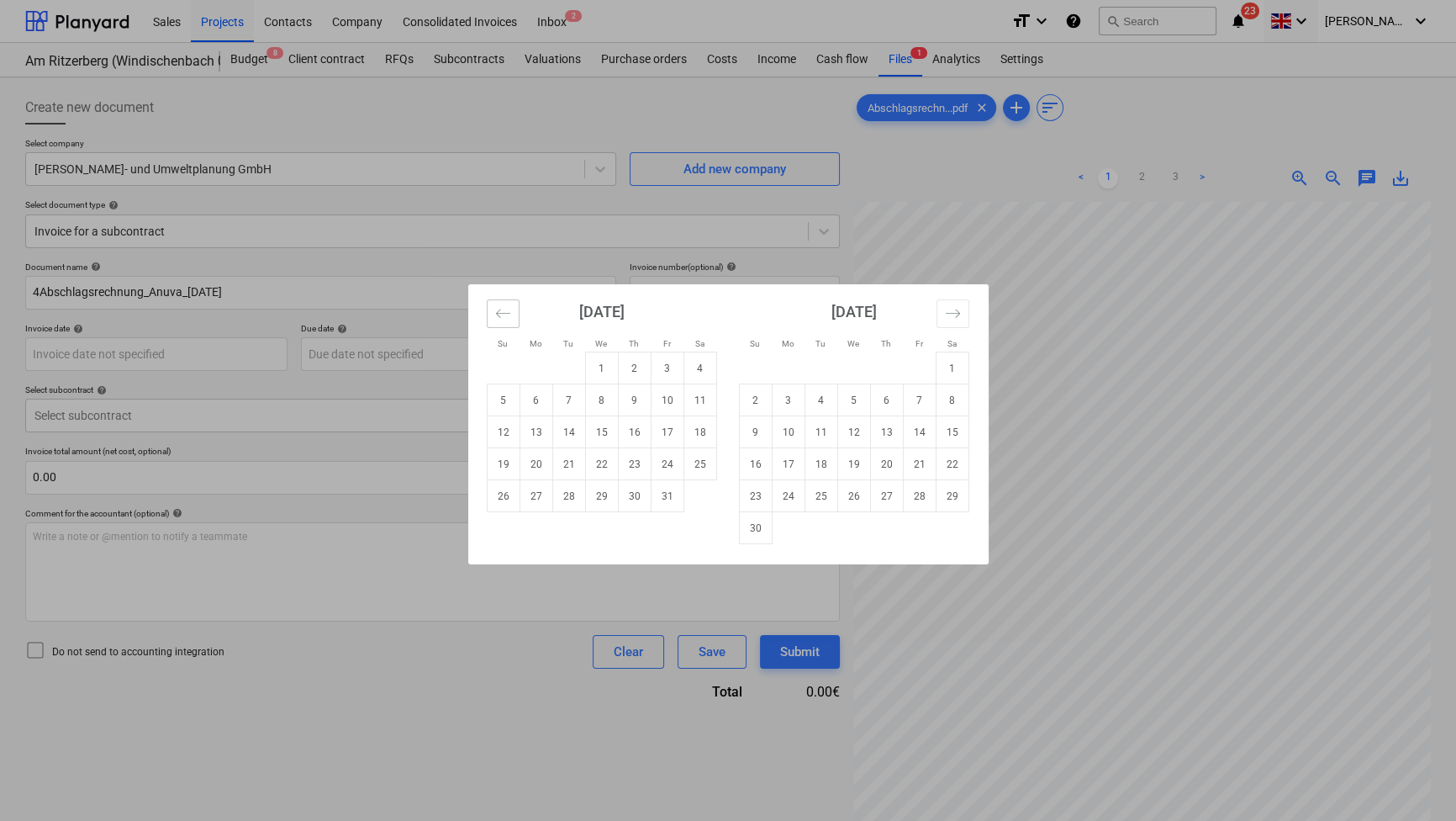
click at [493, 311] on button "Move backward to switch to the previous month." at bounding box center [503, 313] width 33 height 28
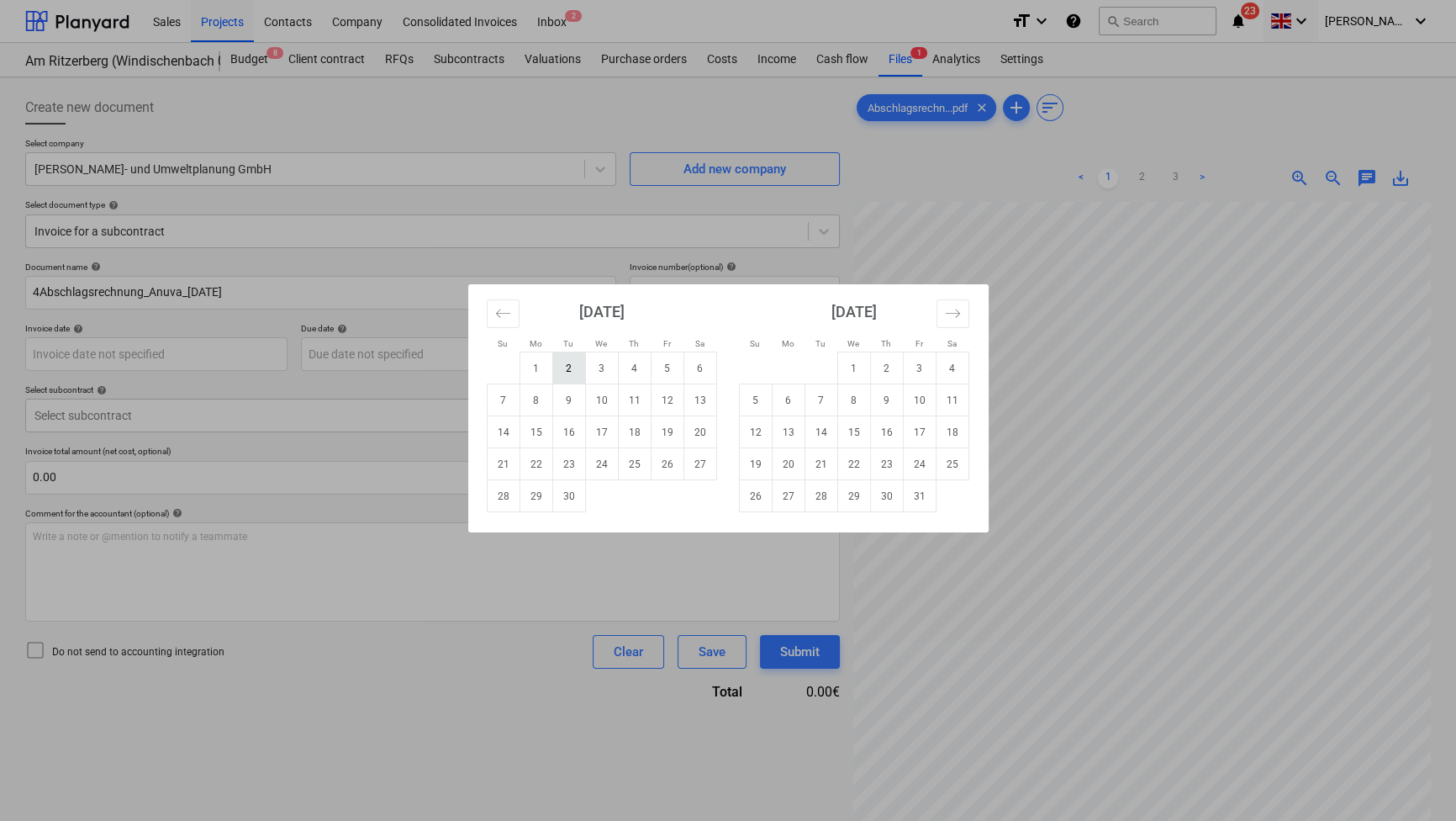
click at [574, 363] on td "2" at bounding box center [568, 368] width 33 height 32
type input "[DATE]"
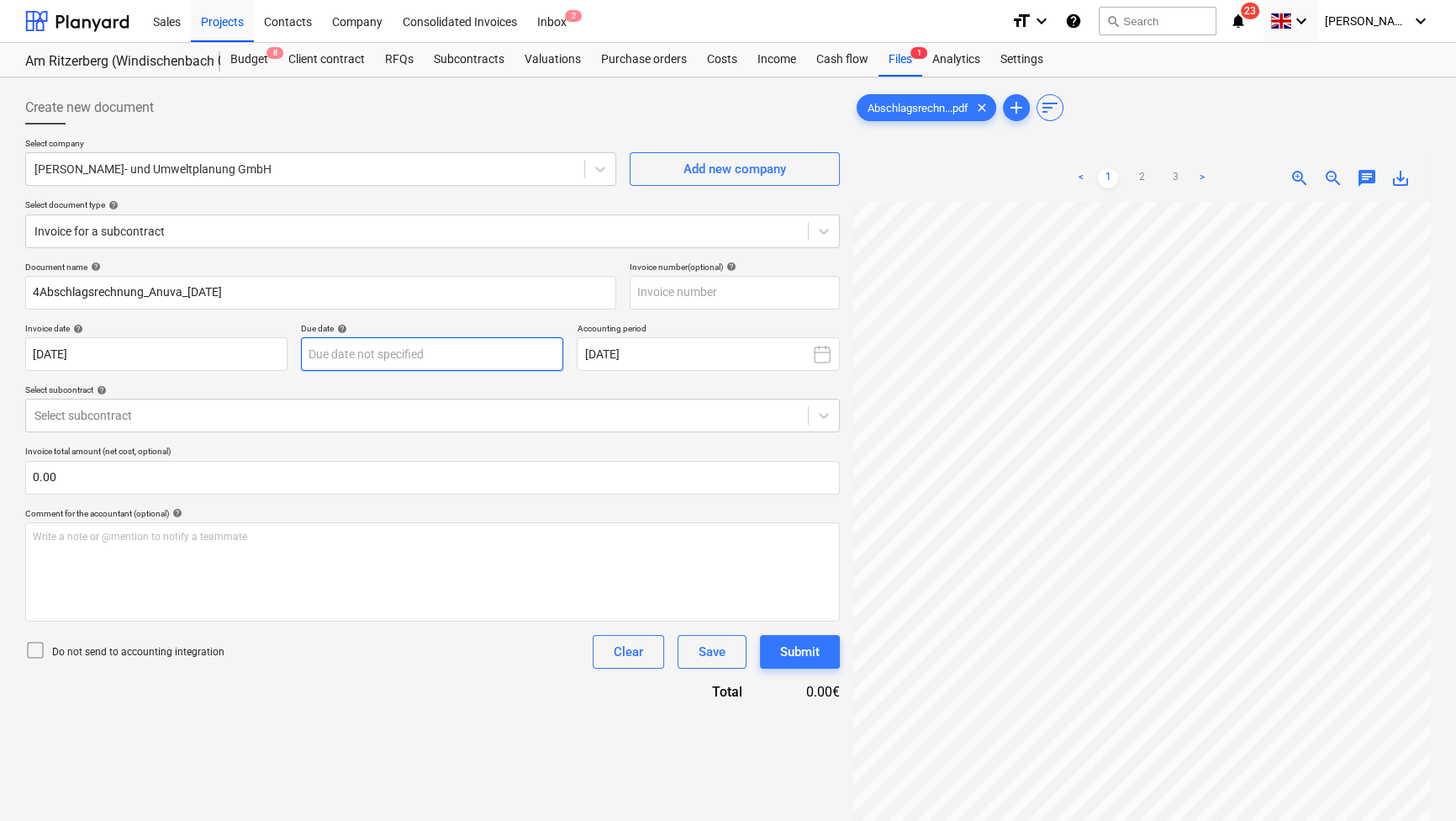
click at [443, 353] on body "Sales Projects Contacts Company Consolidated Invoices Inbox 2 format_size keybo…" at bounding box center [728, 410] width 1456 height 821
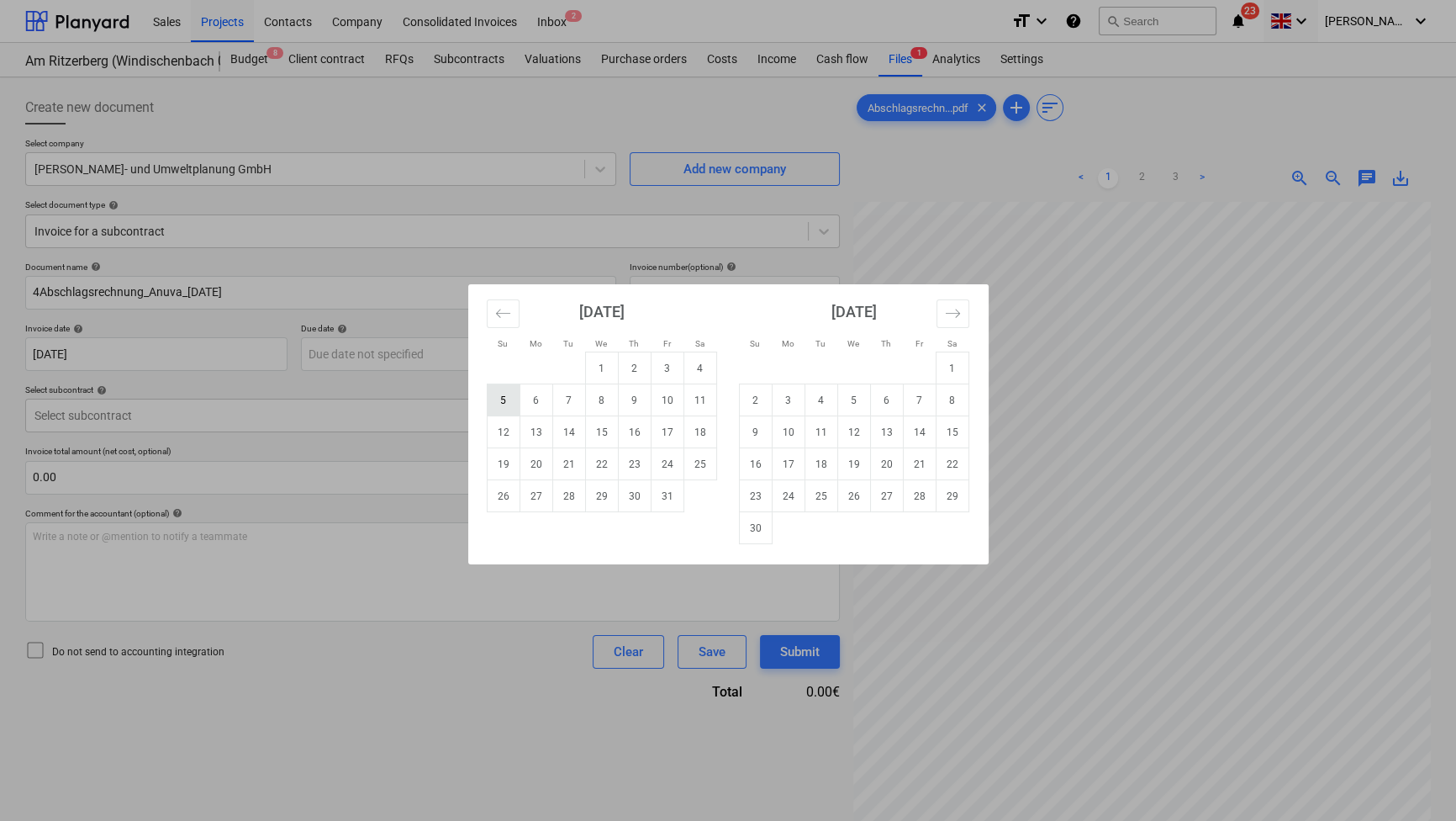
click at [508, 398] on td "5" at bounding box center [503, 400] width 33 height 32
type input "[DATE]"
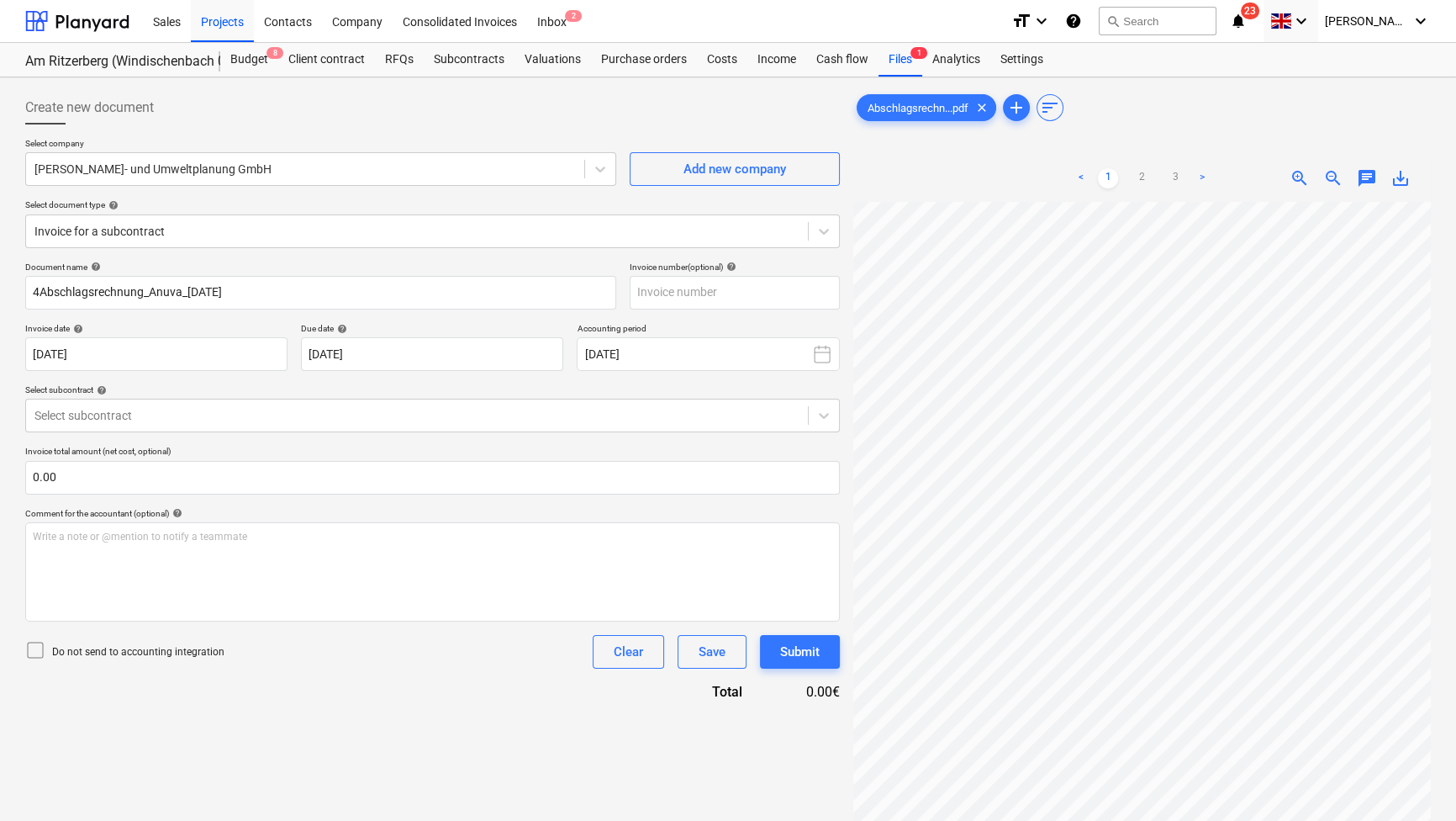
click at [416, 672] on div "Document name help 4Abschlagsrechnung_Anuva_[DATE] Invoice number (optional) he…" at bounding box center [432, 481] width 814 height 440
click at [285, 407] on div at bounding box center [417, 415] width 765 height 17
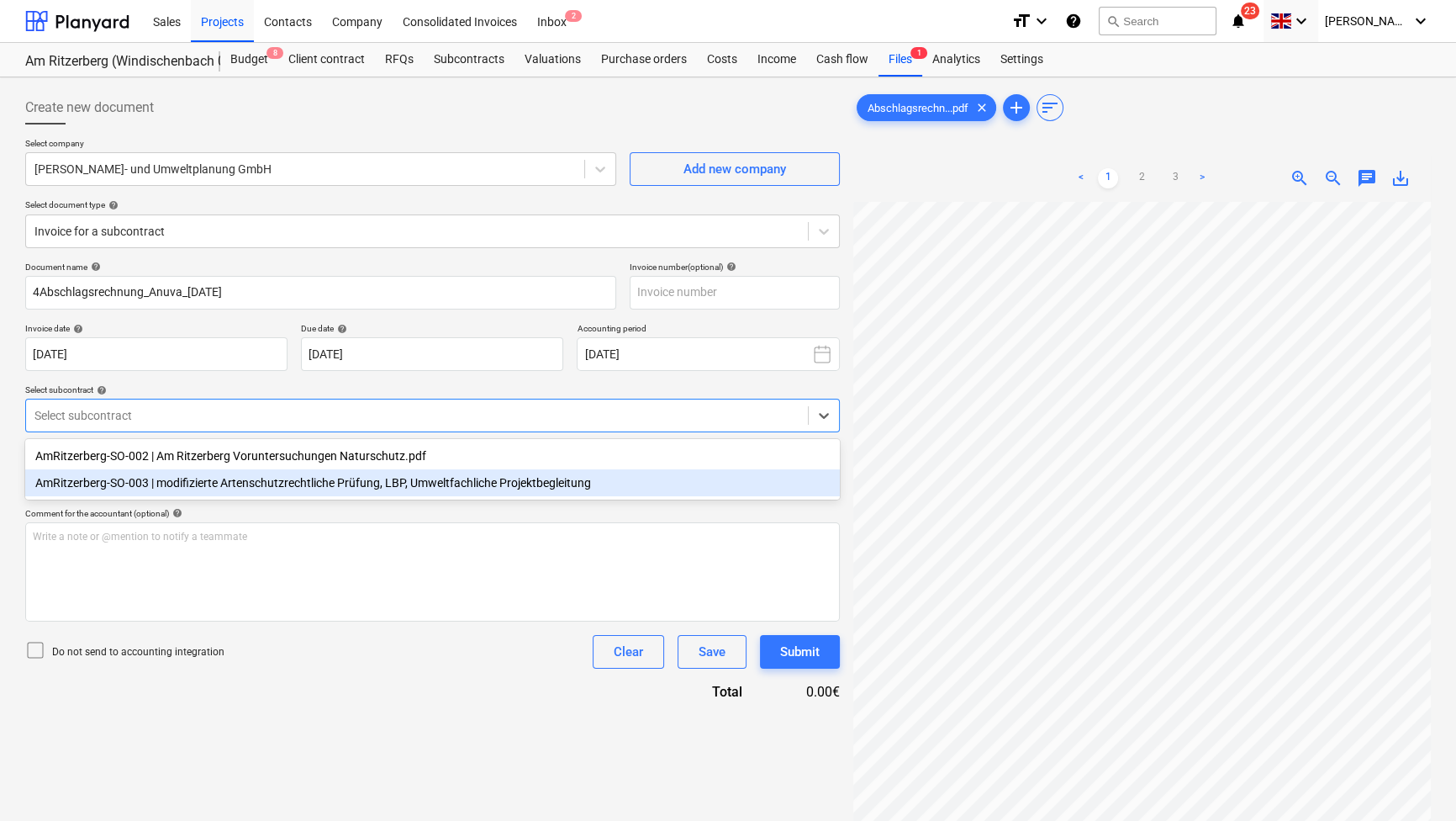
click at [239, 487] on div "AmRitzerberg-SO-003 | modifizierte Artenschutzrechtliche Prüfung, LBP, Umweltfa…" at bounding box center [432, 482] width 814 height 26
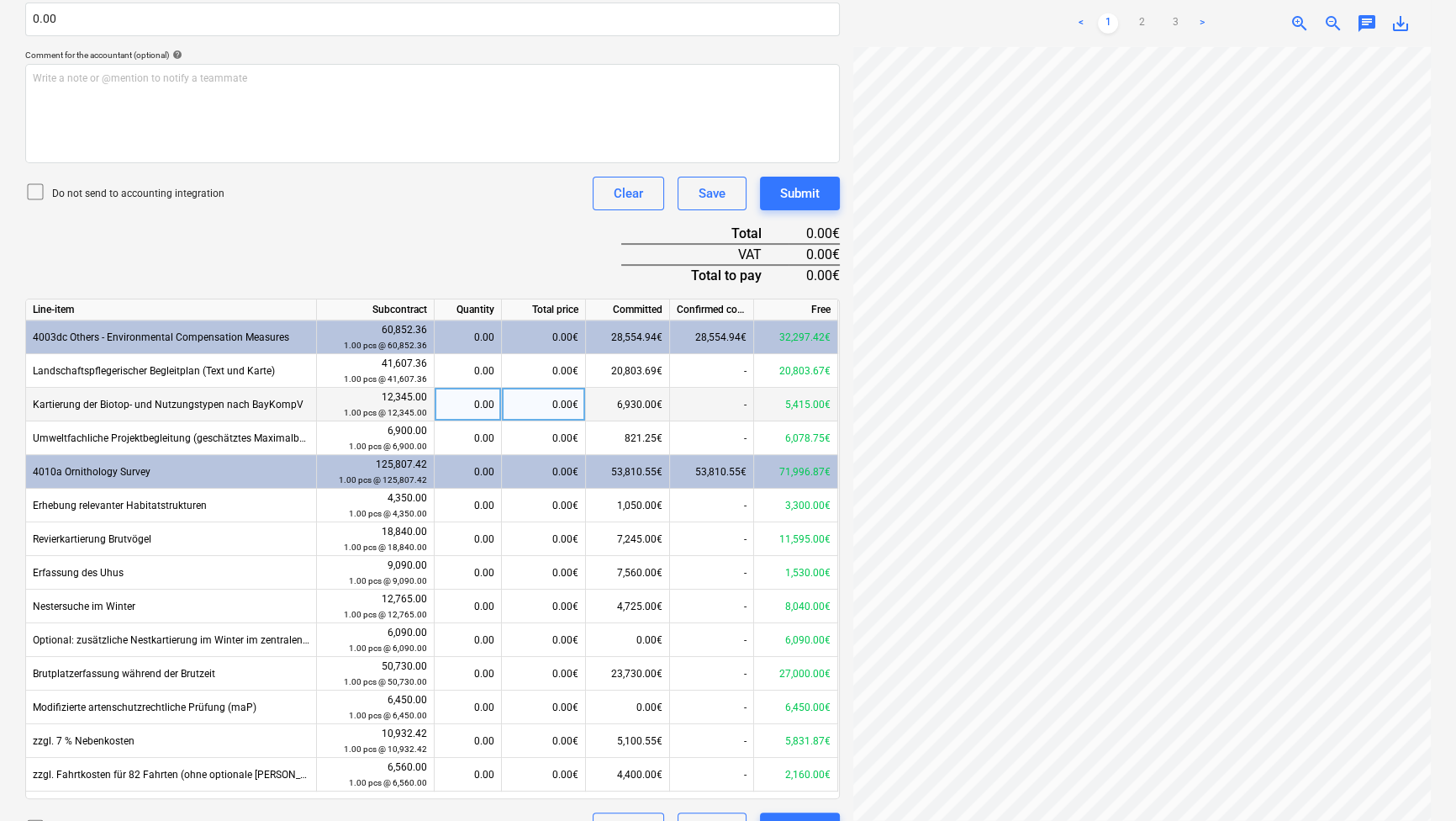
scroll to position [496, 0]
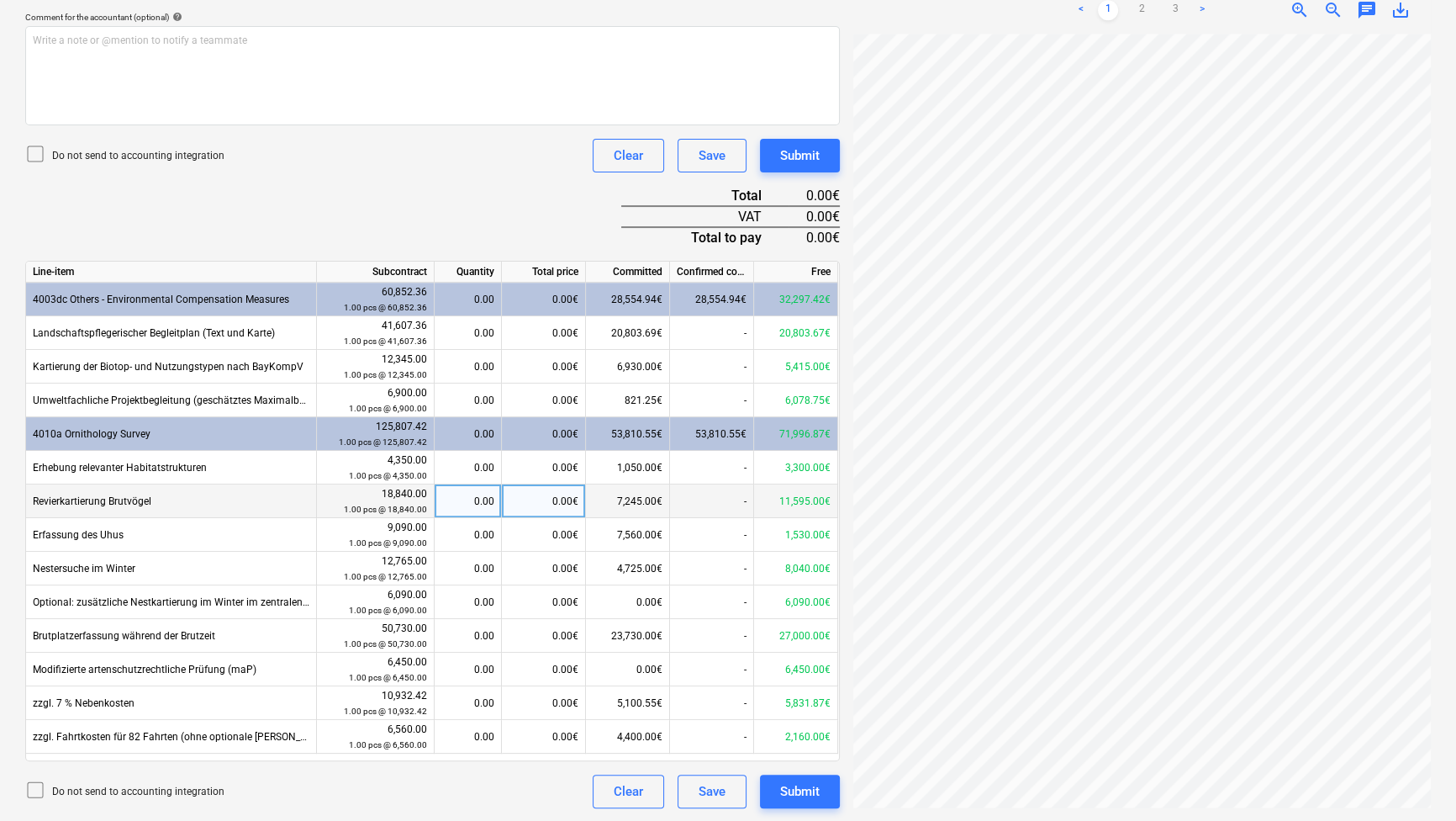
click at [537, 506] on div "0.00€" at bounding box center [544, 501] width 84 height 34
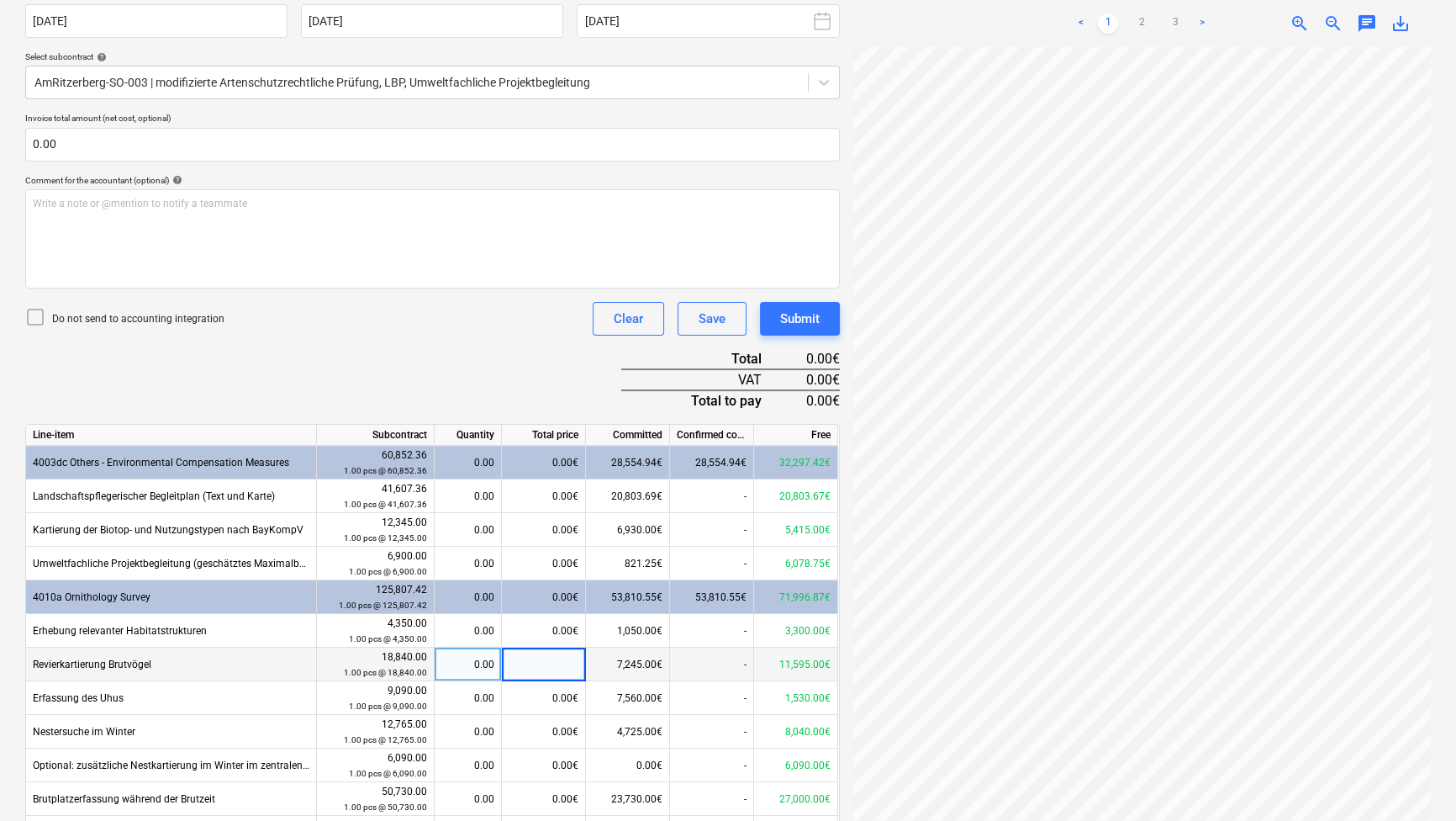
scroll to position [381, 0]
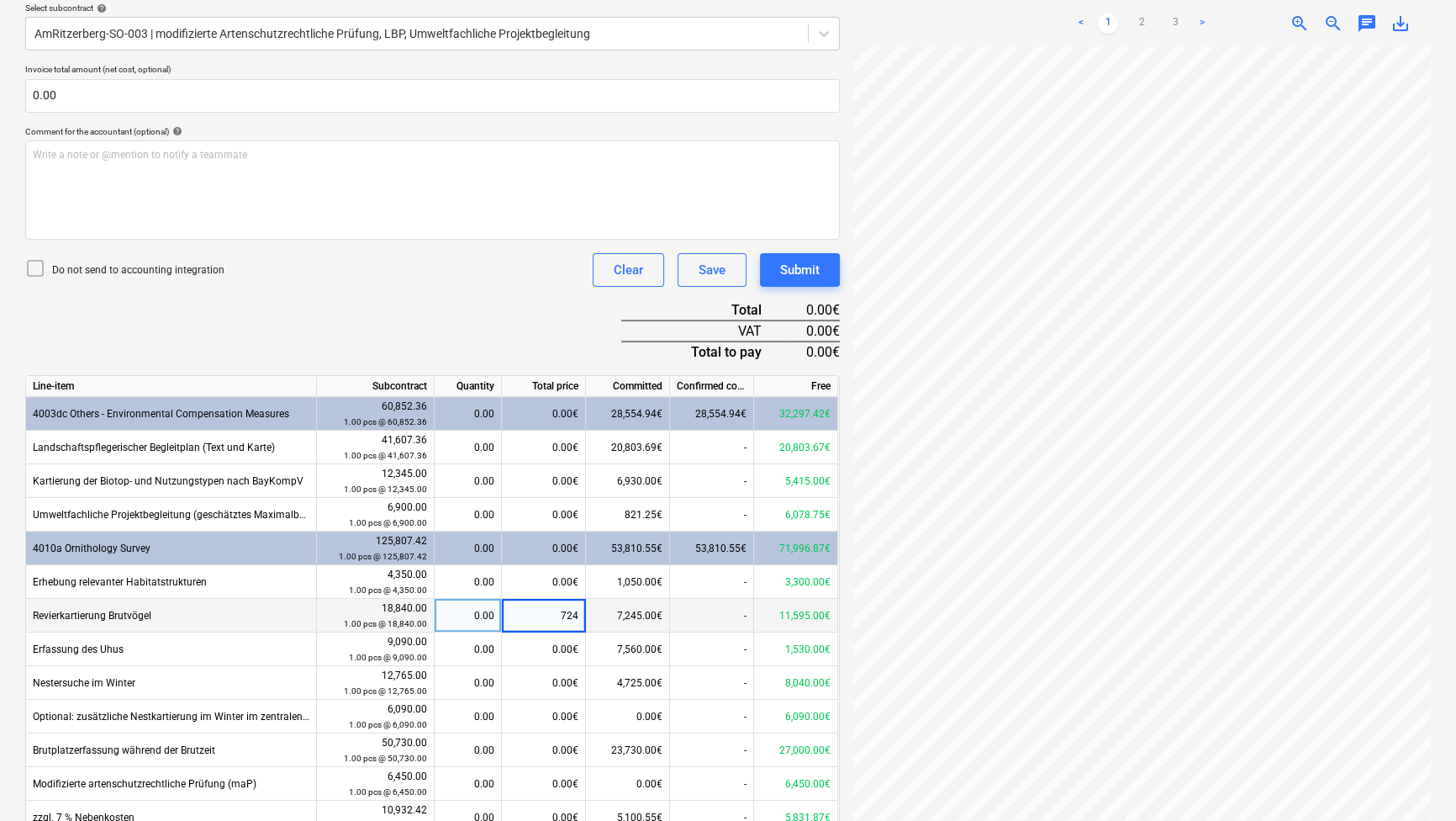
type input "7245"
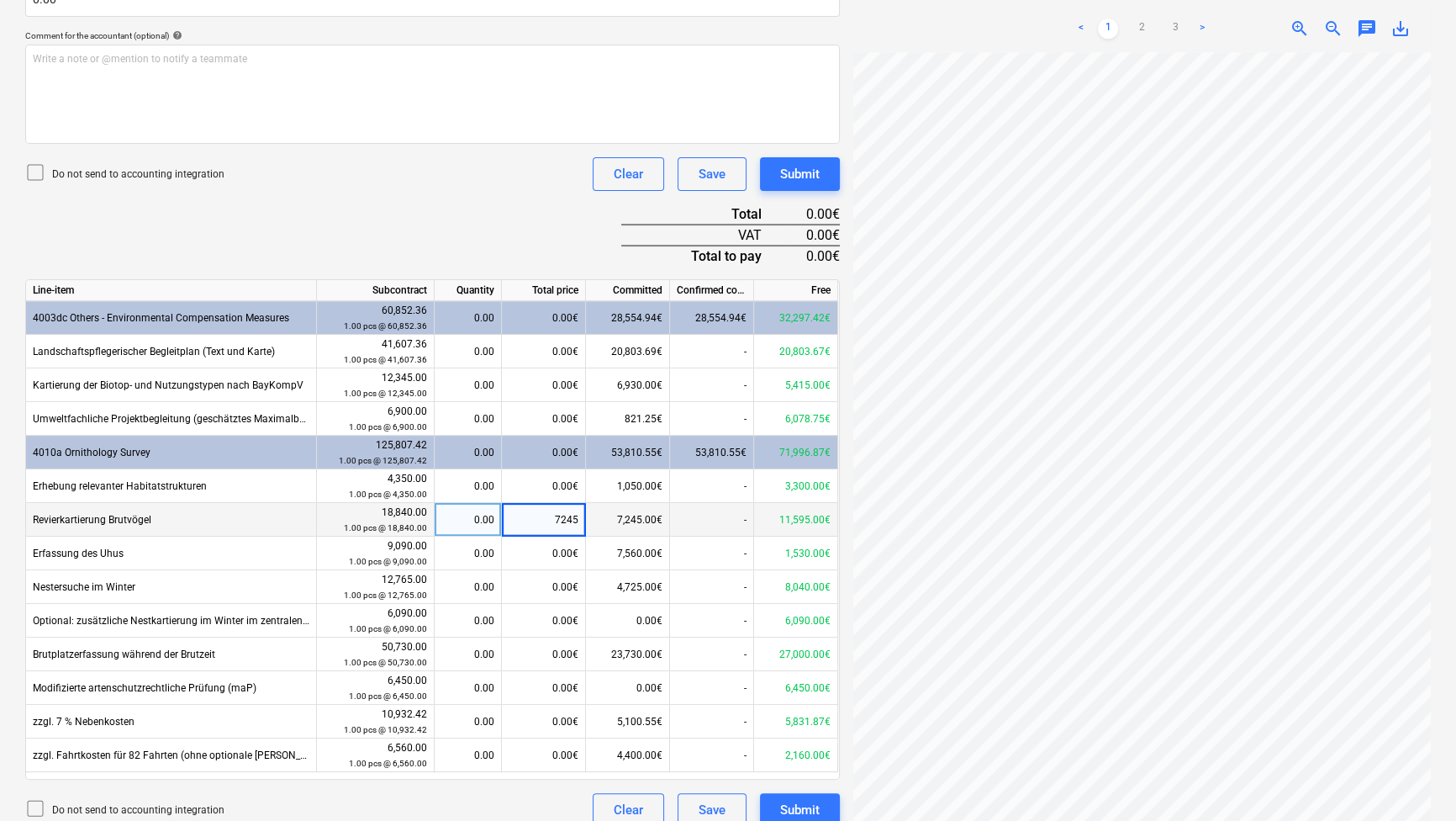
scroll to position [496, 0]
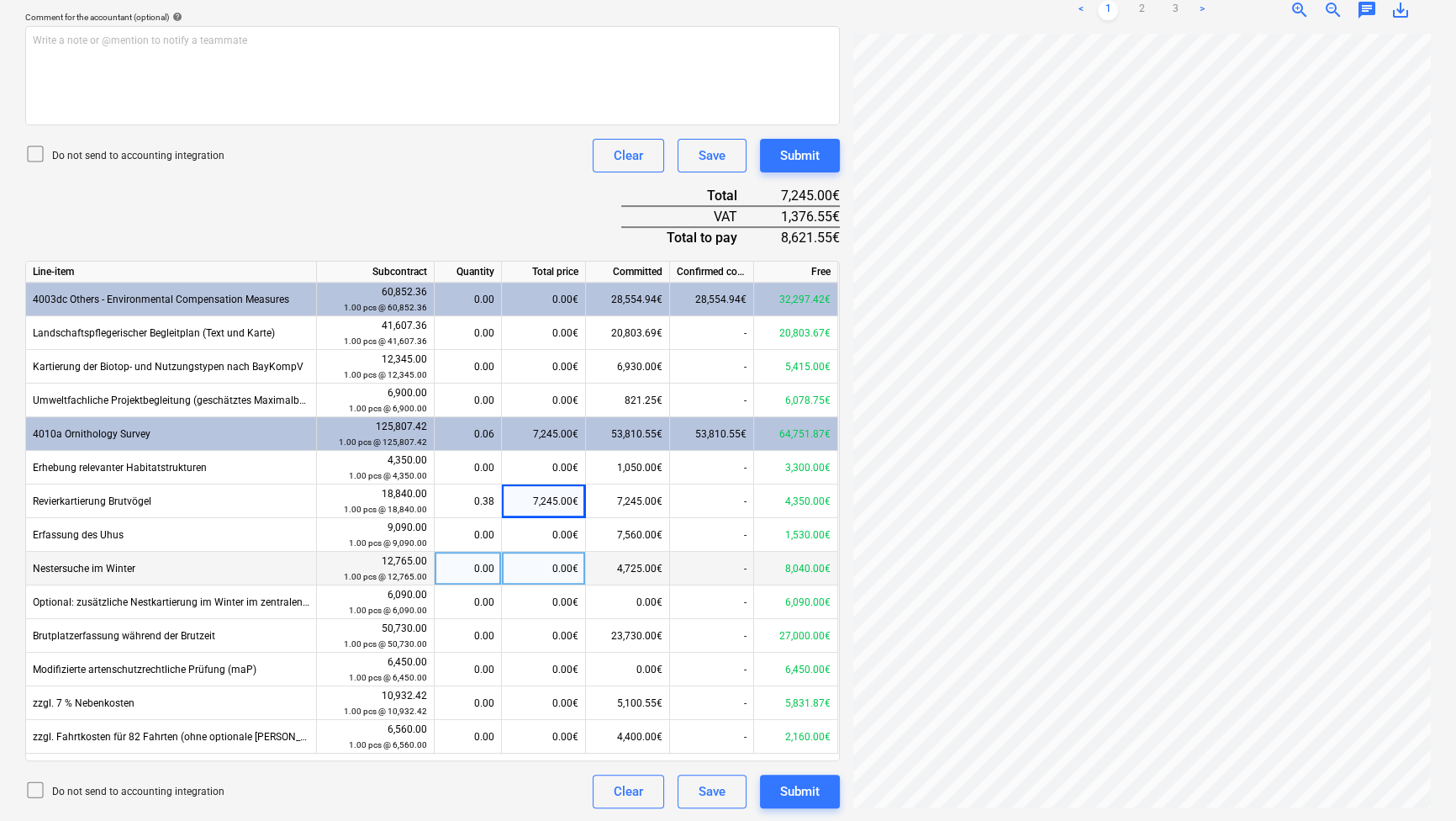
click at [554, 569] on div "0.00€" at bounding box center [544, 569] width 84 height 34
type input "5040"
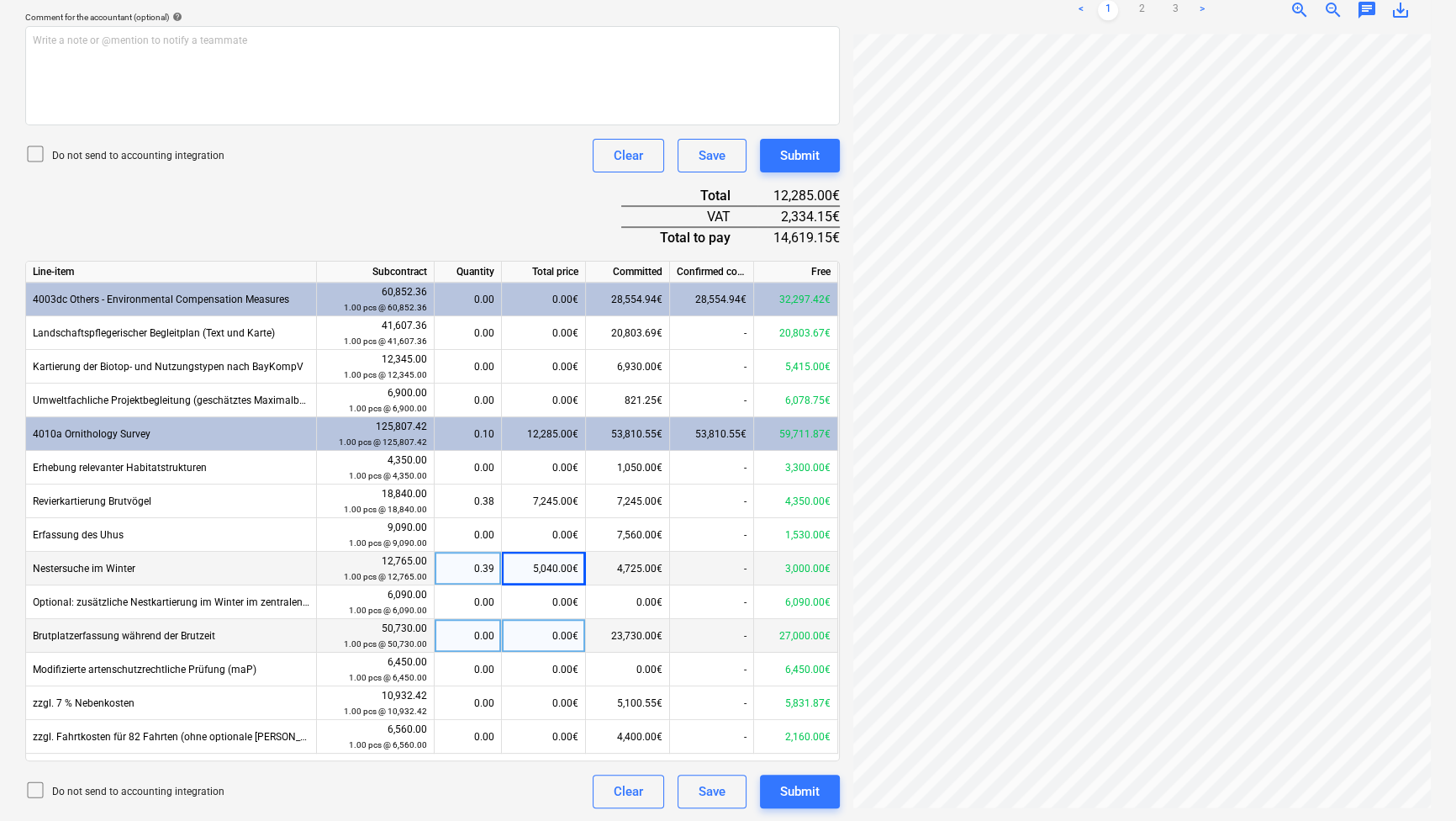
click at [544, 635] on div "0.00€" at bounding box center [544, 636] width 84 height 34
type input "17640"
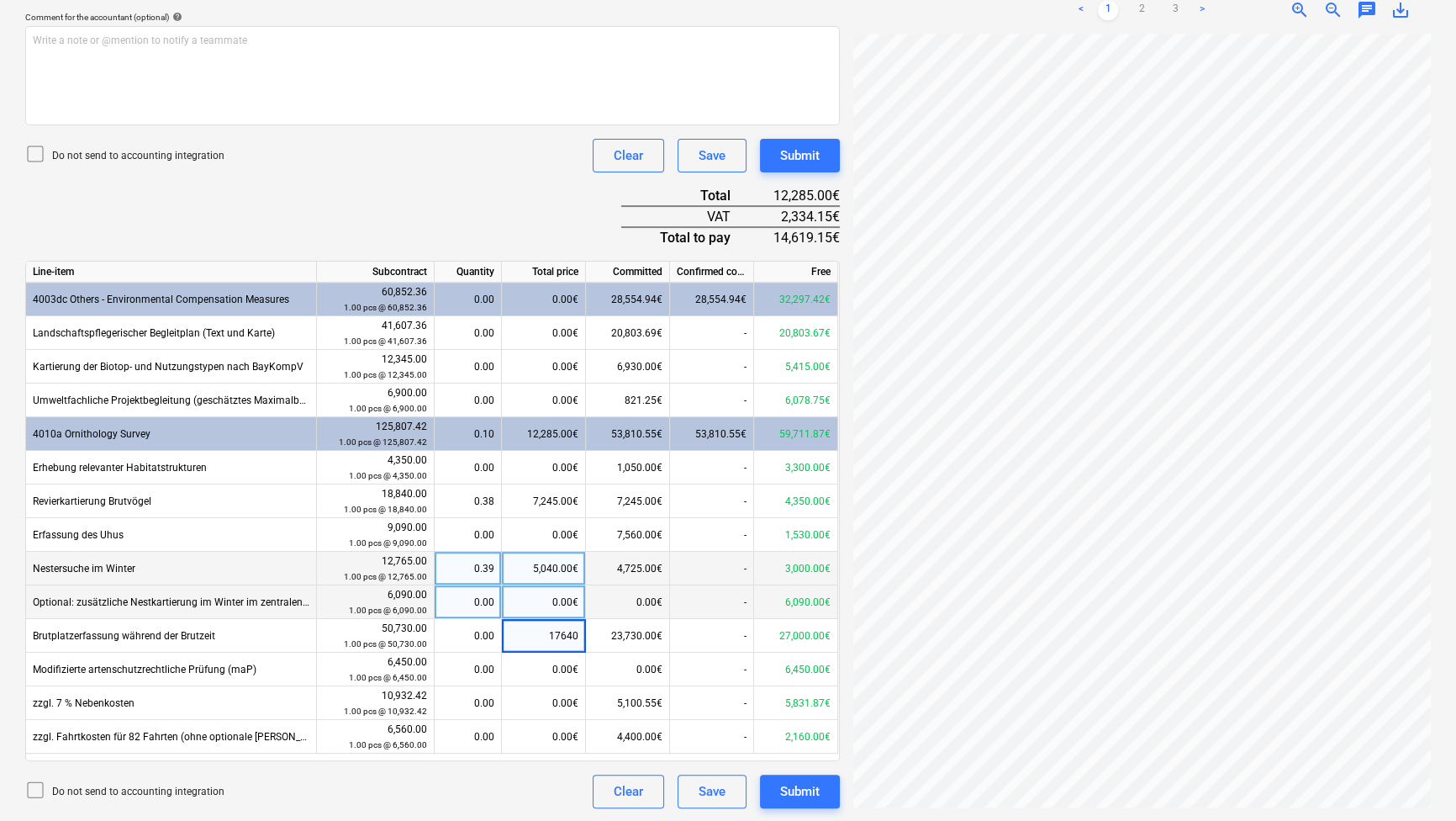
scroll to position [0, 0]
click at [1142, 14] on link "2" at bounding box center [1141, 10] width 20 height 20
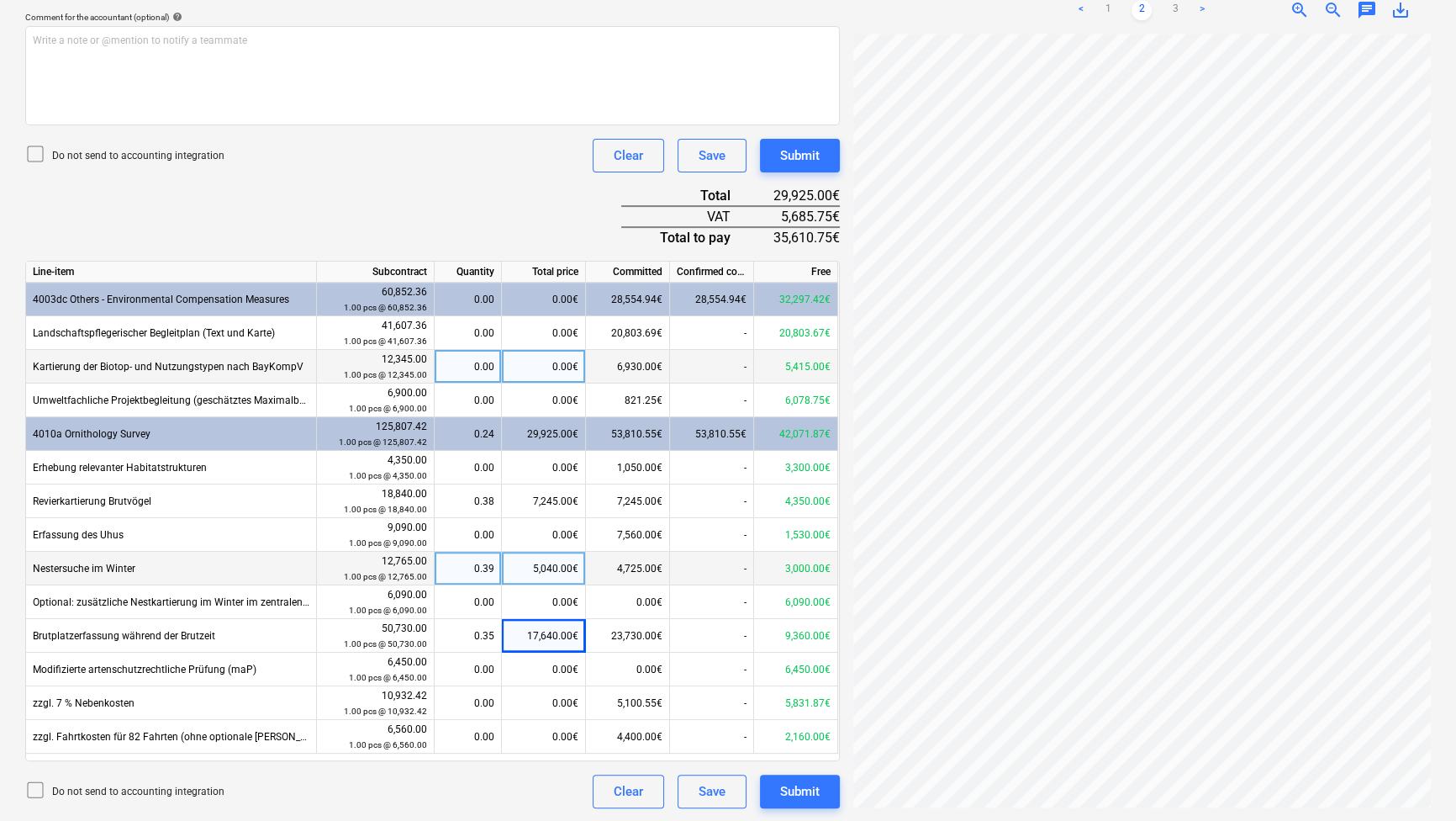
click at [566, 363] on div "0.00€" at bounding box center [544, 366] width 84 height 34
type input "2835"
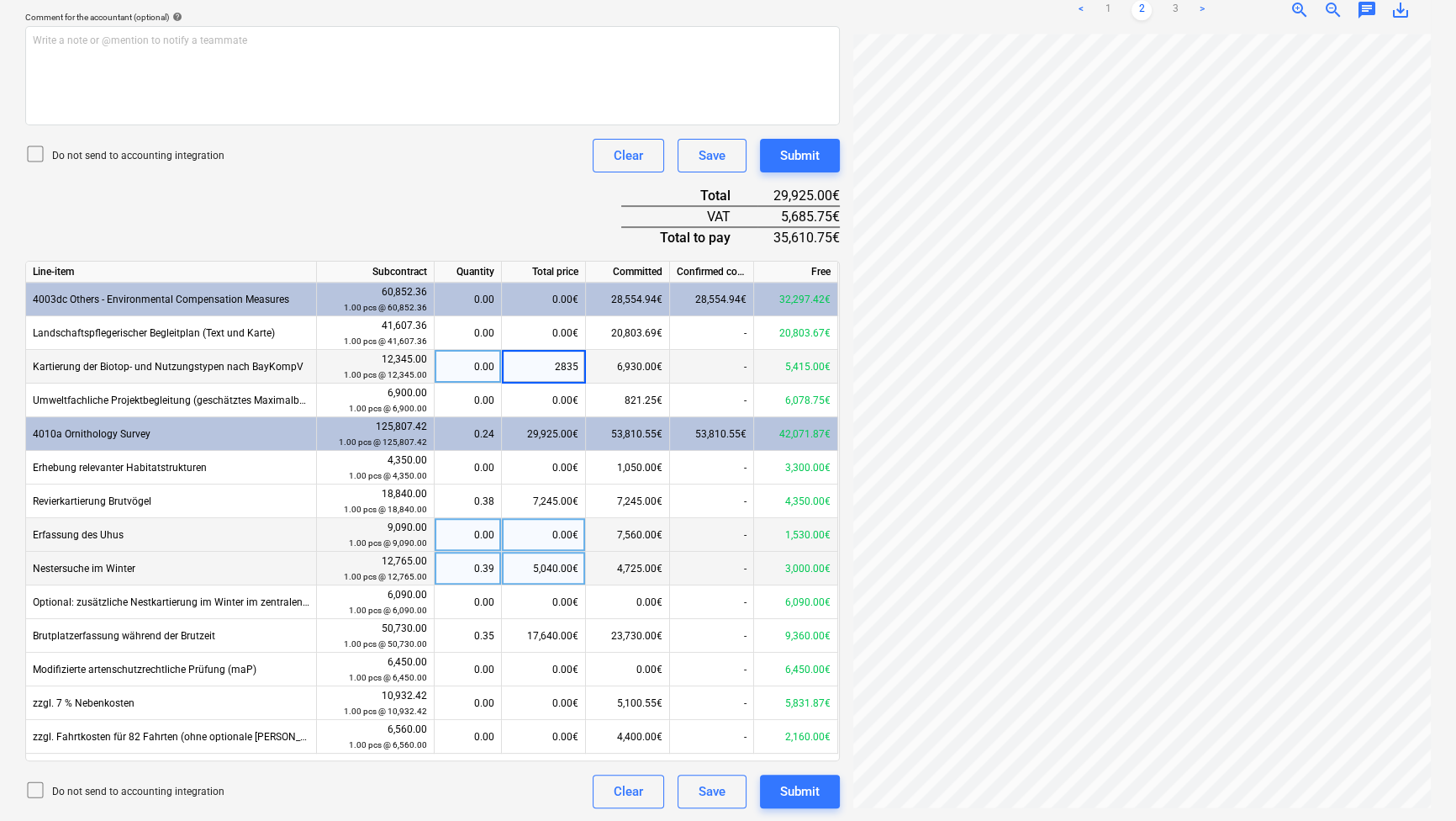
click at [707, 549] on div "-" at bounding box center [711, 535] width 84 height 34
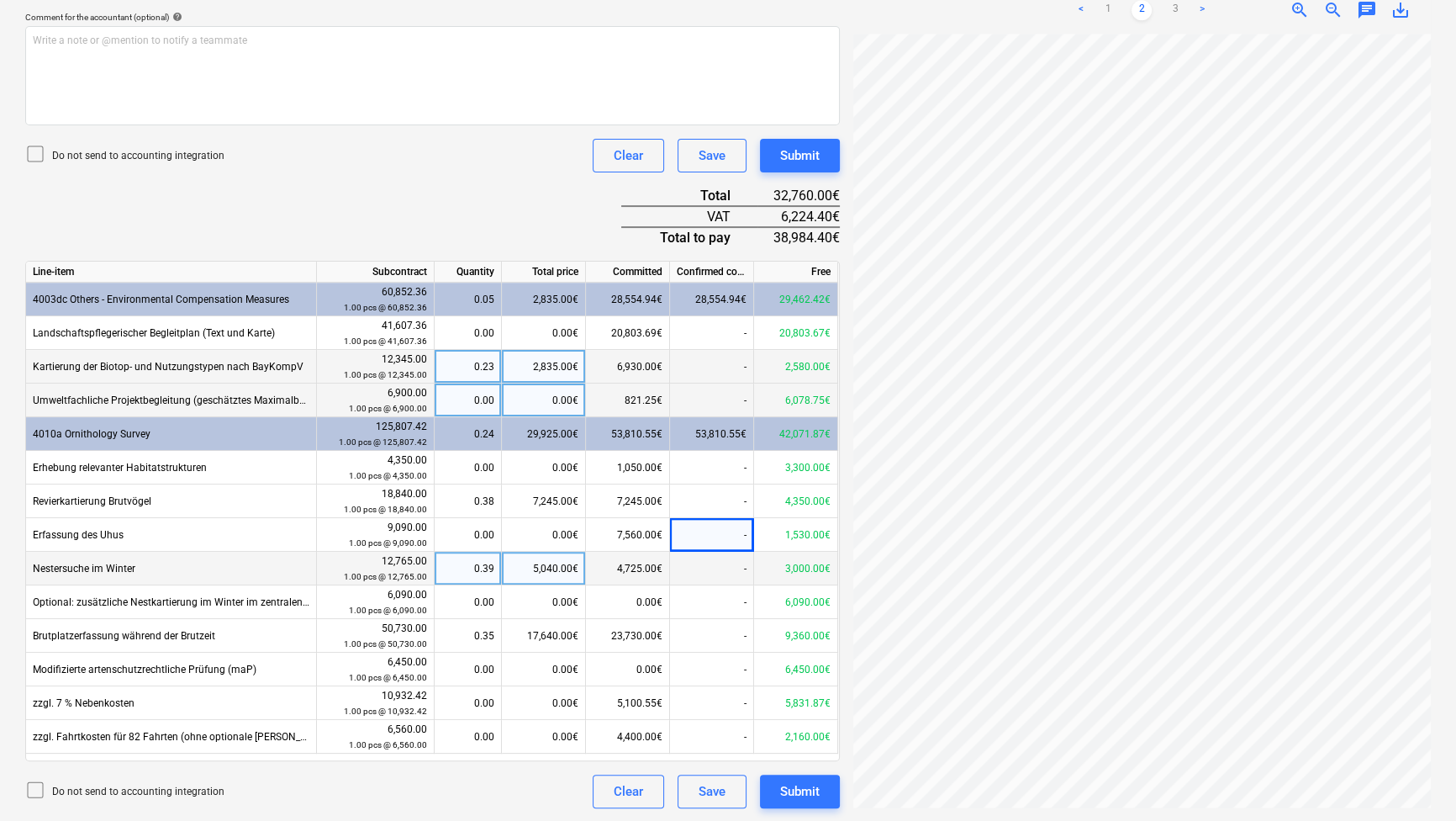
click at [567, 402] on div "0.00€" at bounding box center [544, 400] width 84 height 34
type input "96,25"
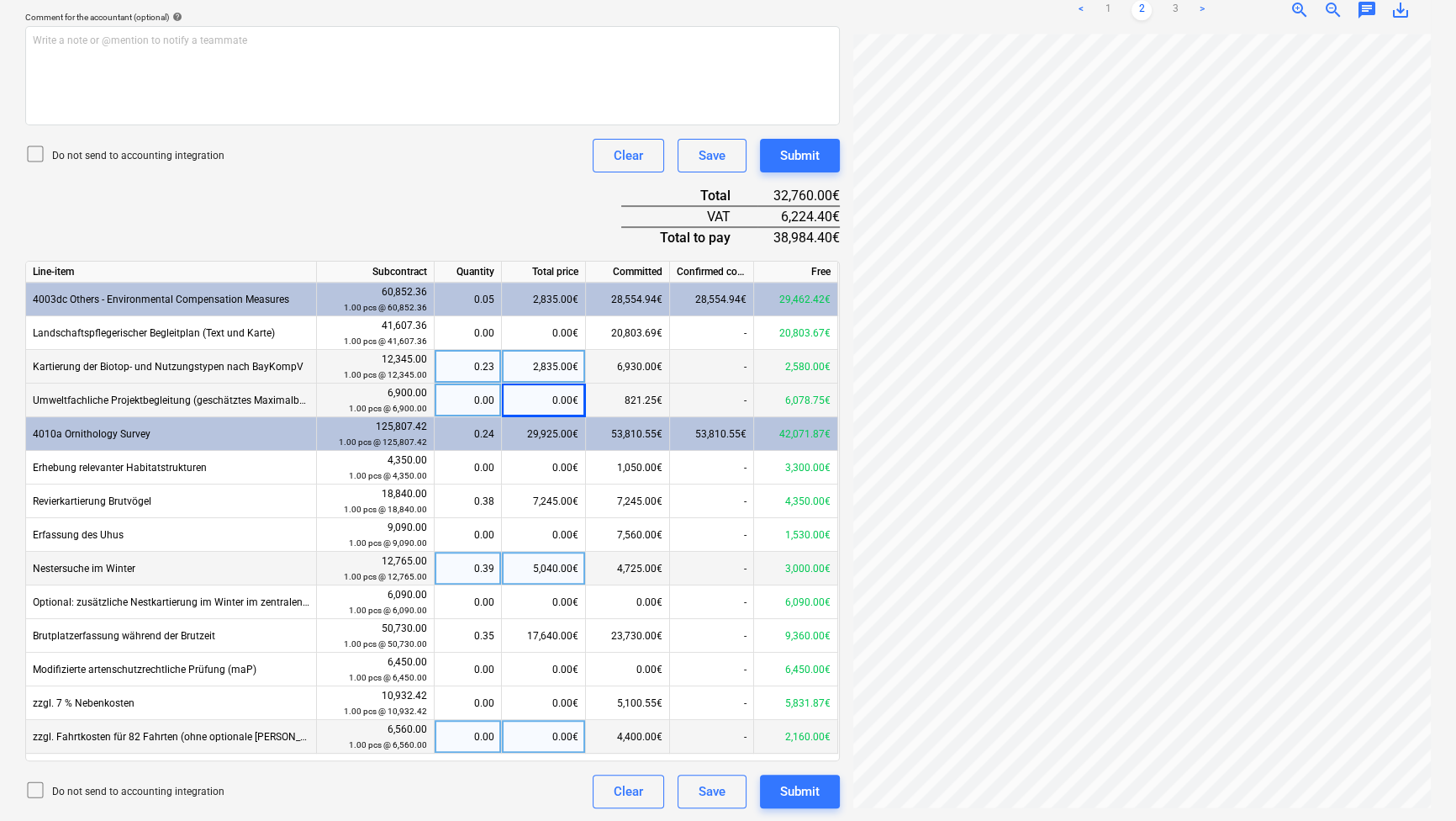
click at [566, 734] on div "0.00€" at bounding box center [544, 736] width 84 height 34
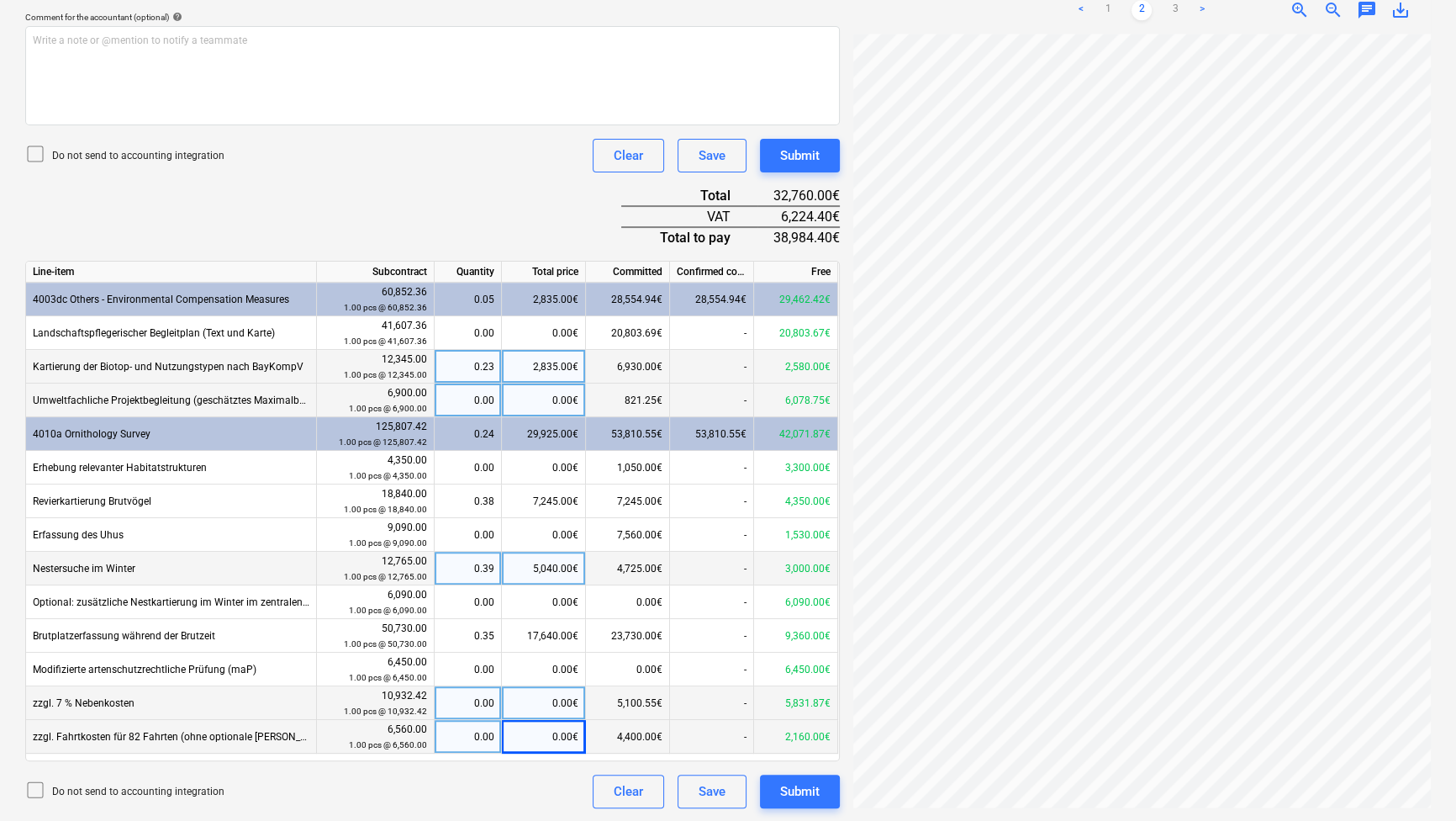
click at [559, 704] on div "0.00€" at bounding box center [544, 703] width 84 height 34
type input "2299.94"
click at [574, 719] on div "0.00€" at bounding box center [544, 736] width 84 height 34
type input "2480"
click at [449, 810] on div "Create new document Select company [PERSON_NAME]- und Umweltplanung GmbH Add ne…" at bounding box center [432, 201] width 828 height 1227
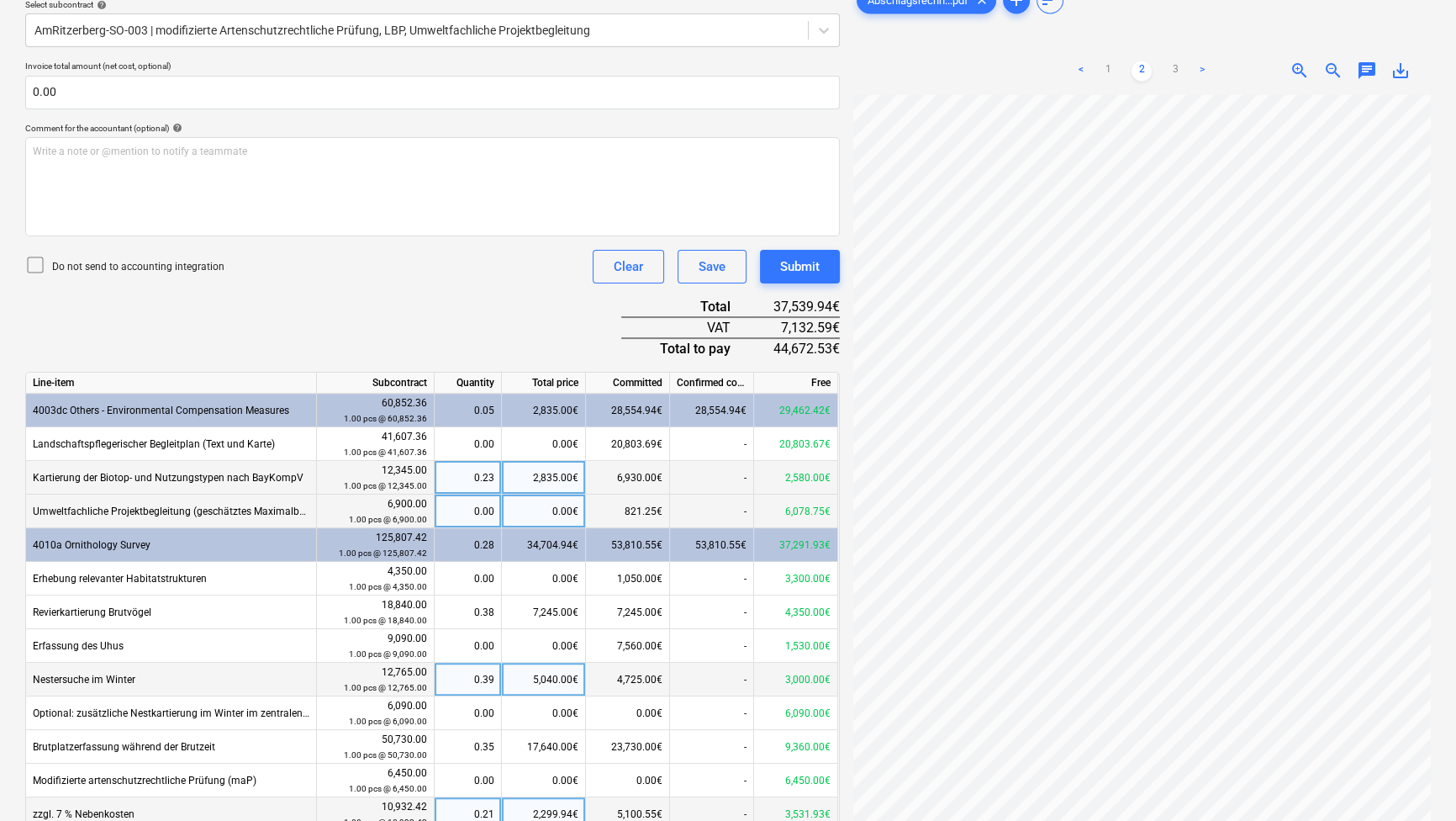
scroll to position [419, 0]
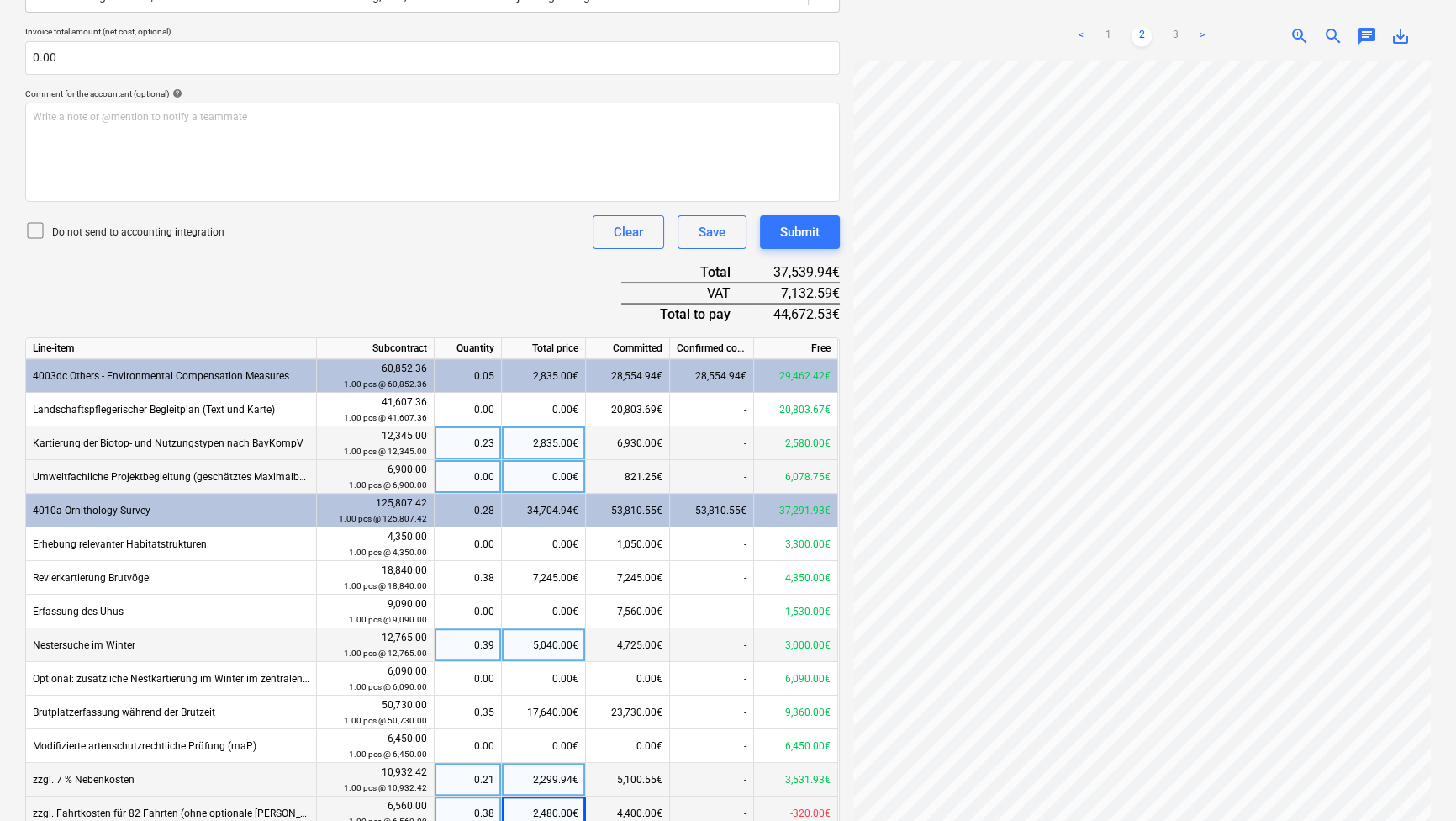
click at [589, 471] on div "821.25€" at bounding box center [627, 477] width 84 height 34
click at [551, 483] on div "0.00€" at bounding box center [544, 477] width 84 height 34
type input "96.25"
click at [505, 278] on div "Document name help 4Abschlagsrechnung_Anuva_[DATE] Invoice number (optional) he…" at bounding box center [432, 363] width 814 height 1043
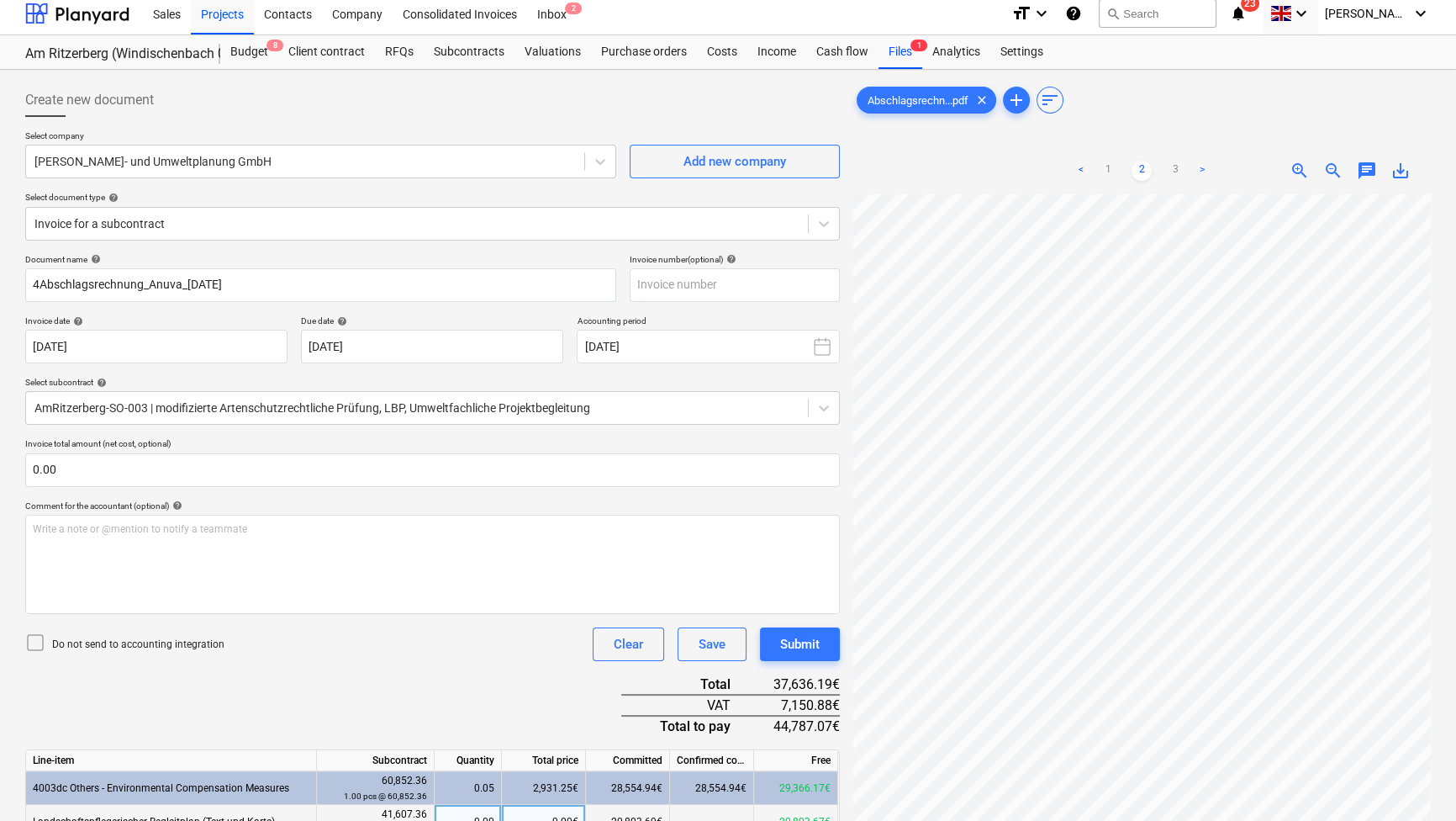
scroll to position [0, 0]
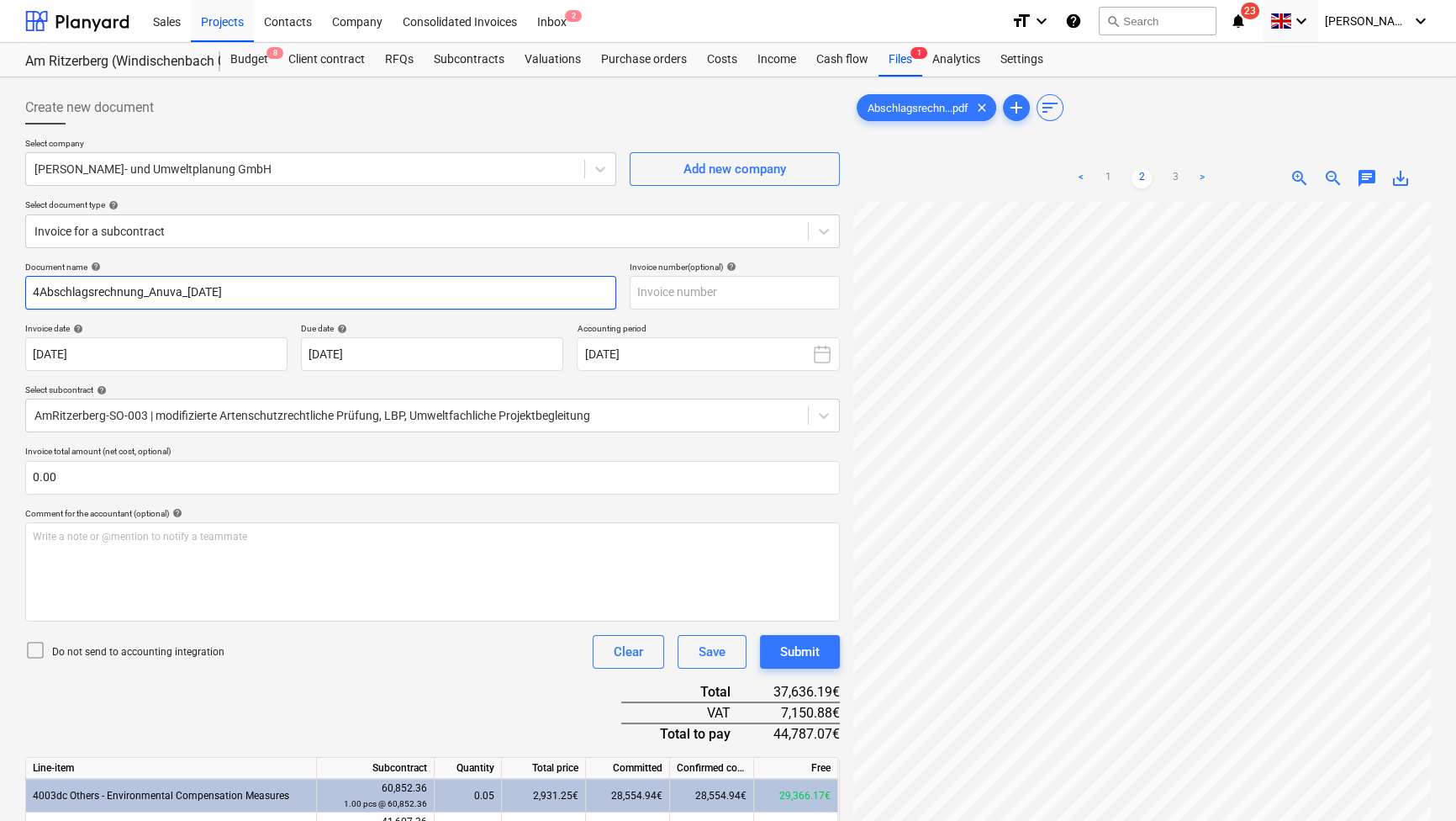
click at [41, 286] on input "4Abschlagsrechnung_Anuva_[DATE]" at bounding box center [321, 292] width 591 height 34
type input "4.Abschlagsrechnung_Anuva_[DATE]"
click at [1105, 173] on link "1" at bounding box center [1107, 178] width 20 height 20
click at [1175, 179] on link "3" at bounding box center [1175, 178] width 20 height 20
click at [1106, 181] on link "1" at bounding box center [1107, 178] width 20 height 20
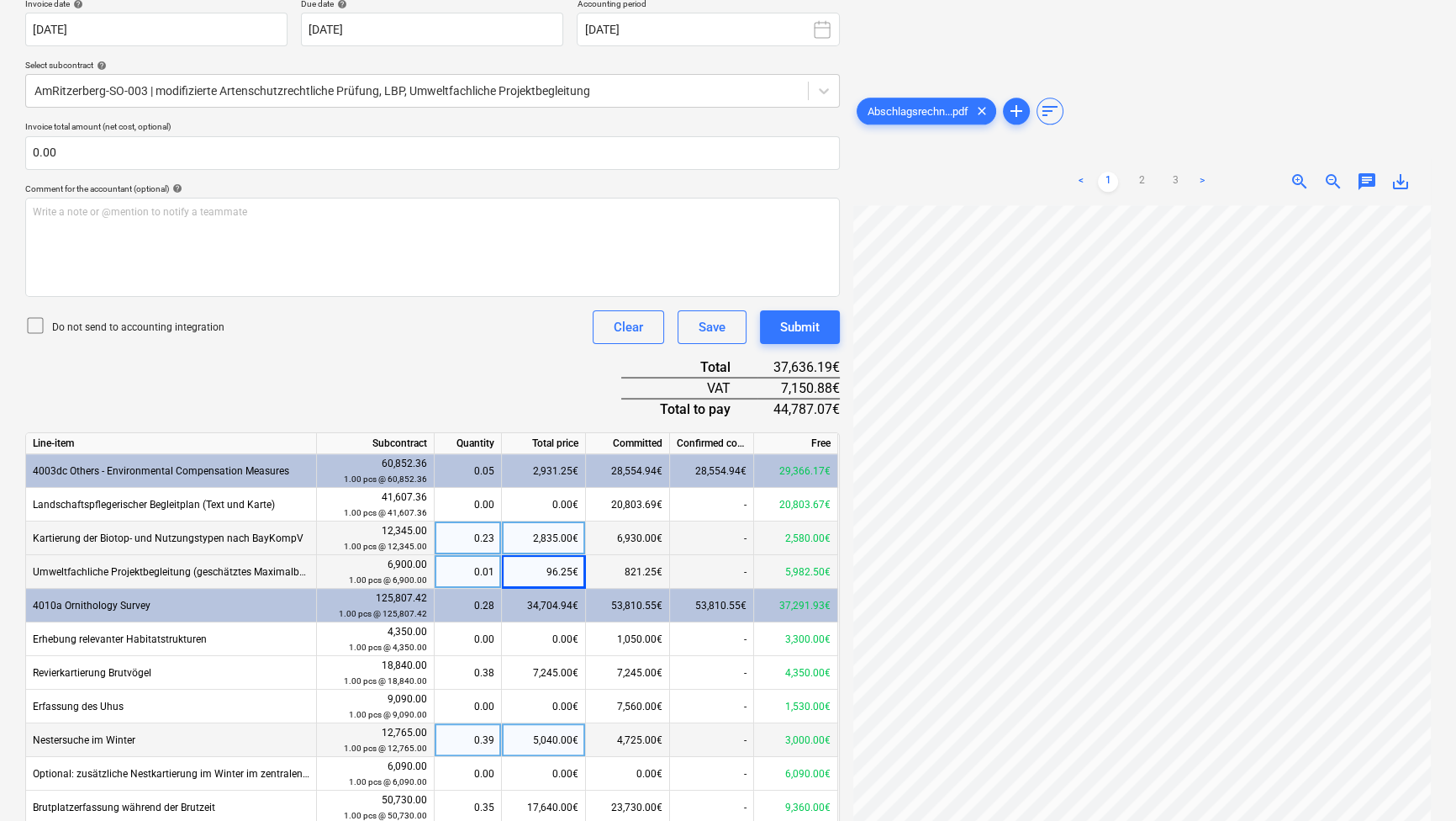
scroll to position [496, 0]
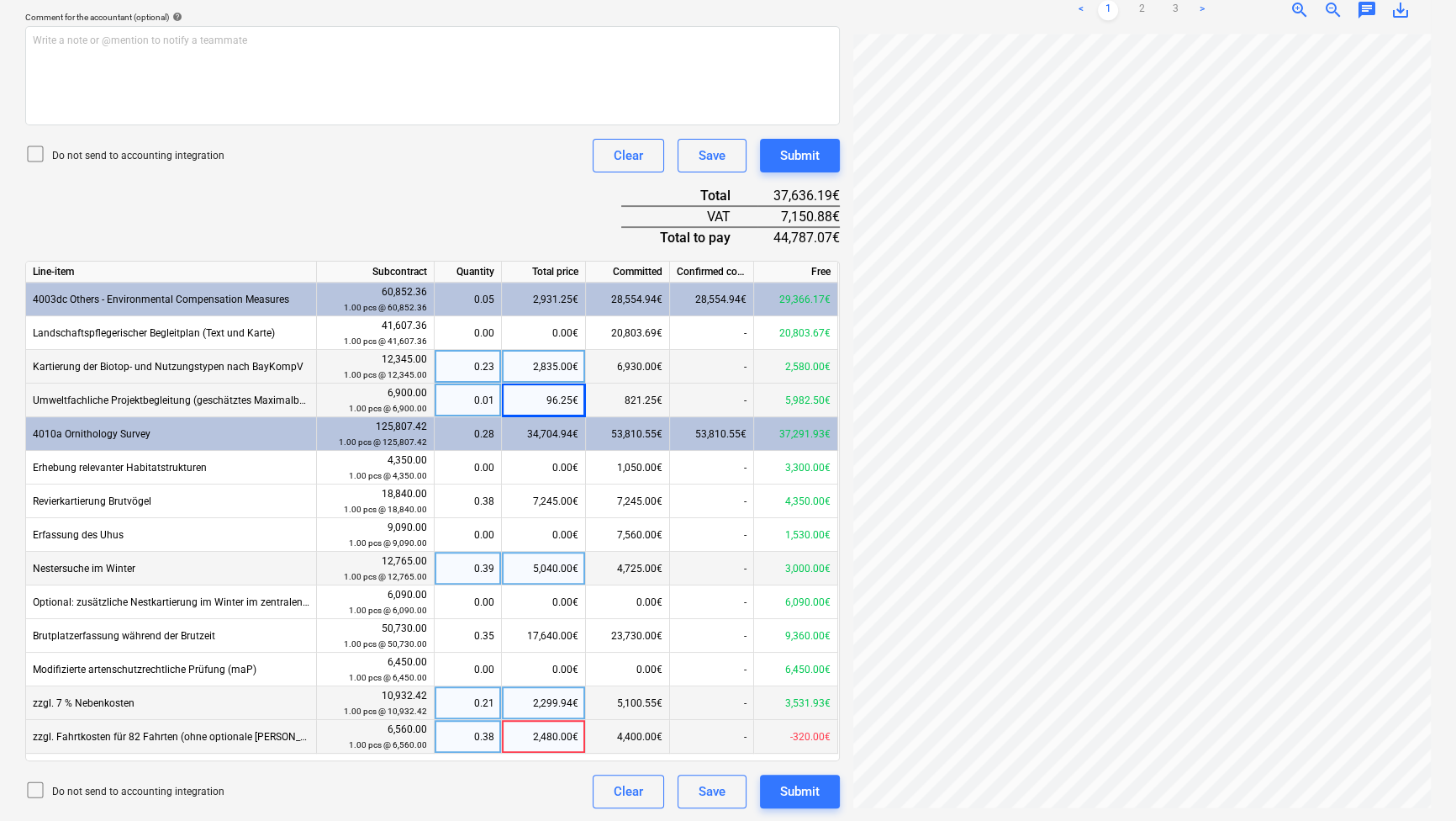
click at [1300, 359] on div "Create new document Select company [PERSON_NAME]- und Umweltplanung GmbH Add ne…" at bounding box center [728, 201] width 1419 height 1227
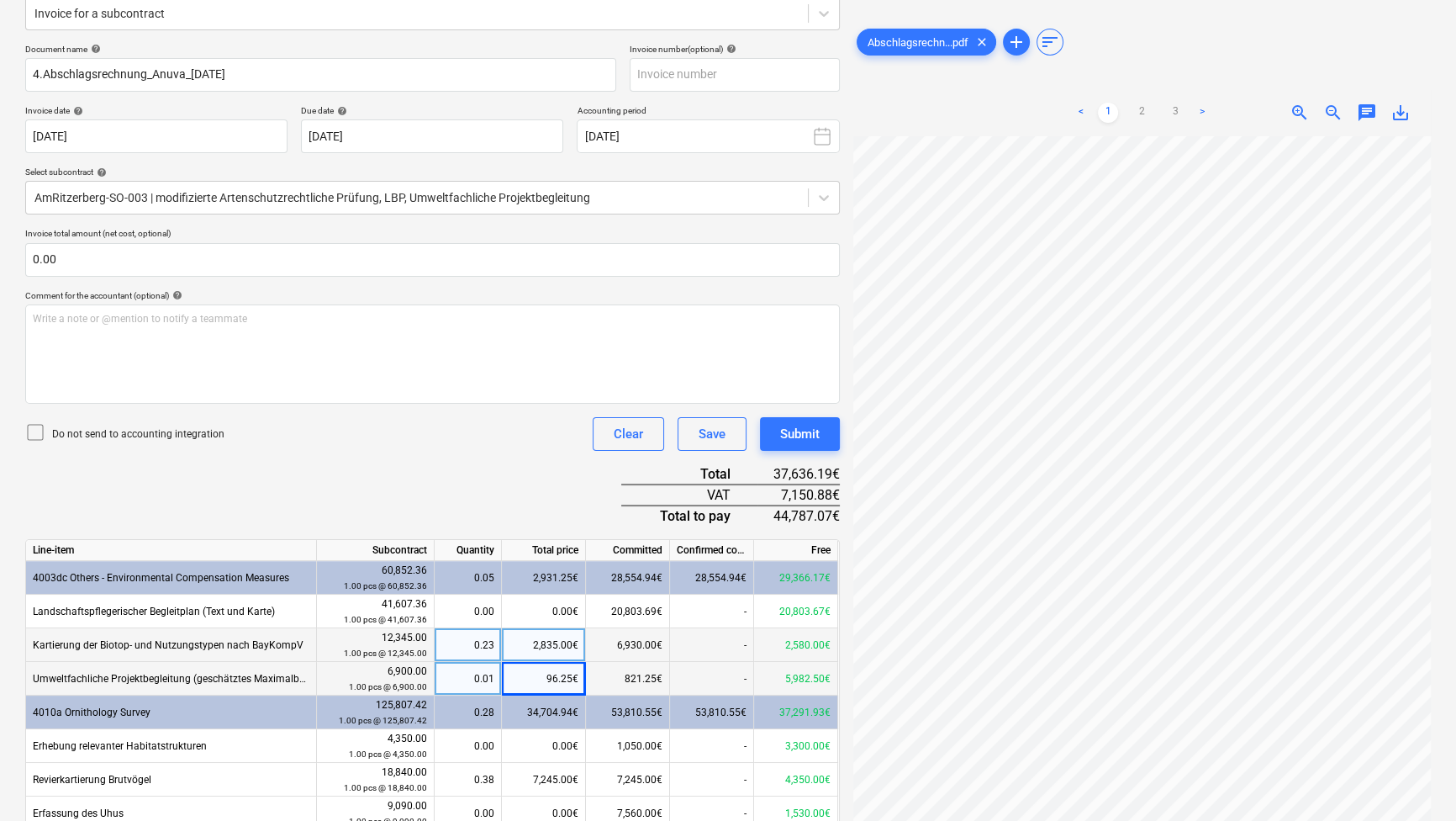
scroll to position [190, 0]
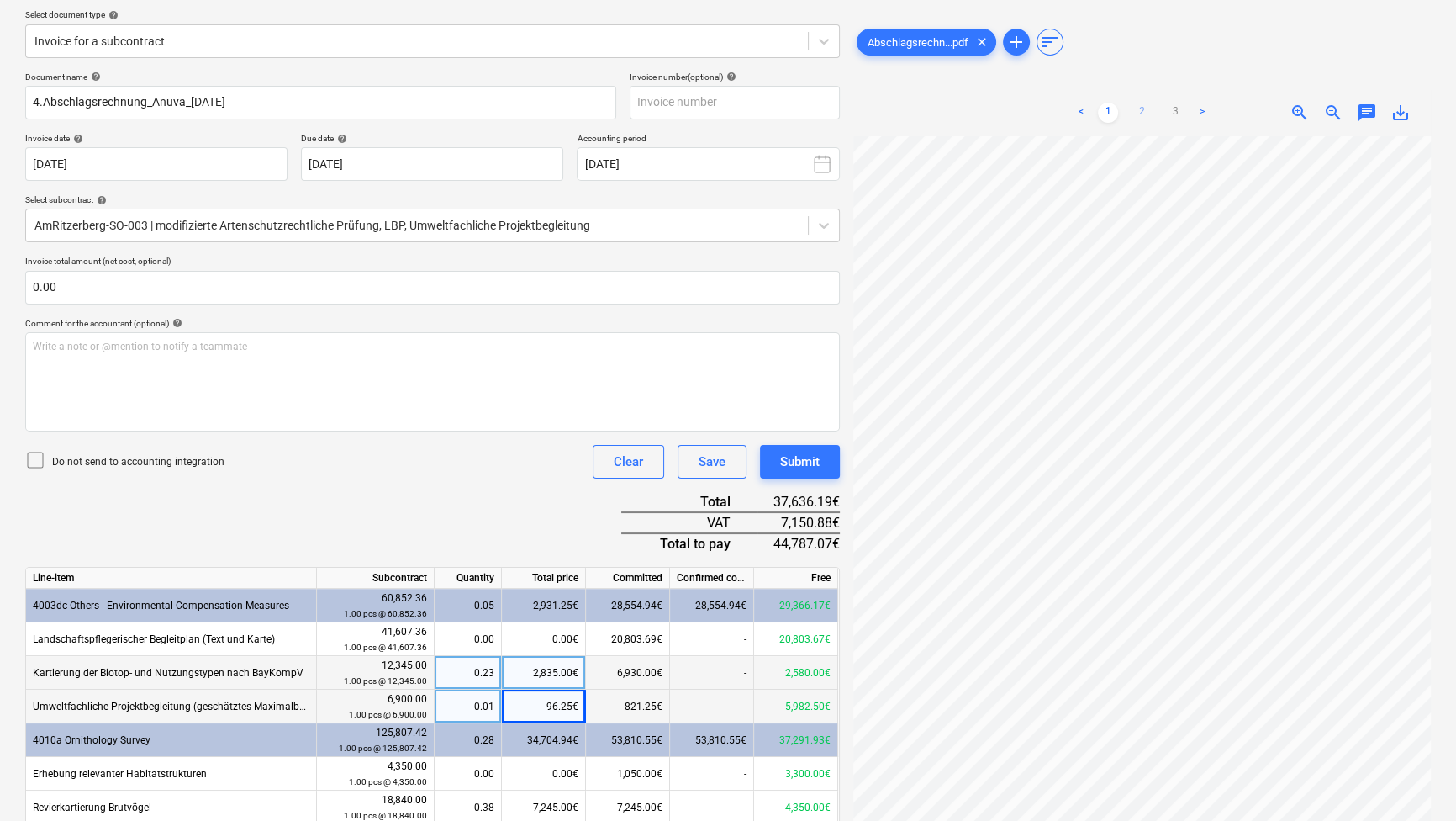
click at [1133, 109] on link "2" at bounding box center [1141, 112] width 20 height 20
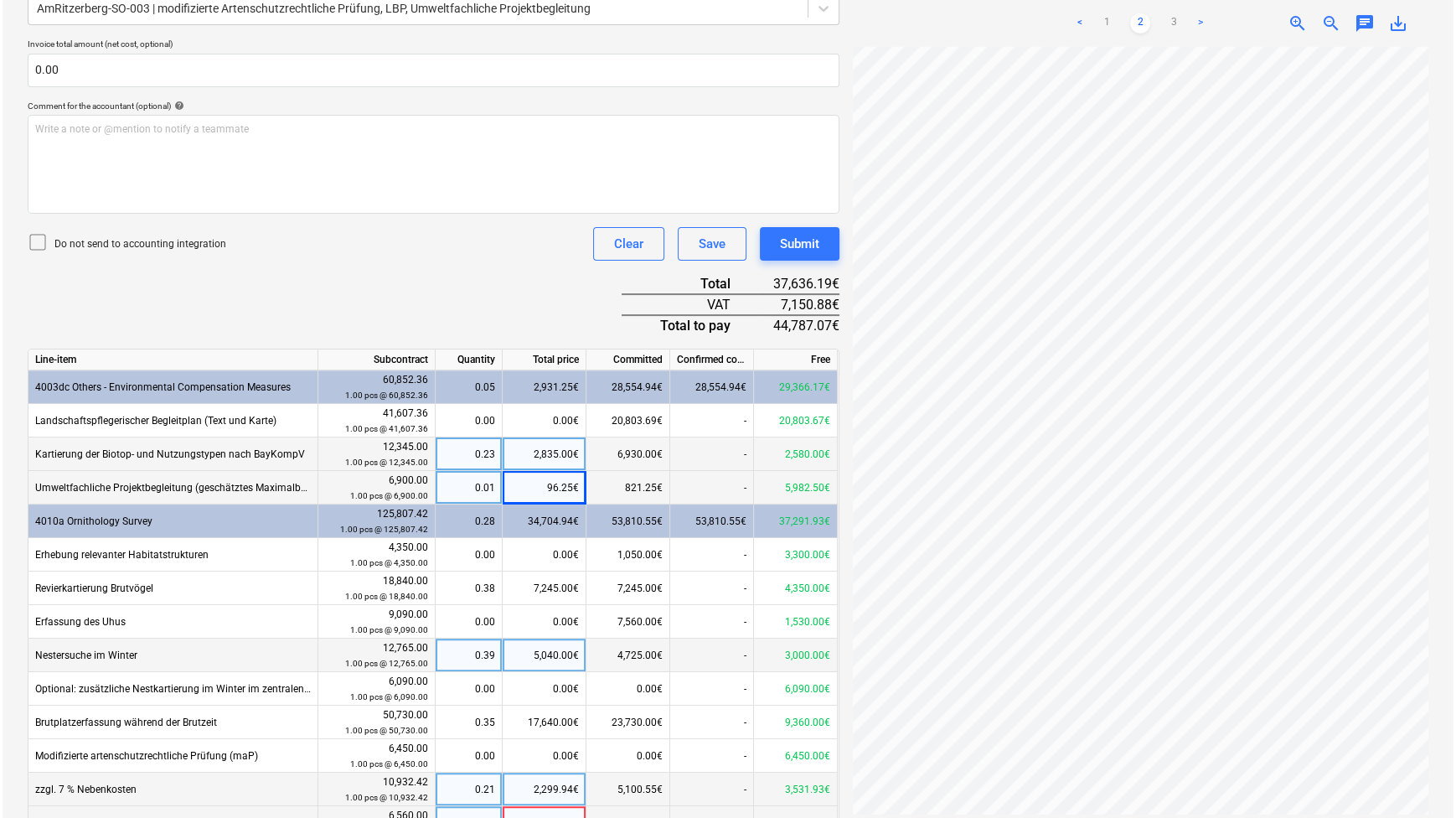
scroll to position [494, 0]
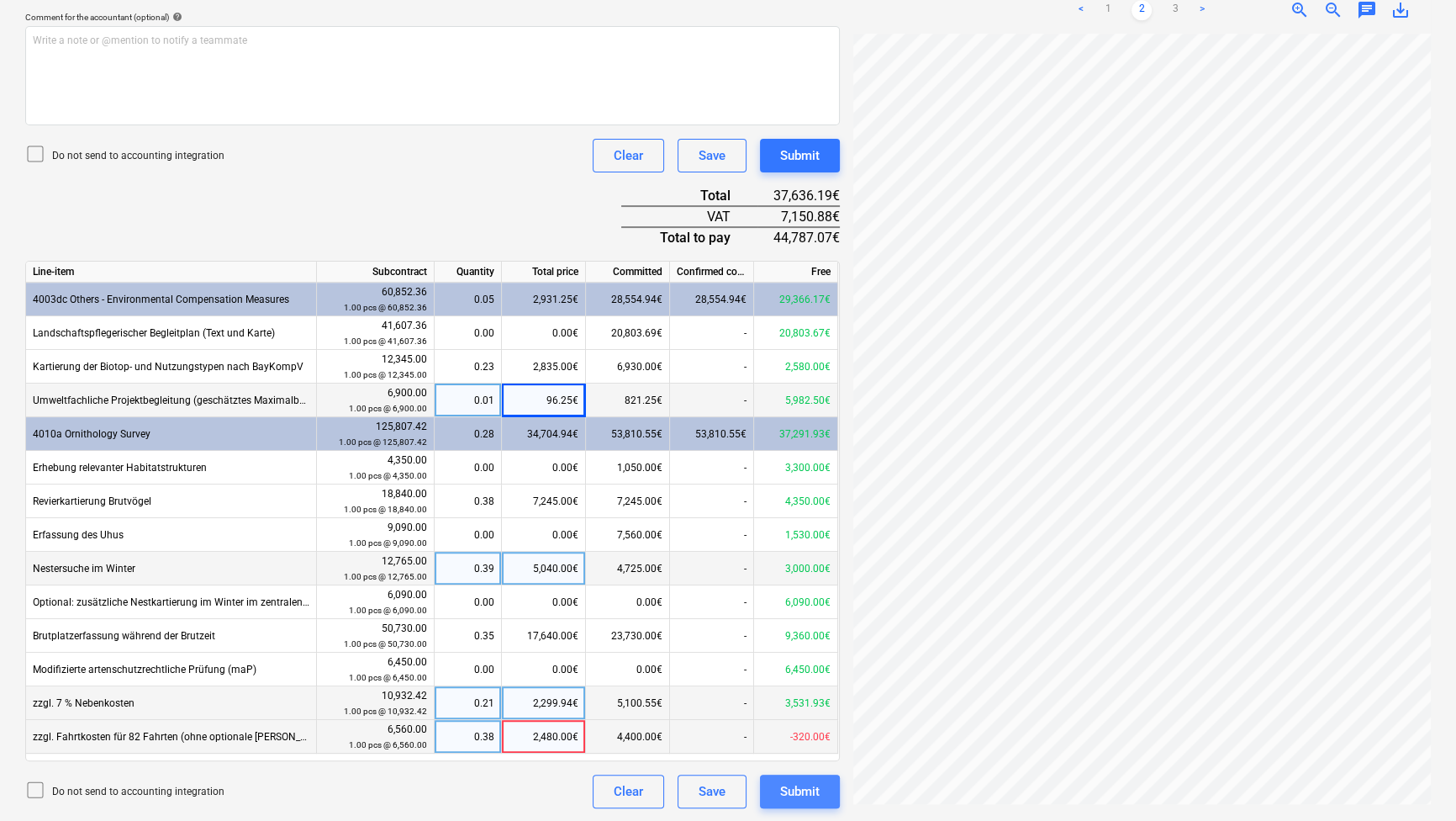
click at [819, 802] on button "Submit" at bounding box center [799, 791] width 79 height 34
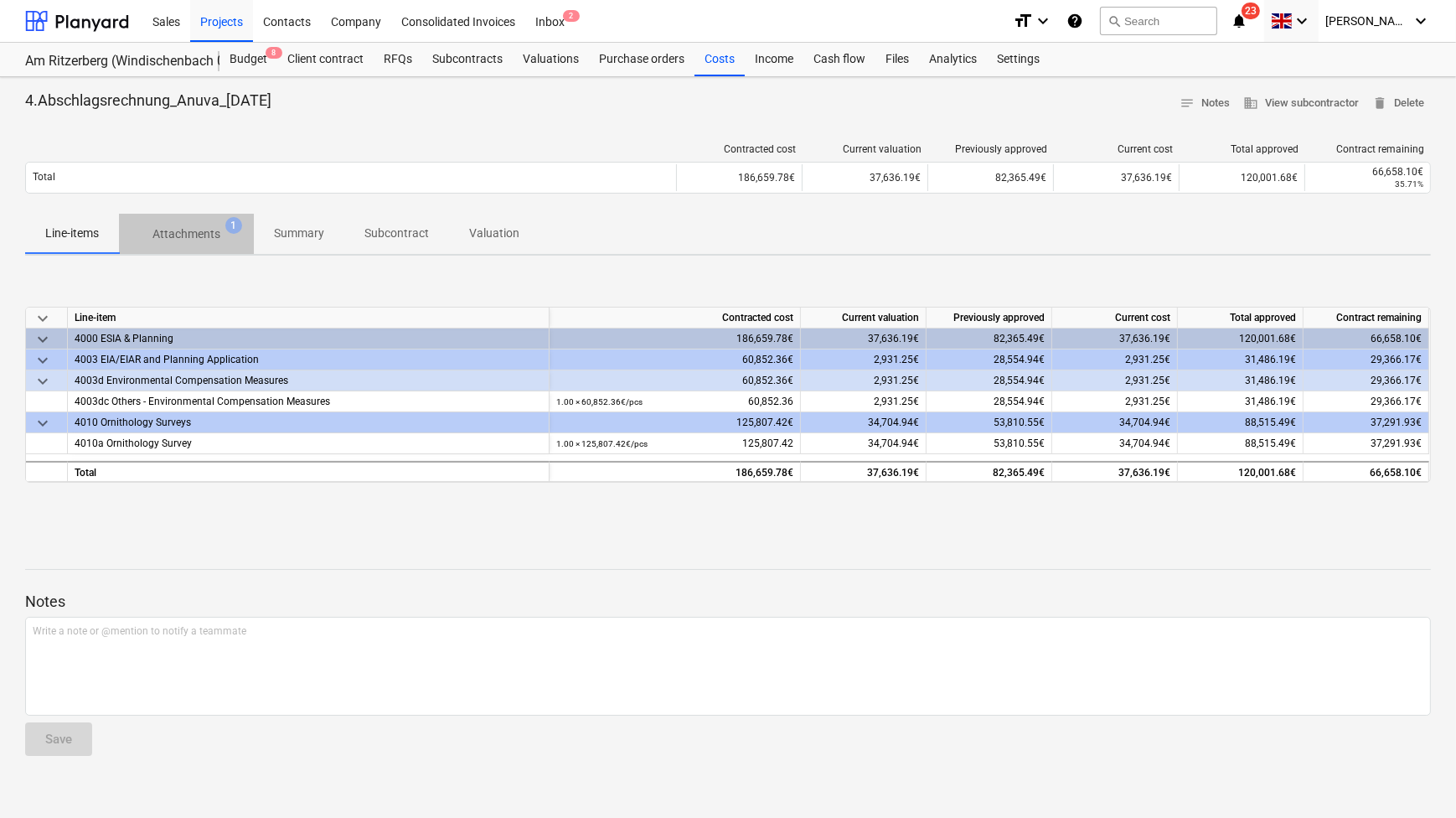
click at [217, 235] on p "Attachments" at bounding box center [186, 234] width 68 height 18
